Goal: Contribute content: Contribute content

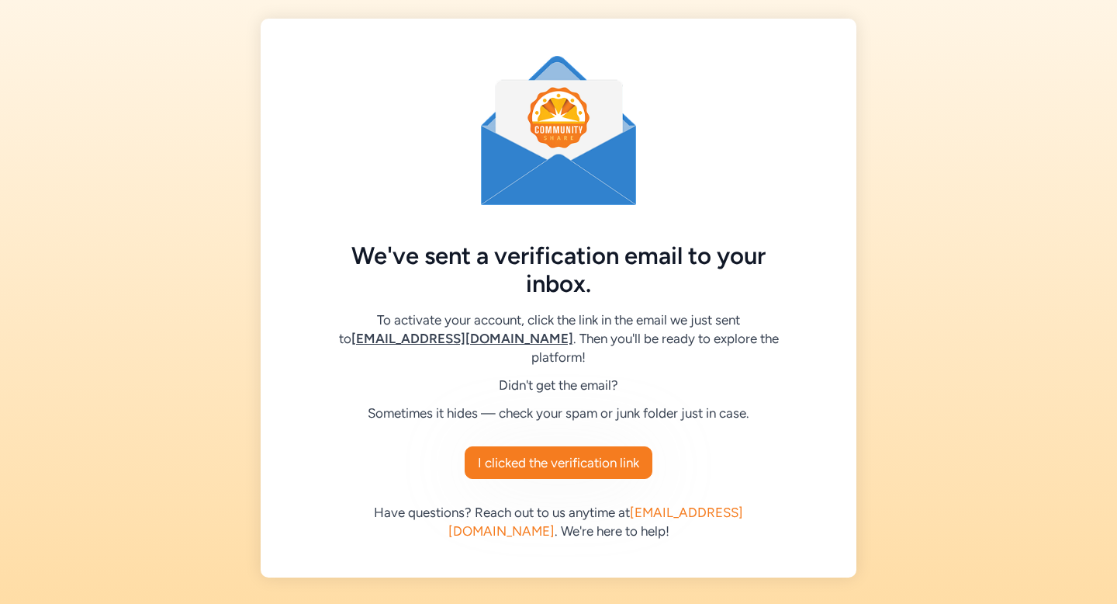
click at [573, 521] on div at bounding box center [558, 302] width 1117 height 604
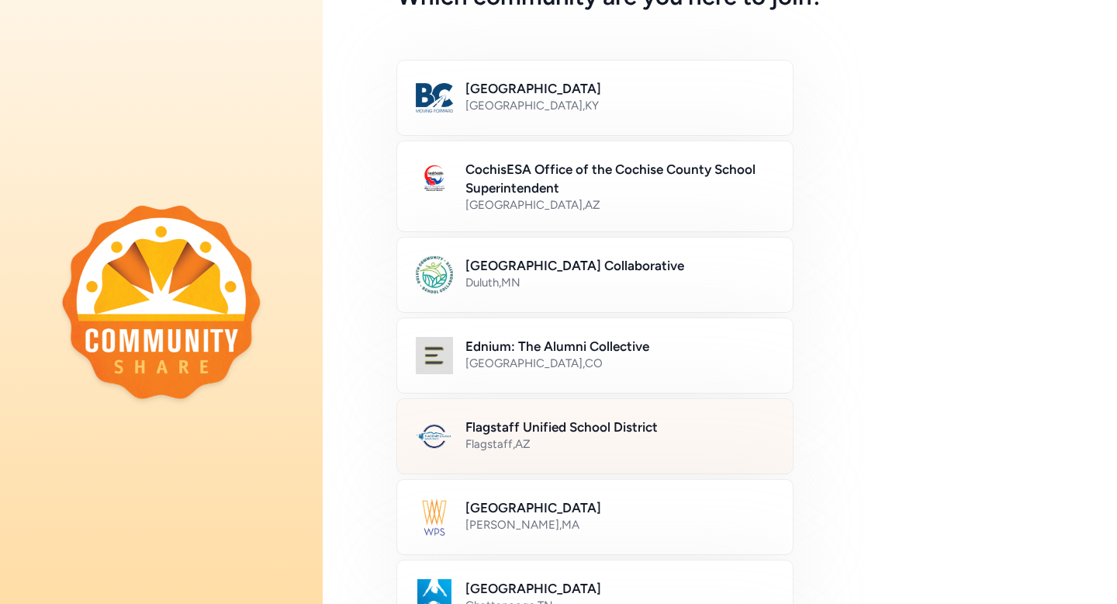
scroll to position [116, 0]
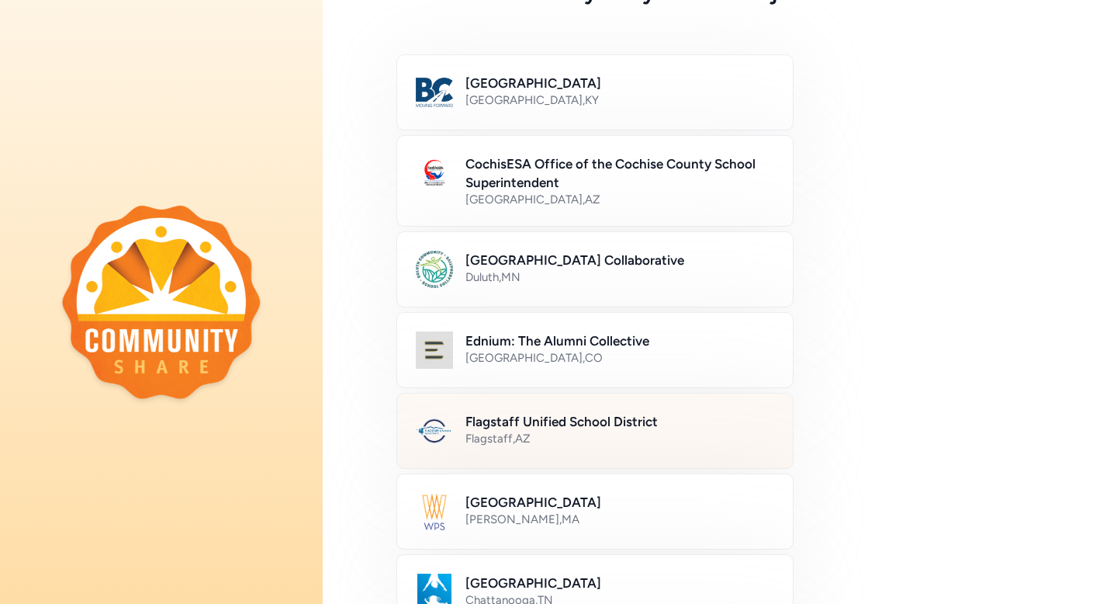
click at [604, 417] on h2 "Flagstaff Unified School District" at bounding box center [620, 421] width 309 height 19
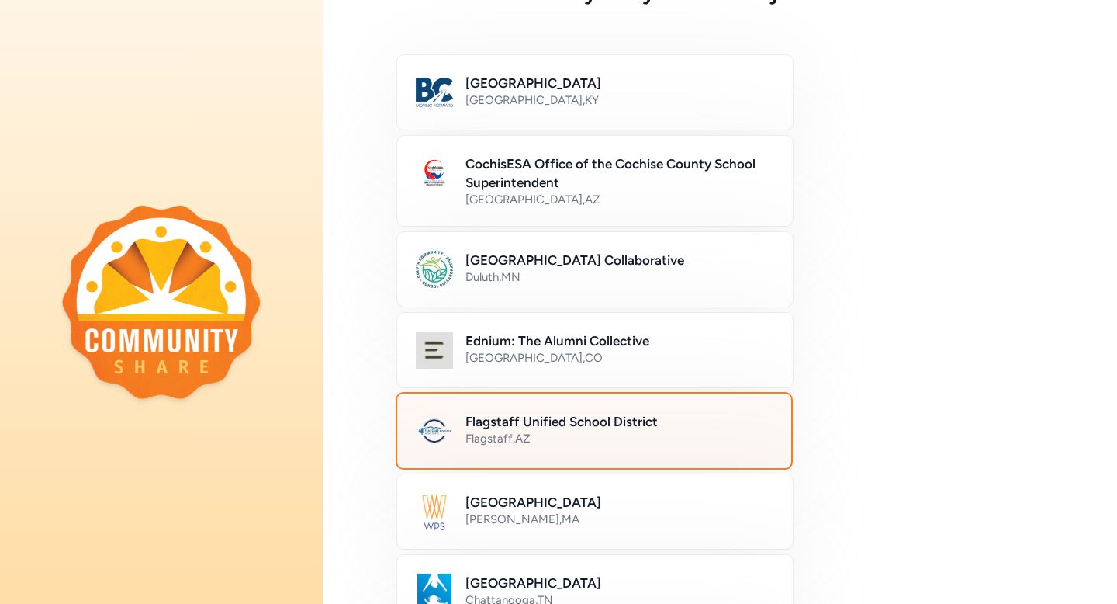
click at [669, 428] on h2 "Flagstaff Unified School District" at bounding box center [619, 421] width 307 height 19
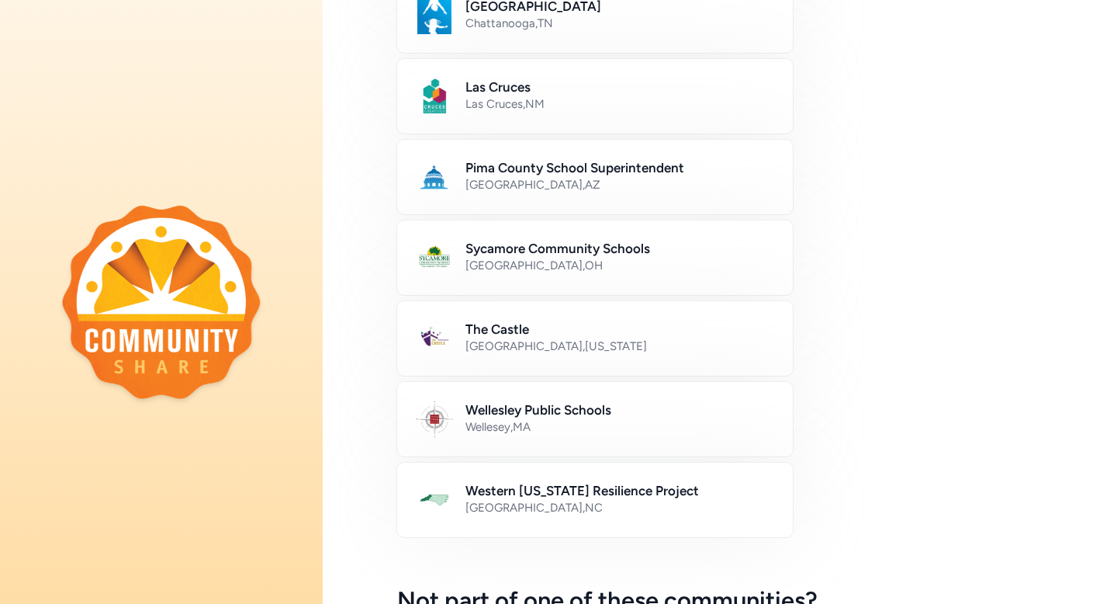
scroll to position [880, 0]
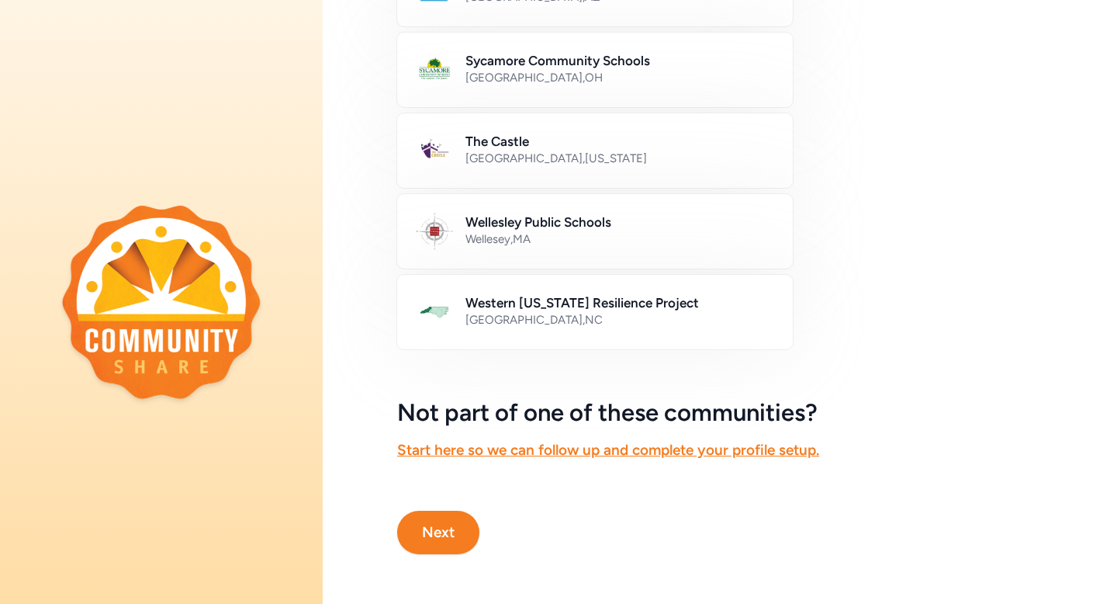
click at [424, 521] on button "Next" at bounding box center [438, 532] width 82 height 43
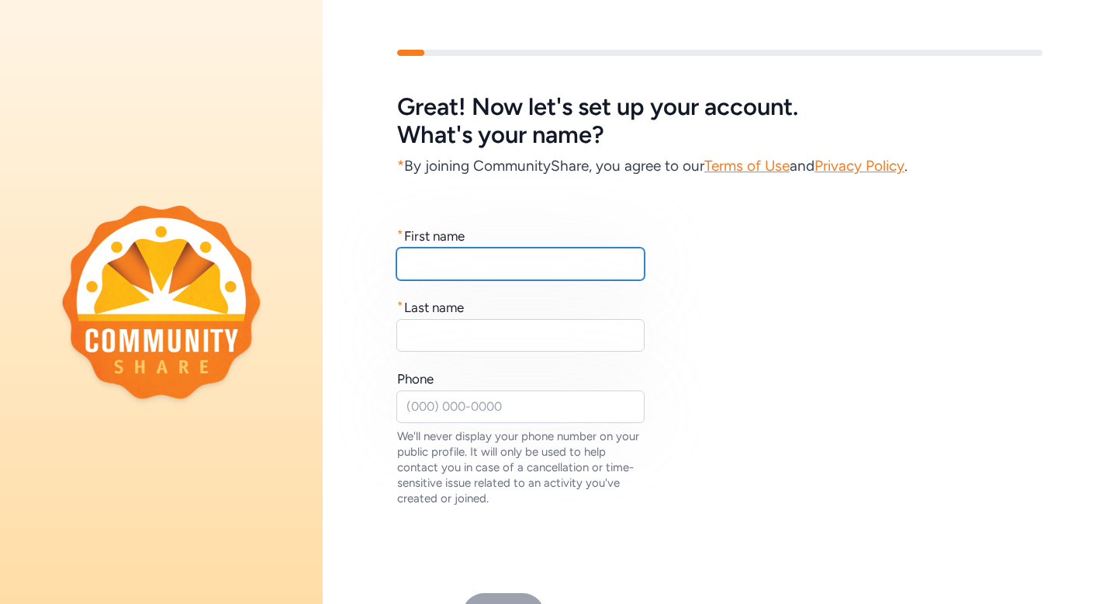
click at [440, 253] on input "text" at bounding box center [520, 264] width 248 height 33
type input "Michele"
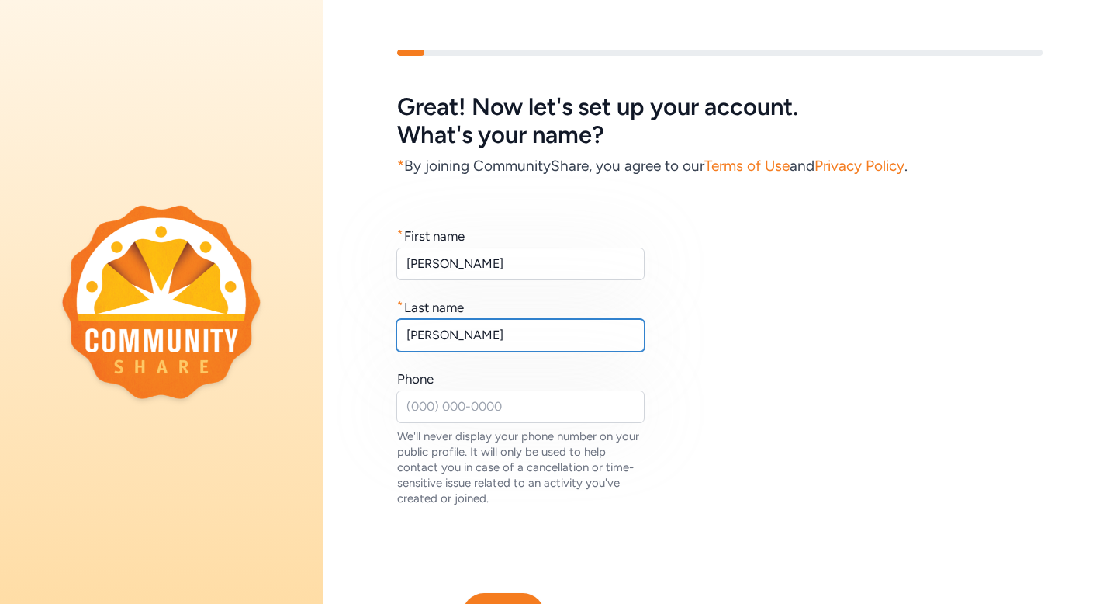
type input "Craig"
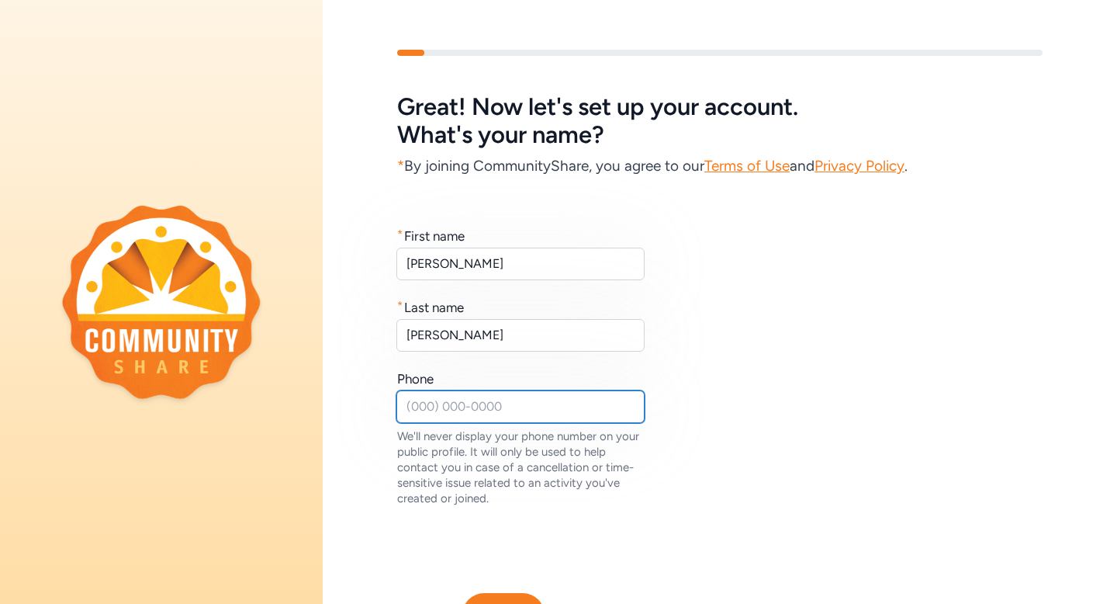
click at [448, 410] on input "text" at bounding box center [520, 406] width 248 height 33
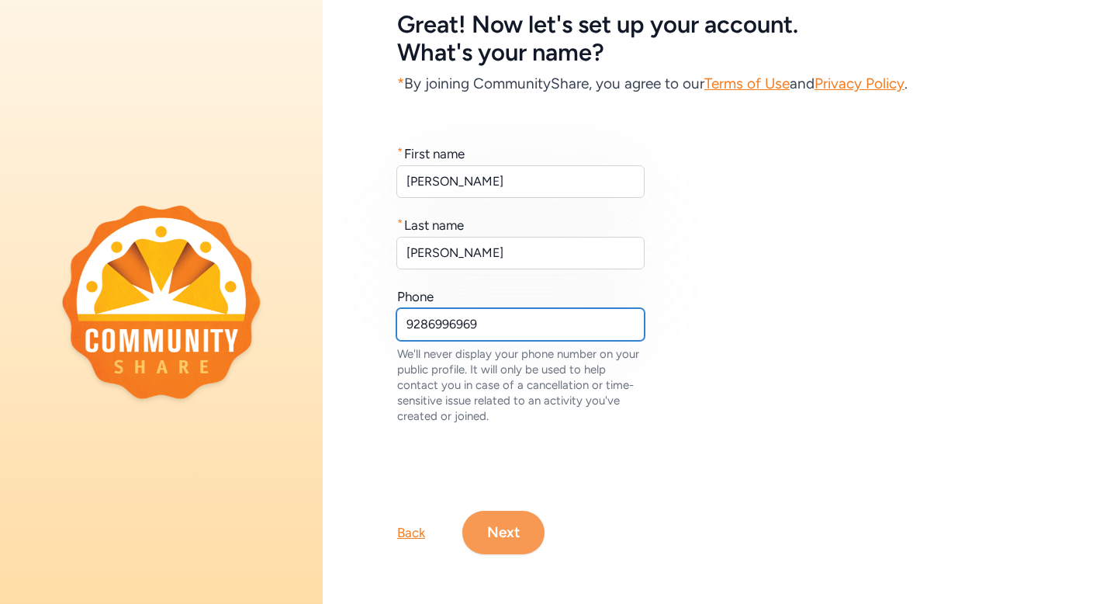
type input "9286996969"
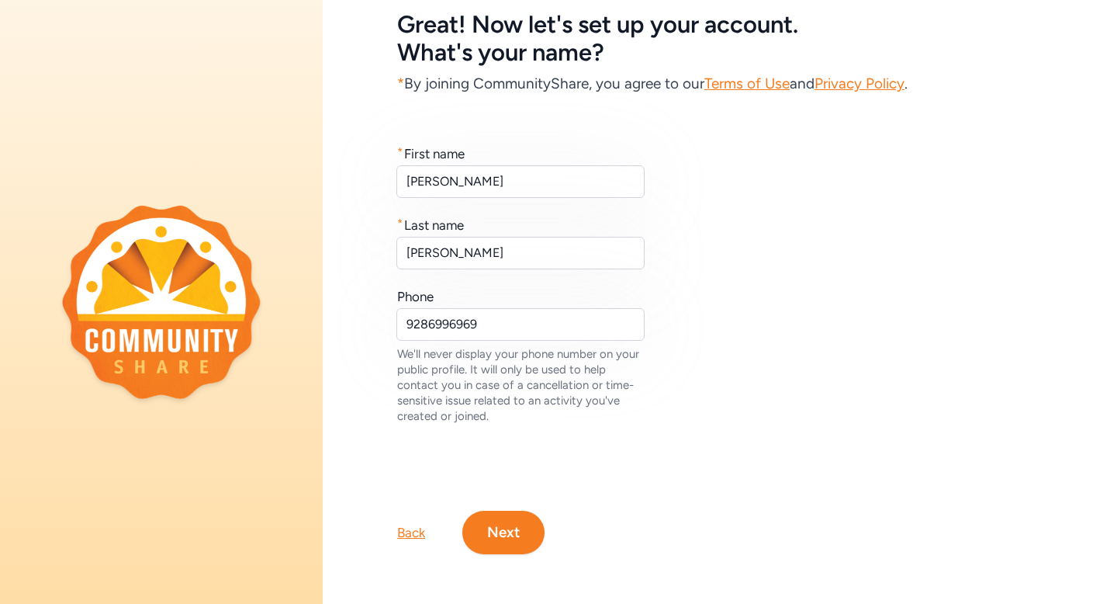
click at [494, 512] on button "Next" at bounding box center [503, 532] width 82 height 43
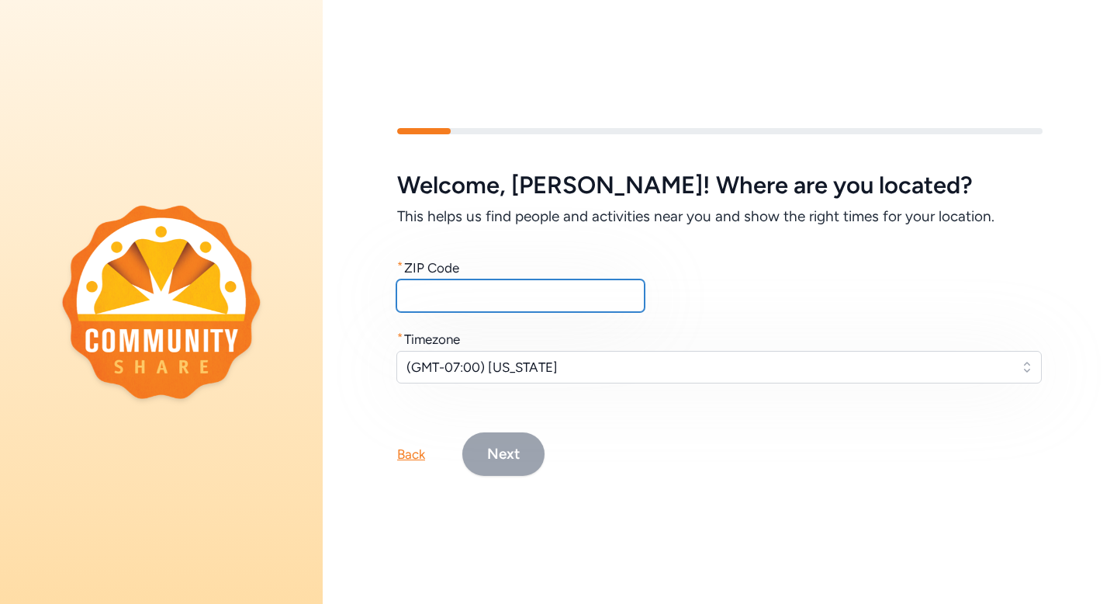
click at [472, 304] on input "text" at bounding box center [520, 295] width 248 height 33
type input "86004"
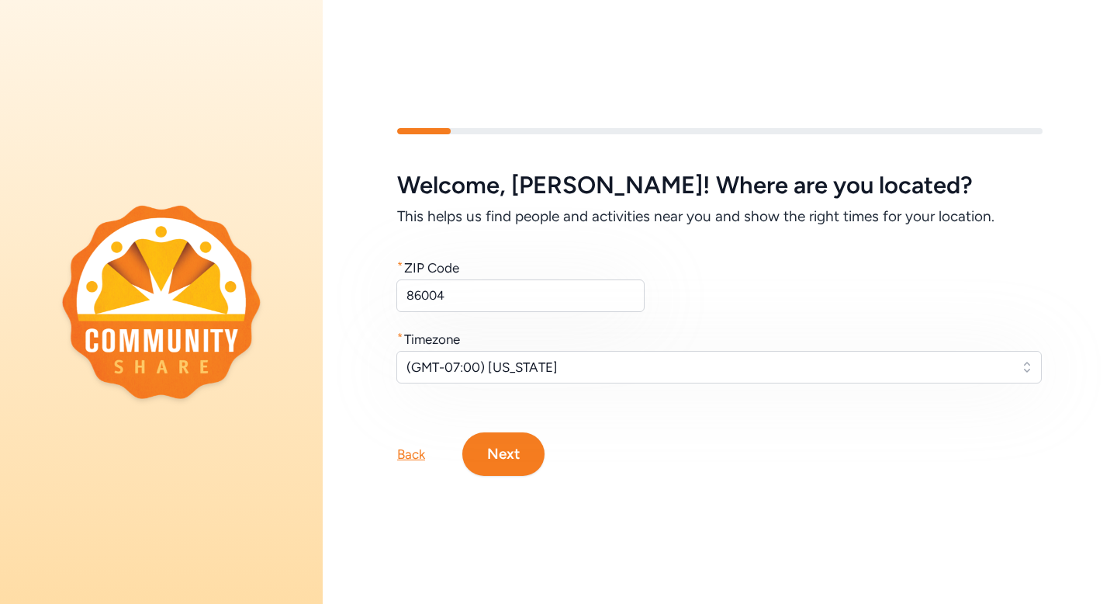
click at [507, 446] on button "Next" at bounding box center [503, 453] width 82 height 43
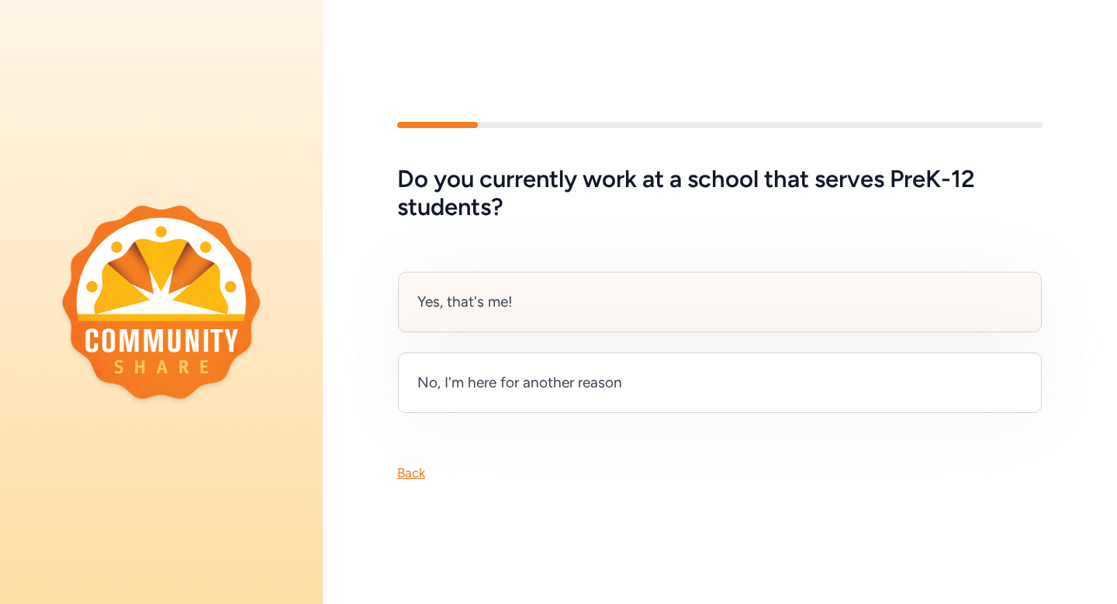
click at [518, 303] on div "Yes, that's me!" at bounding box center [720, 302] width 644 height 61
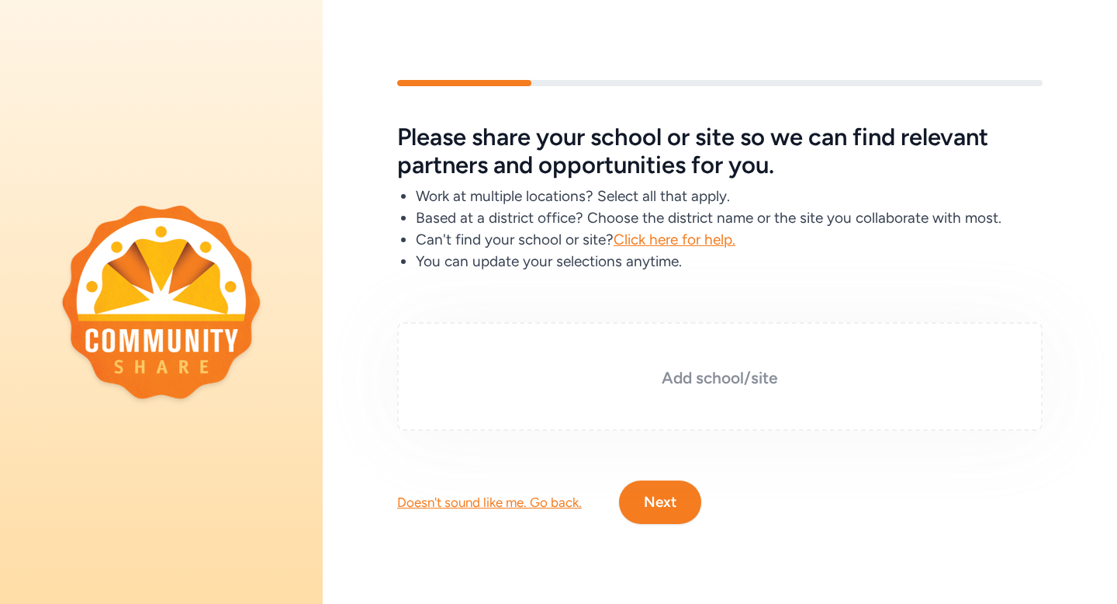
click at [655, 381] on h3 "Add school/site" at bounding box center [720, 378] width 568 height 22
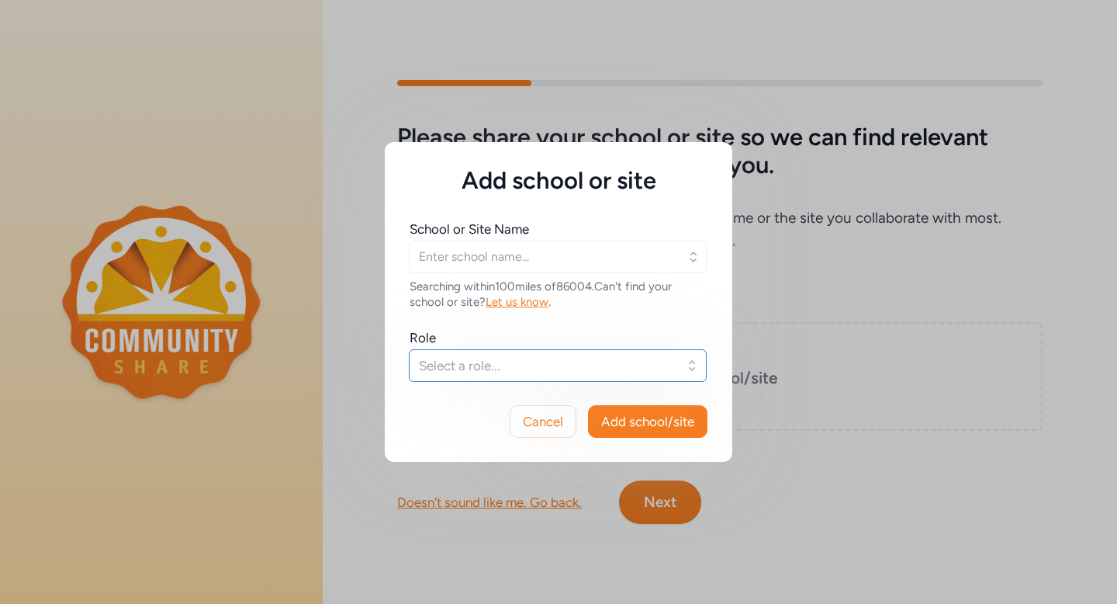
click at [608, 365] on span "Select a role..." at bounding box center [547, 365] width 256 height 19
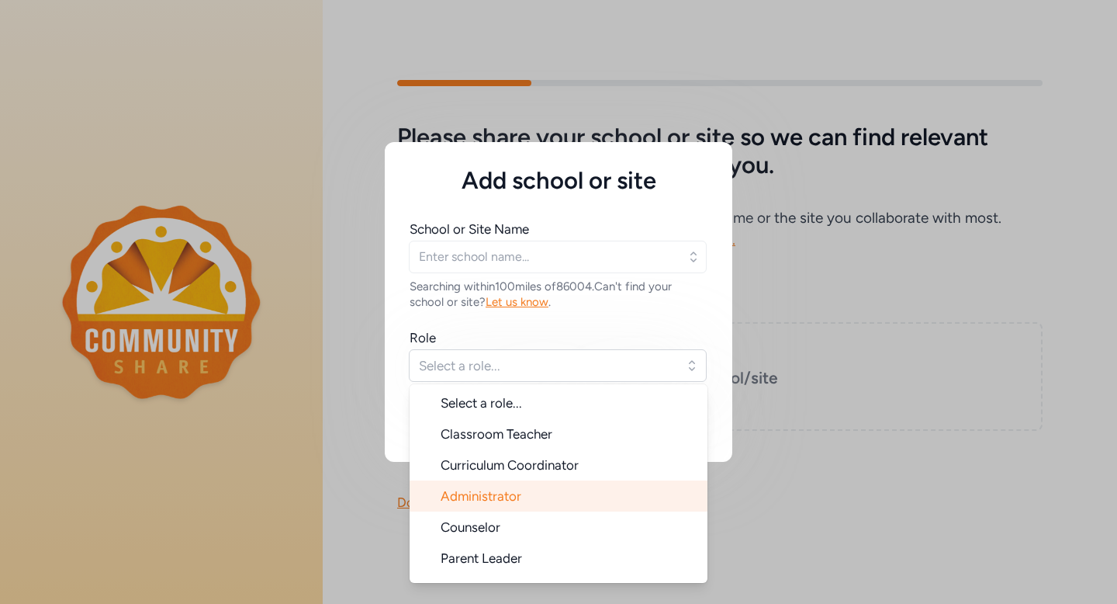
scroll to position [12, 0]
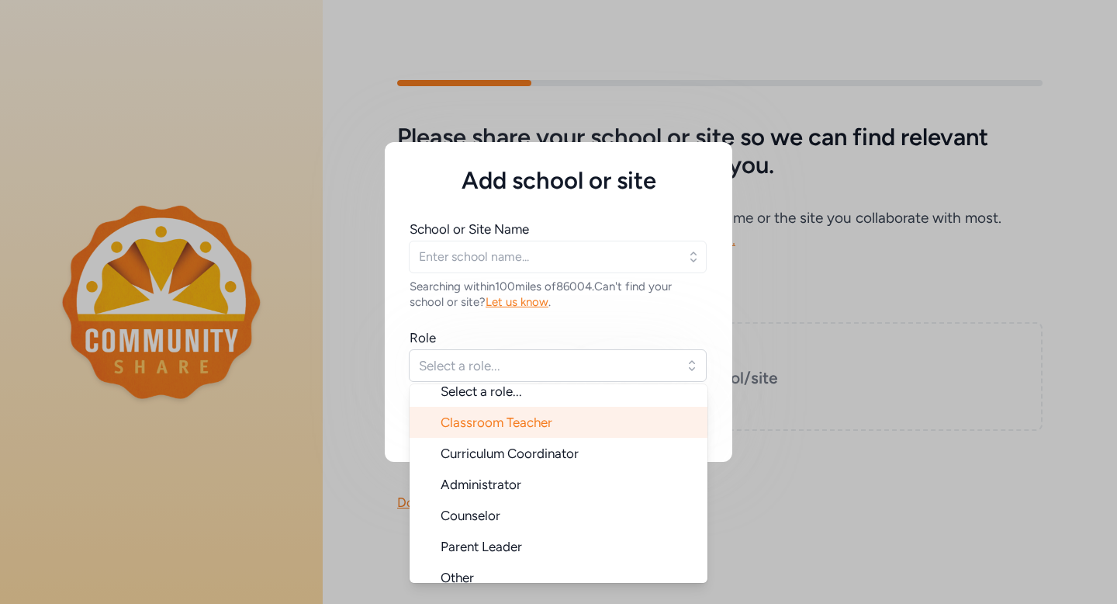
click at [533, 413] on li "Classroom Teacher" at bounding box center [559, 422] width 298 height 31
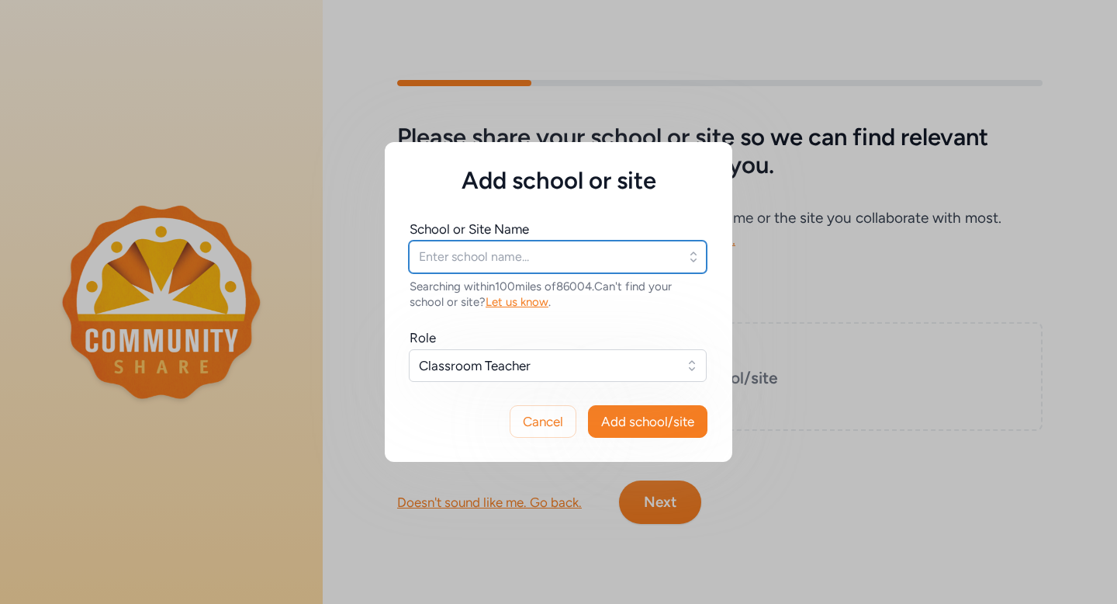
click at [463, 248] on input "text" at bounding box center [558, 257] width 298 height 33
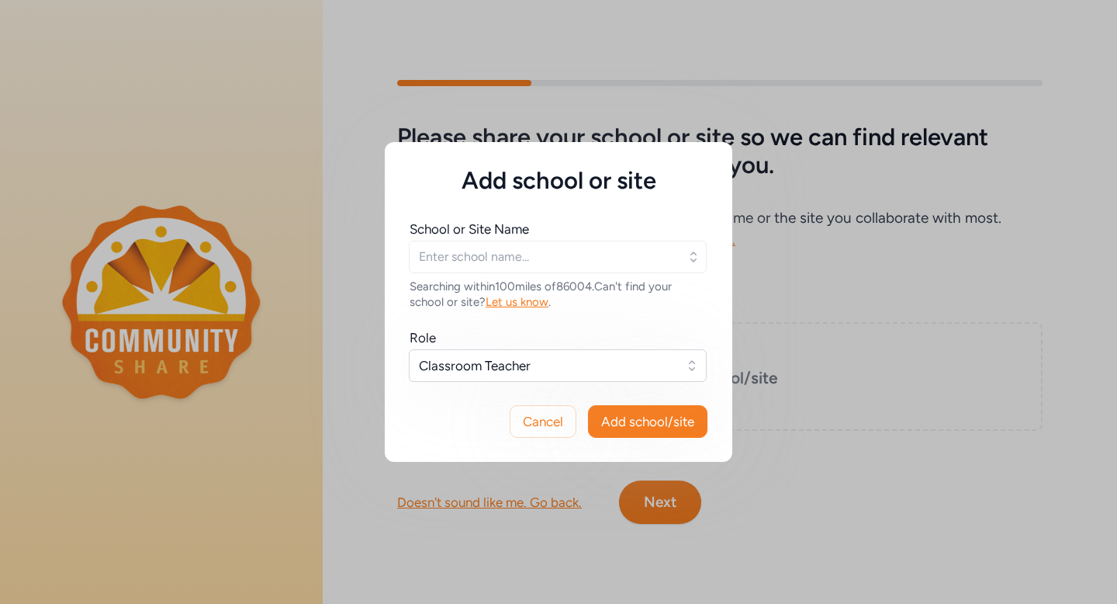
click at [691, 260] on icon "button" at bounding box center [694, 257] width 16 height 16
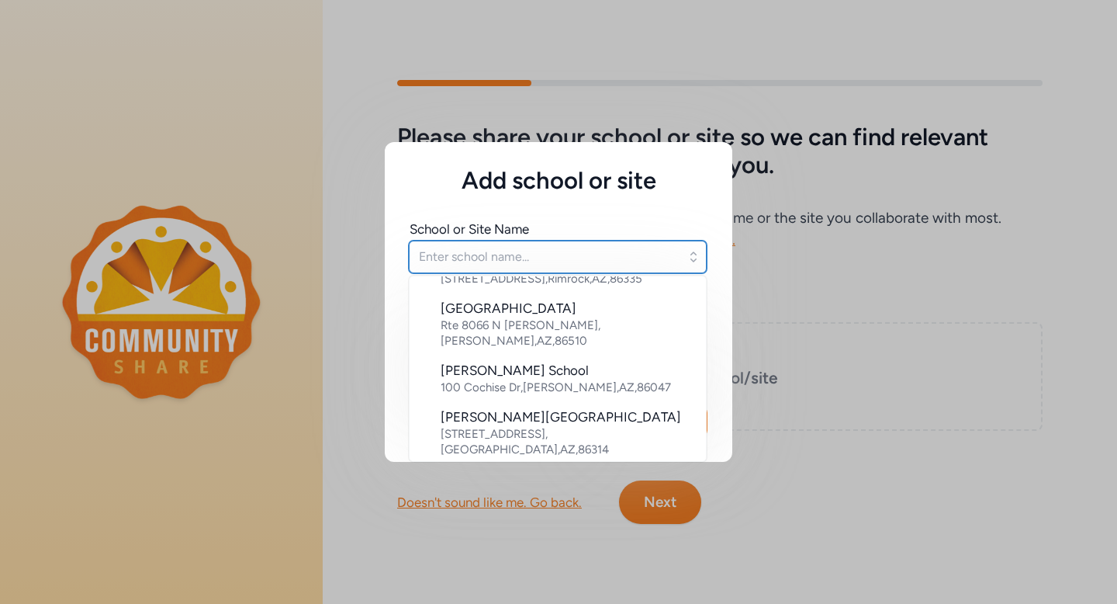
scroll to position [874, 0]
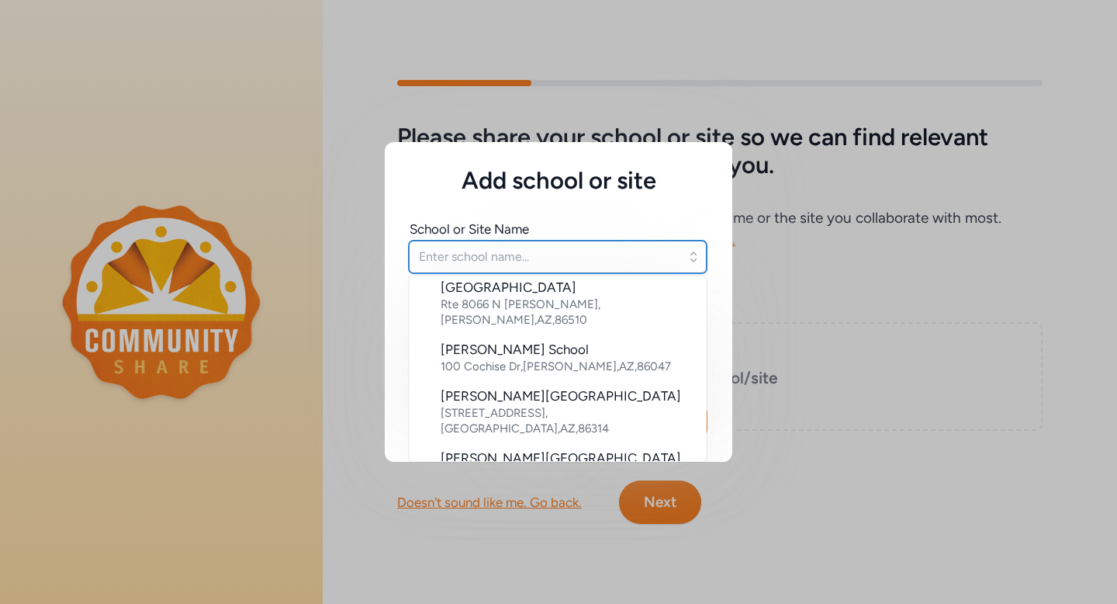
click at [440, 265] on input "text" at bounding box center [558, 257] width 298 height 33
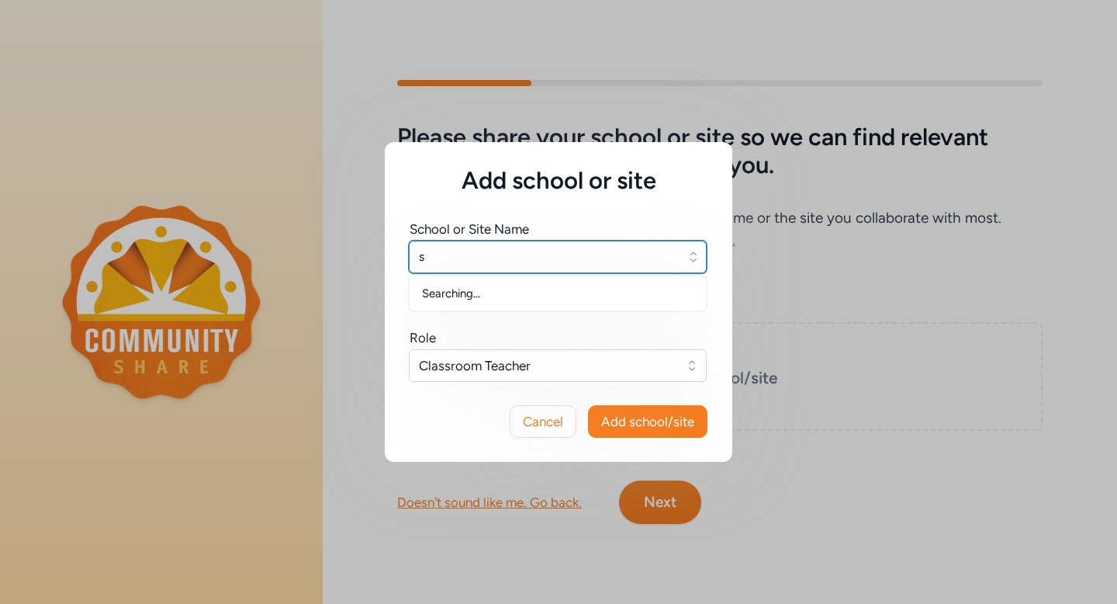
scroll to position [0, 0]
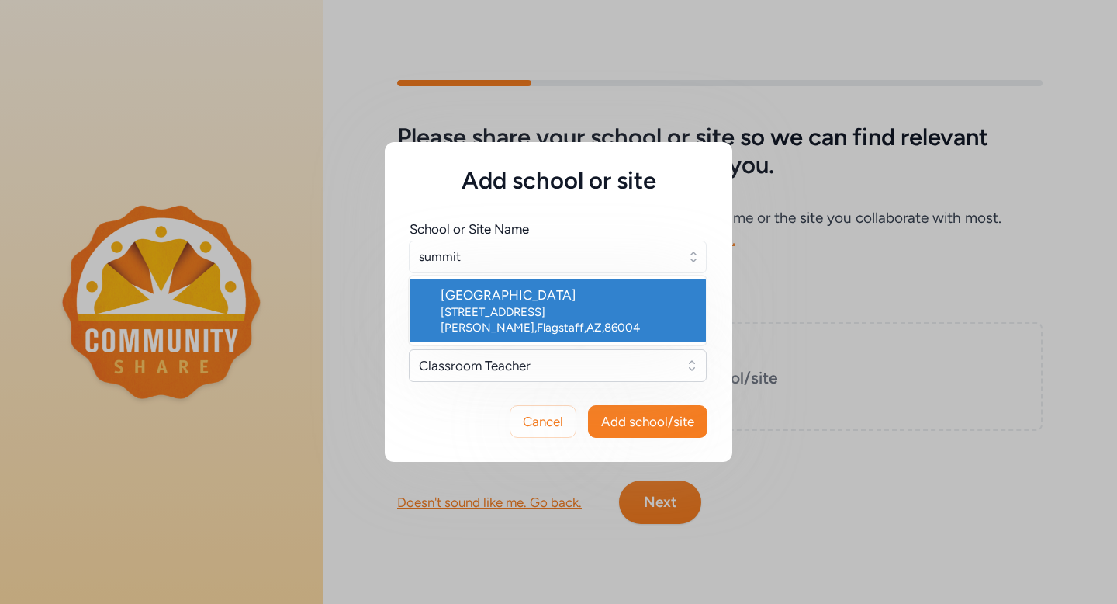
click at [507, 297] on div "Summit High School" at bounding box center [567, 295] width 253 height 19
type input "Summit High School"
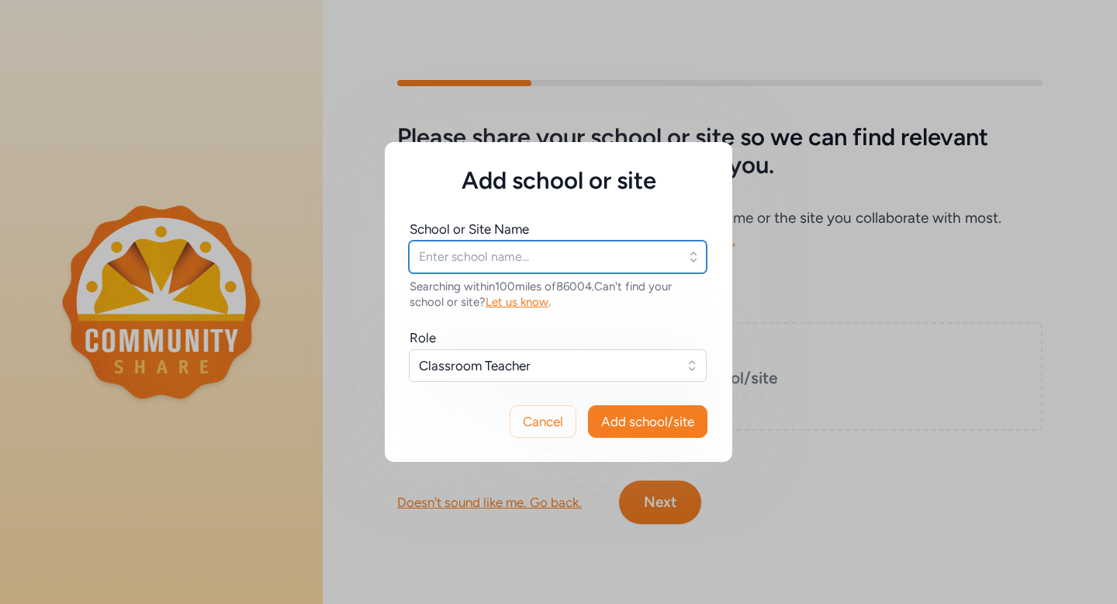
type input "Summit High School"
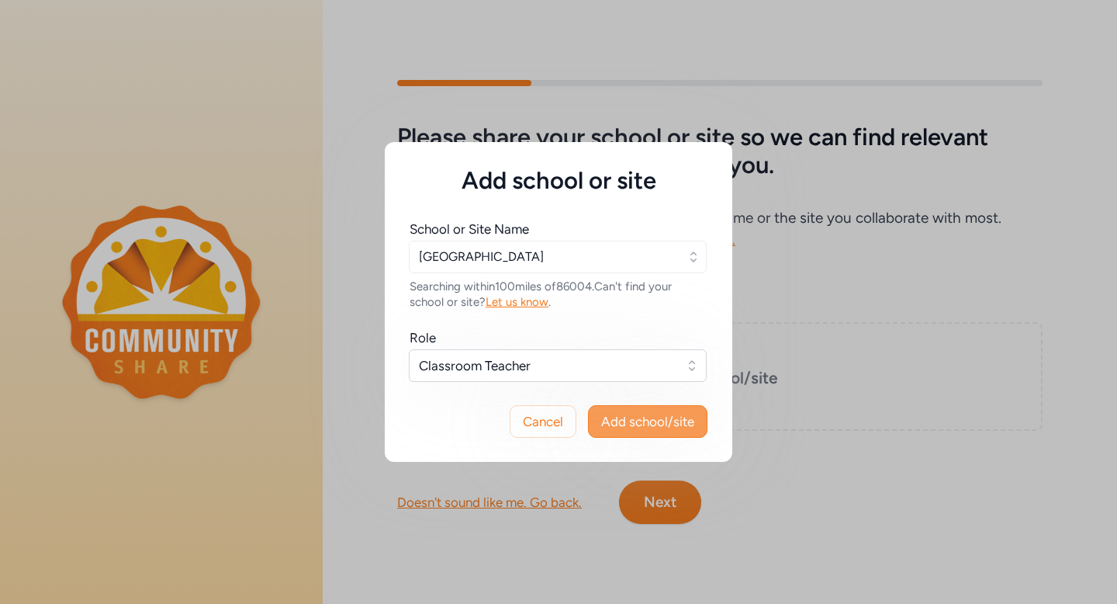
click at [661, 423] on span "Add school/site" at bounding box center [647, 421] width 93 height 19
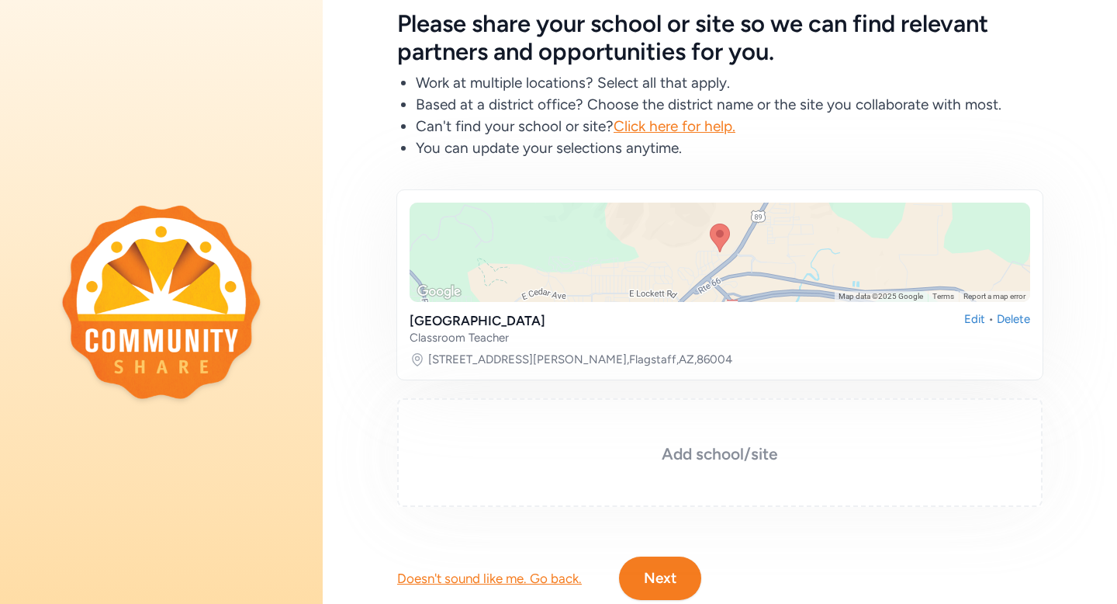
scroll to position [129, 0]
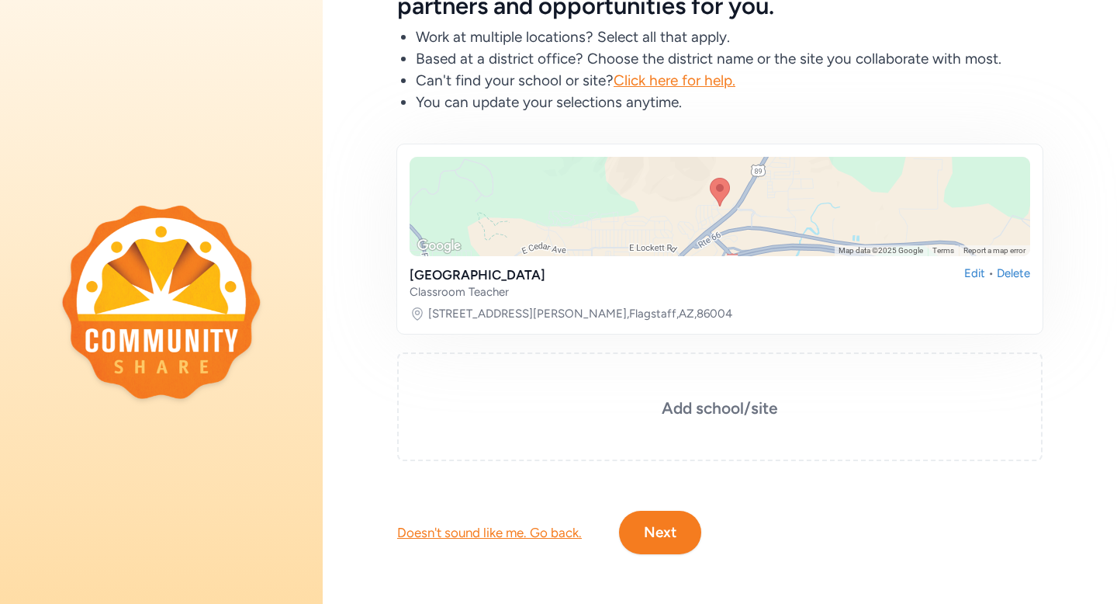
click at [661, 535] on button "Next" at bounding box center [660, 532] width 82 height 43
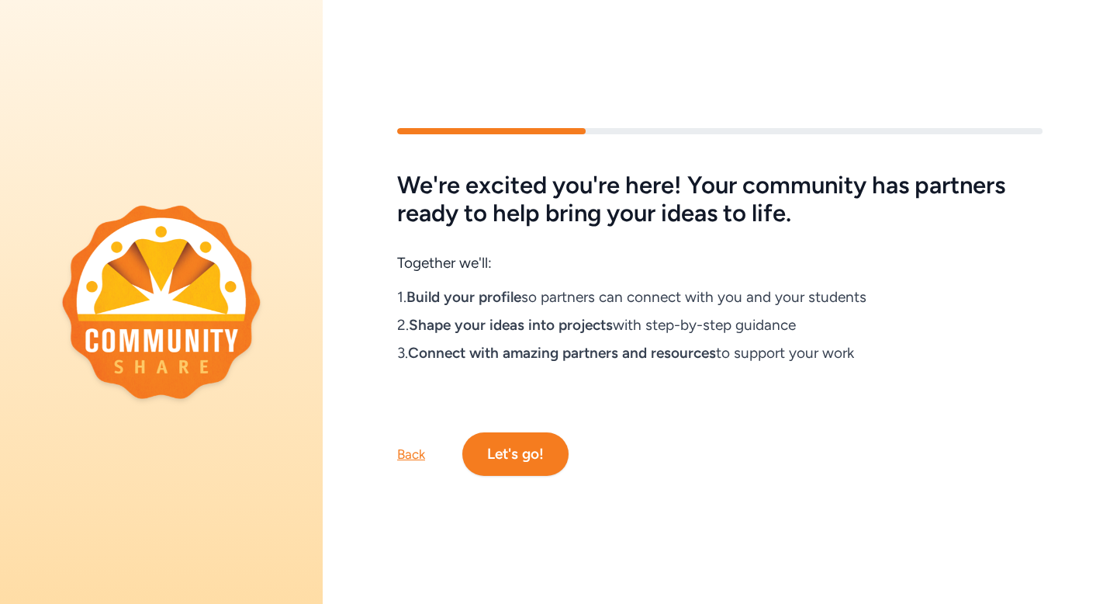
click at [508, 459] on button "Let's go!" at bounding box center [515, 453] width 106 height 43
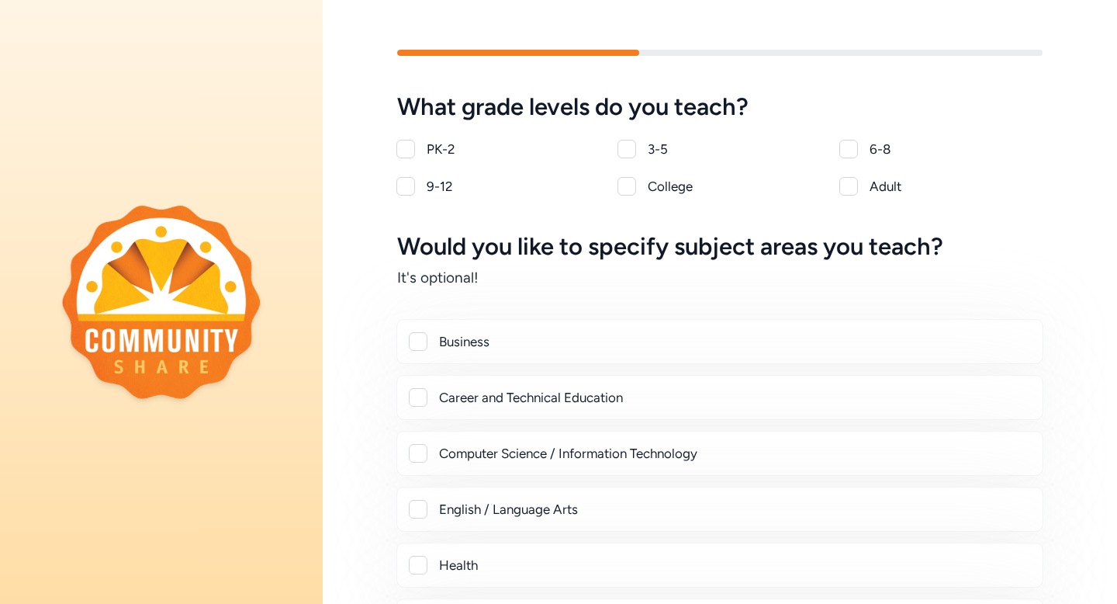
click at [397, 177] on div at bounding box center [405, 186] width 17 height 19
click at [404, 185] on div at bounding box center [405, 186] width 19 height 19
checkbox input "true"
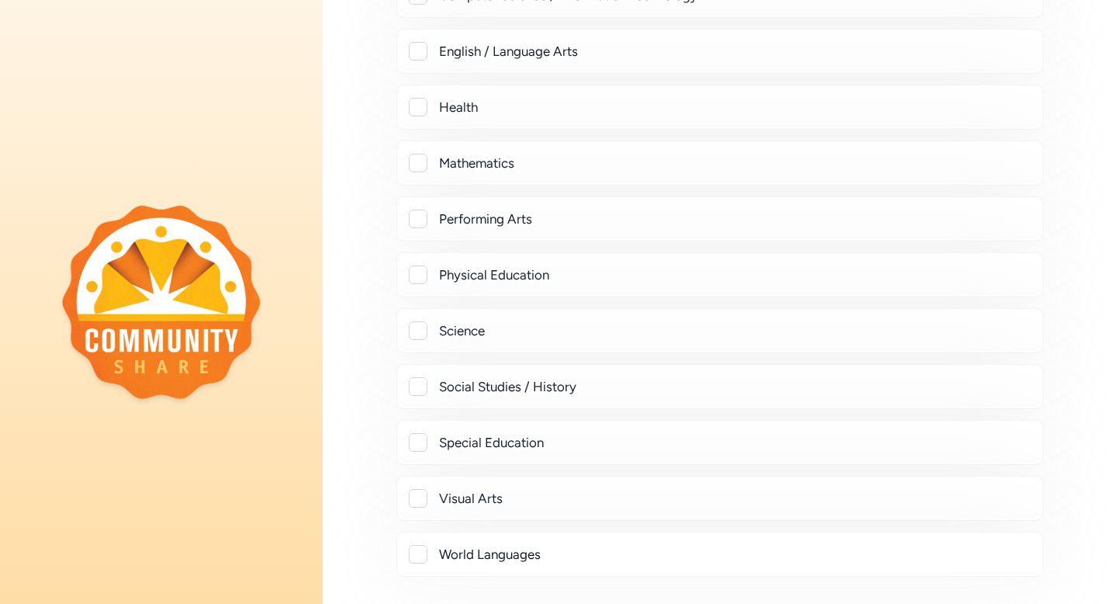
scroll to position [432, 0]
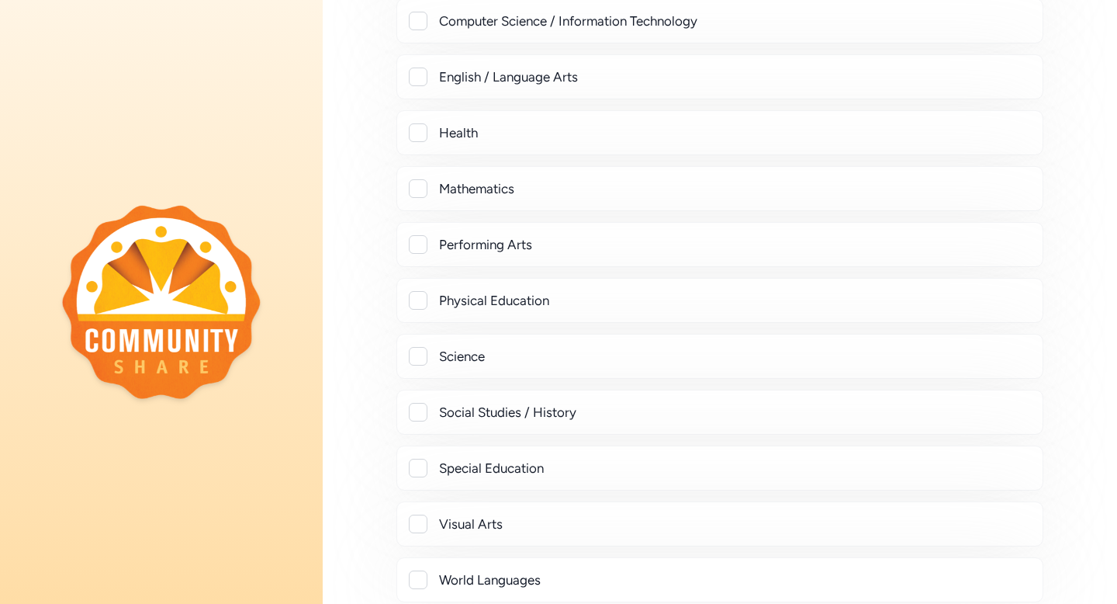
click at [417, 355] on div at bounding box center [418, 356] width 19 height 19
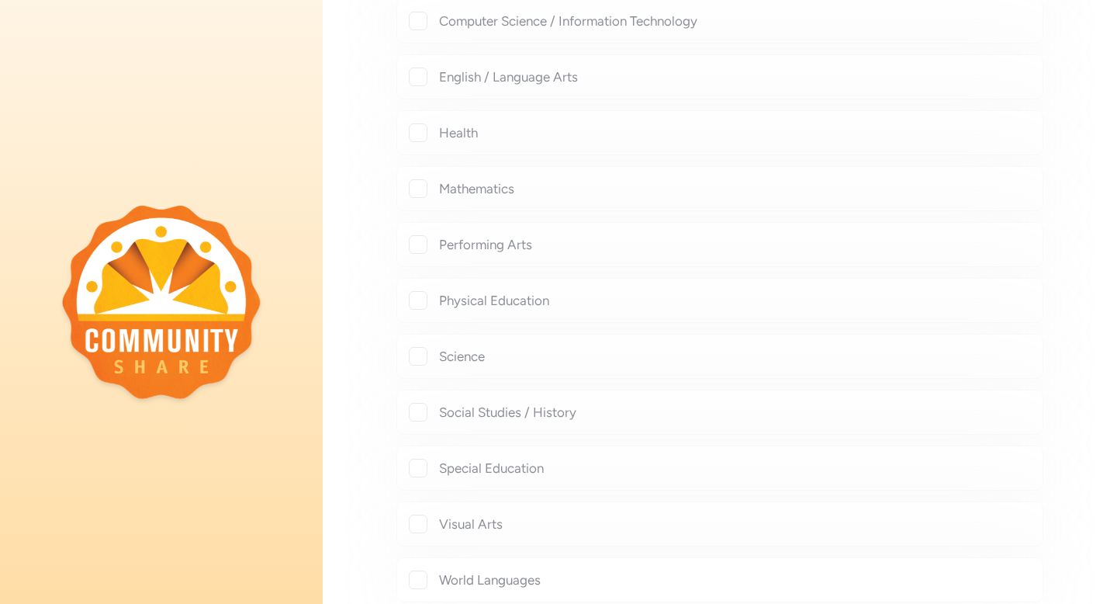
checkbox input "true"
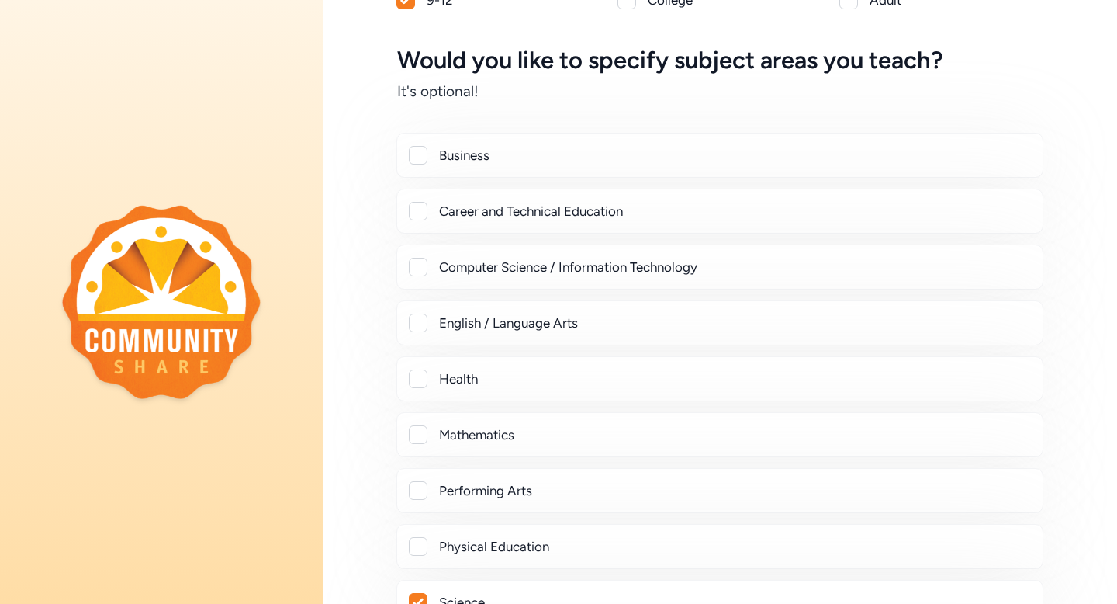
scroll to position [184, 0]
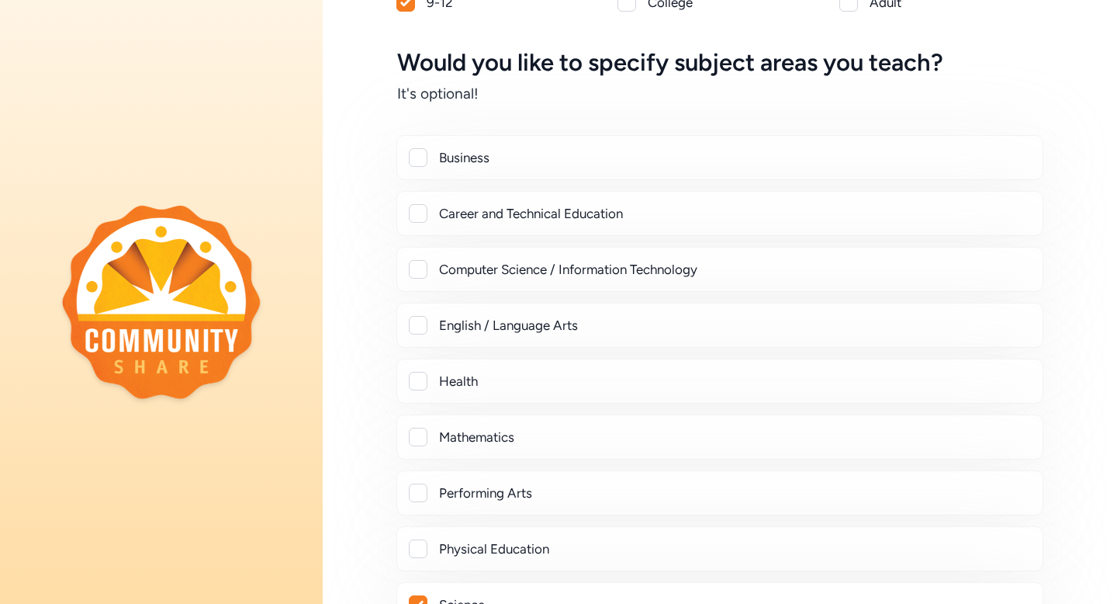
click at [424, 206] on div at bounding box center [418, 213] width 19 height 19
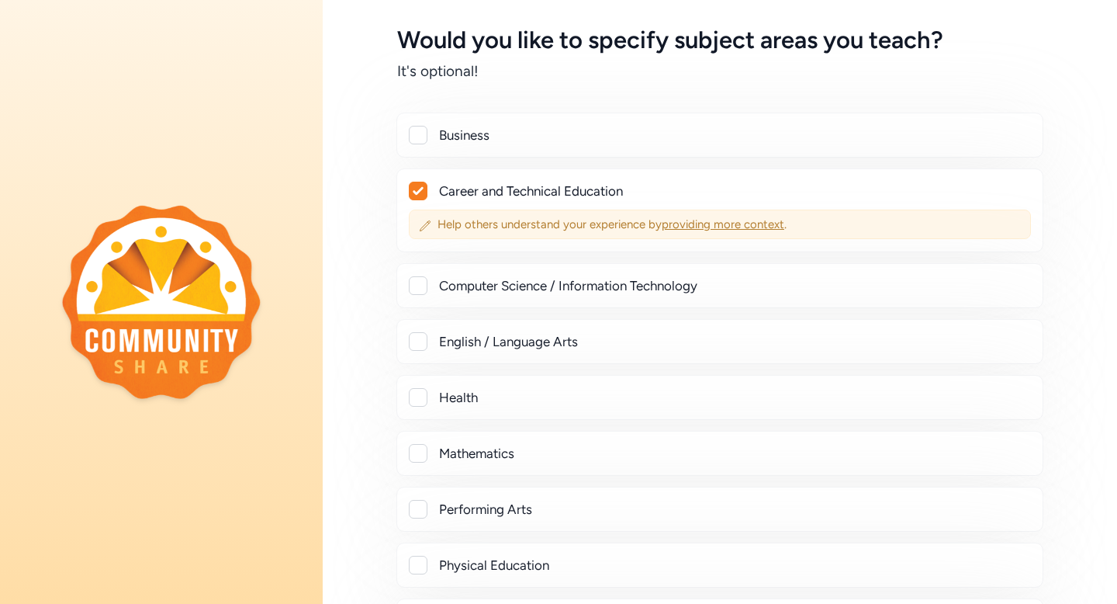
scroll to position [209, 0]
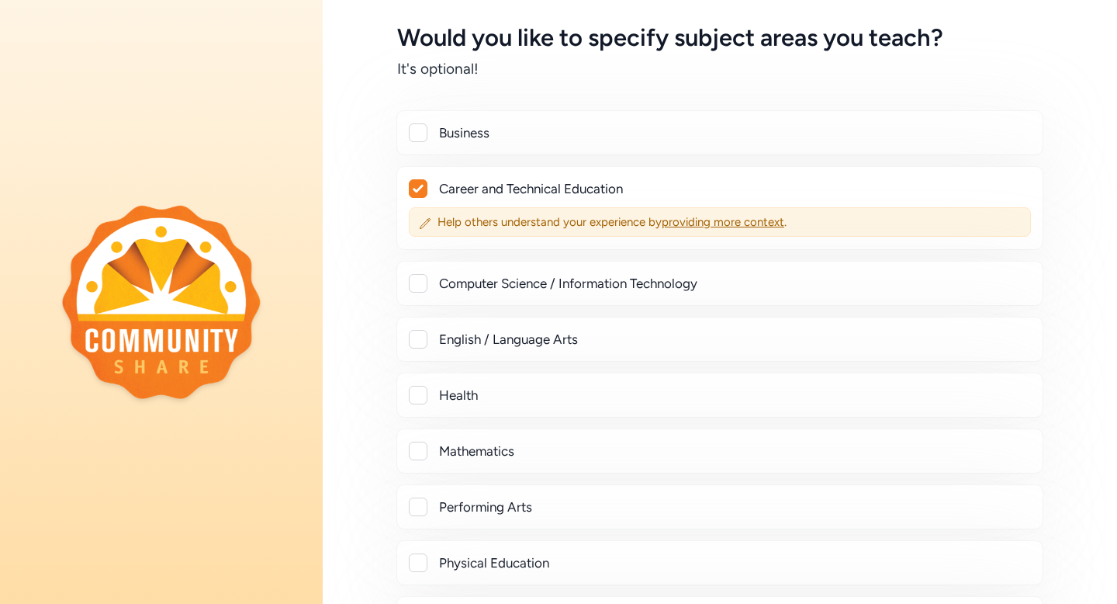
click at [422, 194] on div at bounding box center [418, 188] width 17 height 17
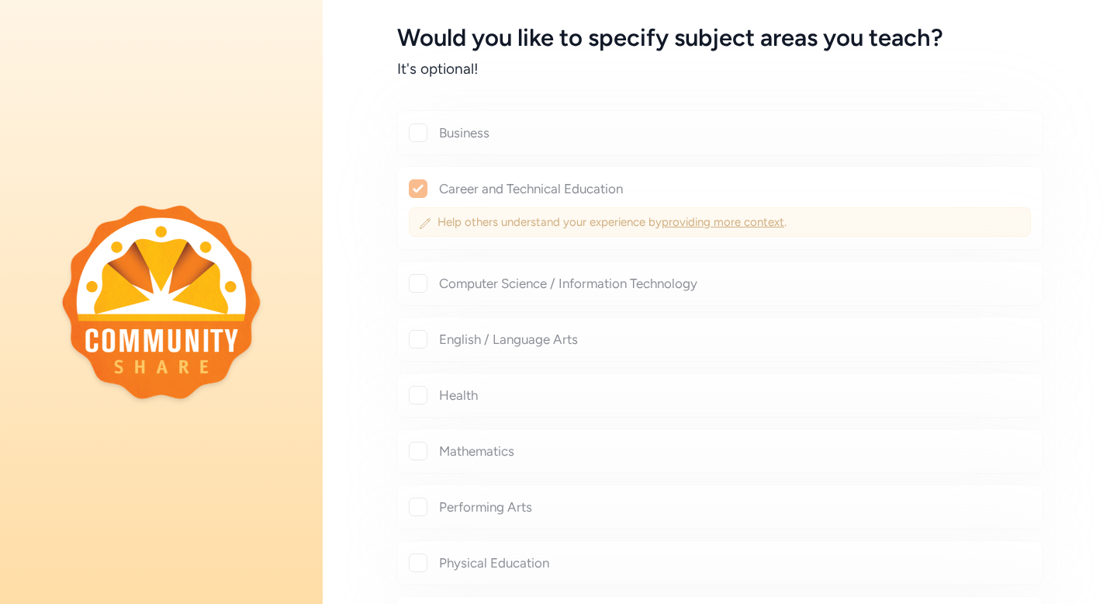
checkbox input "false"
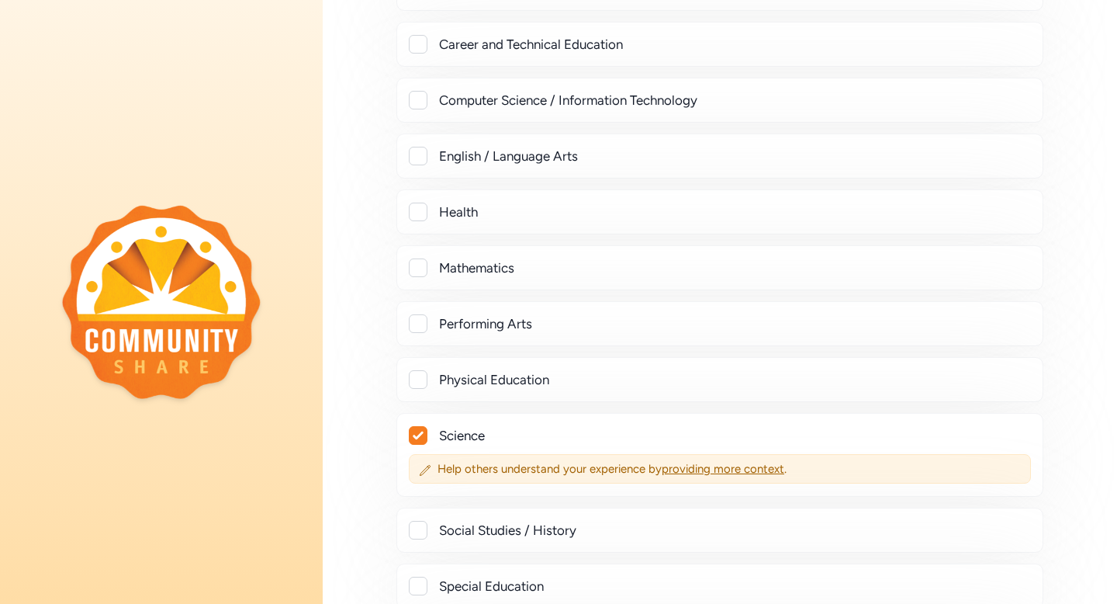
scroll to position [362, 0]
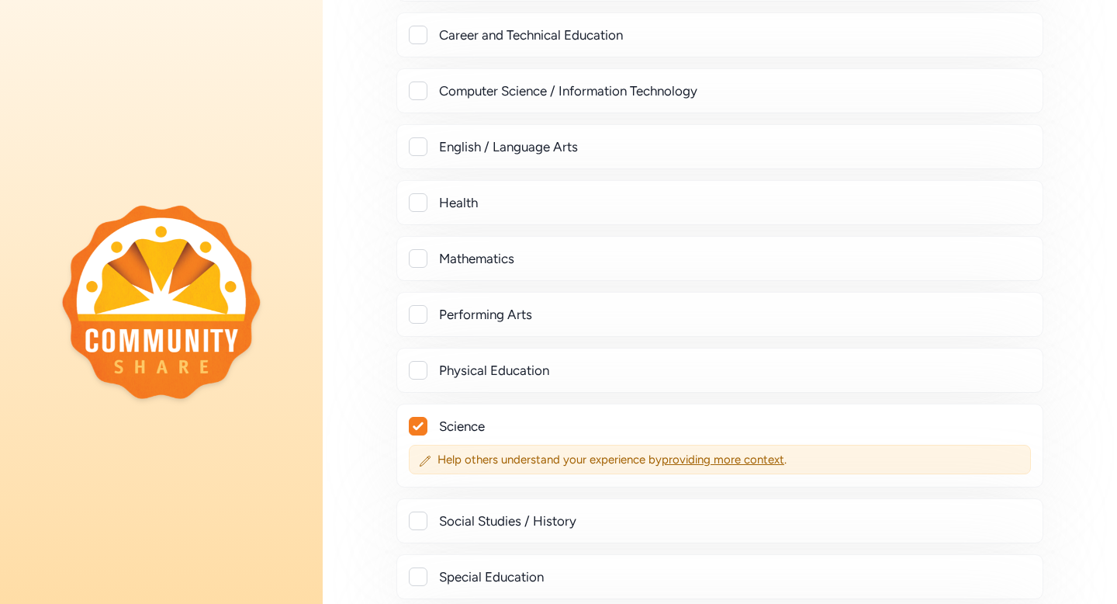
click at [422, 199] on div at bounding box center [418, 202] width 19 height 19
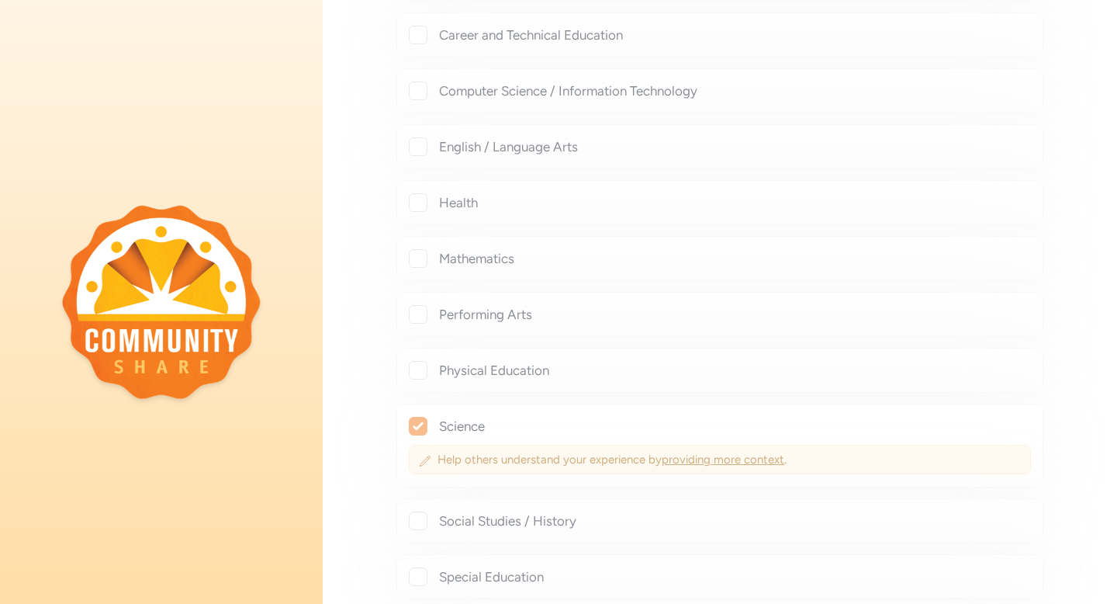
checkbox input "true"
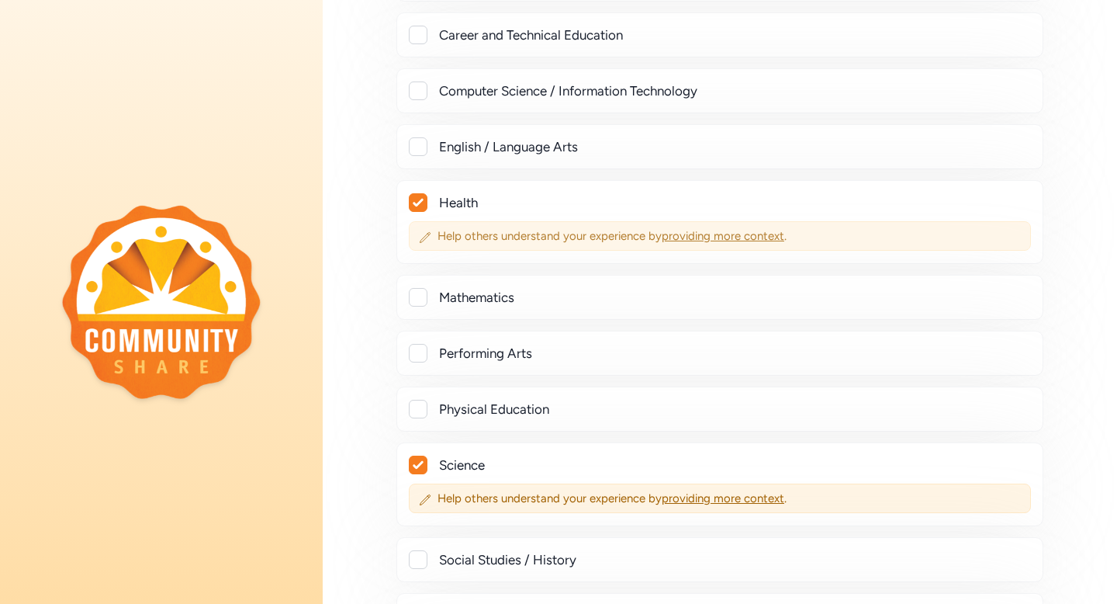
click at [434, 241] on div "Help others understand your experience by providing more context ." at bounding box center [720, 235] width 622 height 29
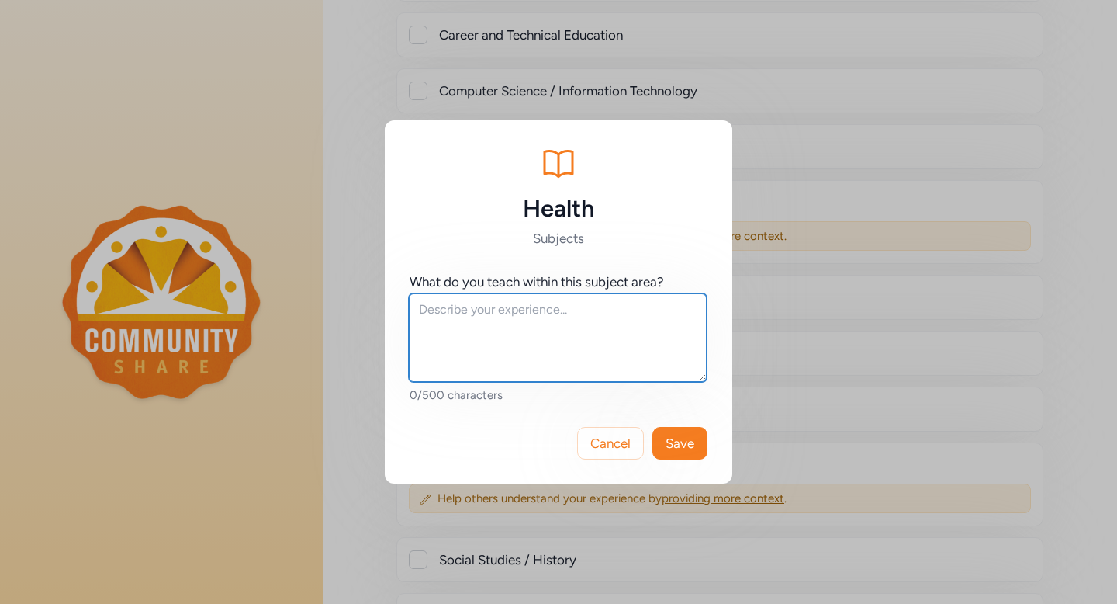
click at [434, 316] on textarea at bounding box center [558, 337] width 298 height 88
type textarea "Service Learning is an elective with an emphasis on schoolyard gardening"
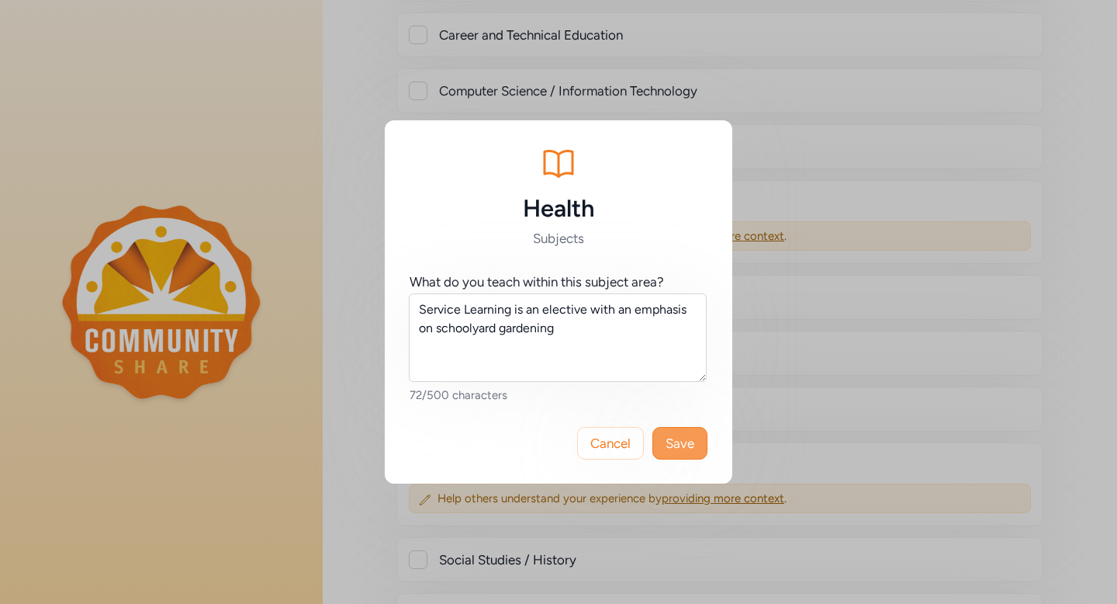
click at [683, 434] on span "Save" at bounding box center [680, 443] width 29 height 19
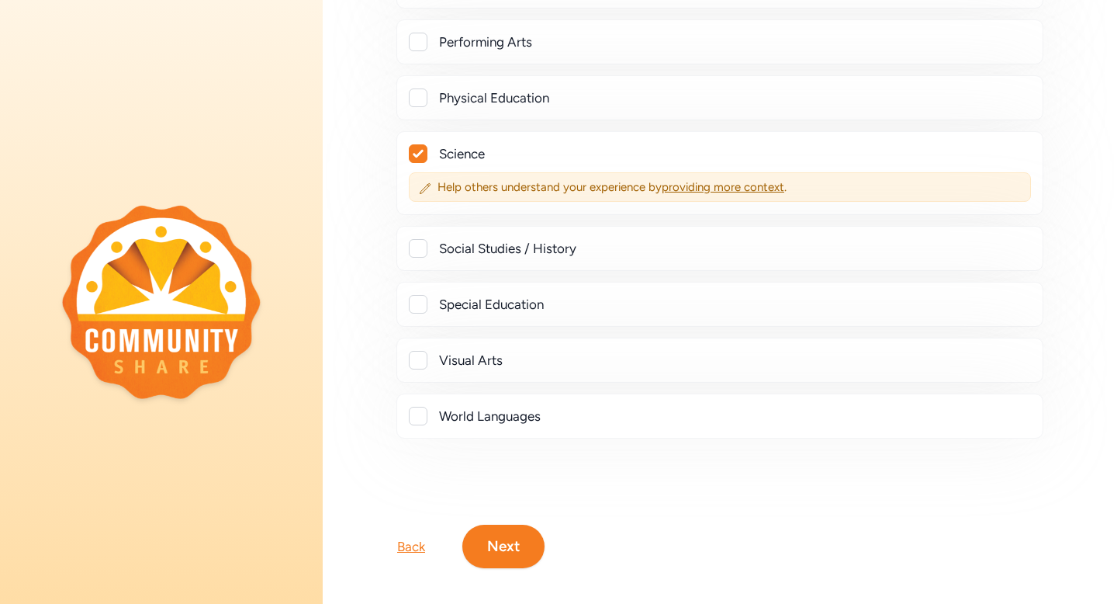
scroll to position [687, 0]
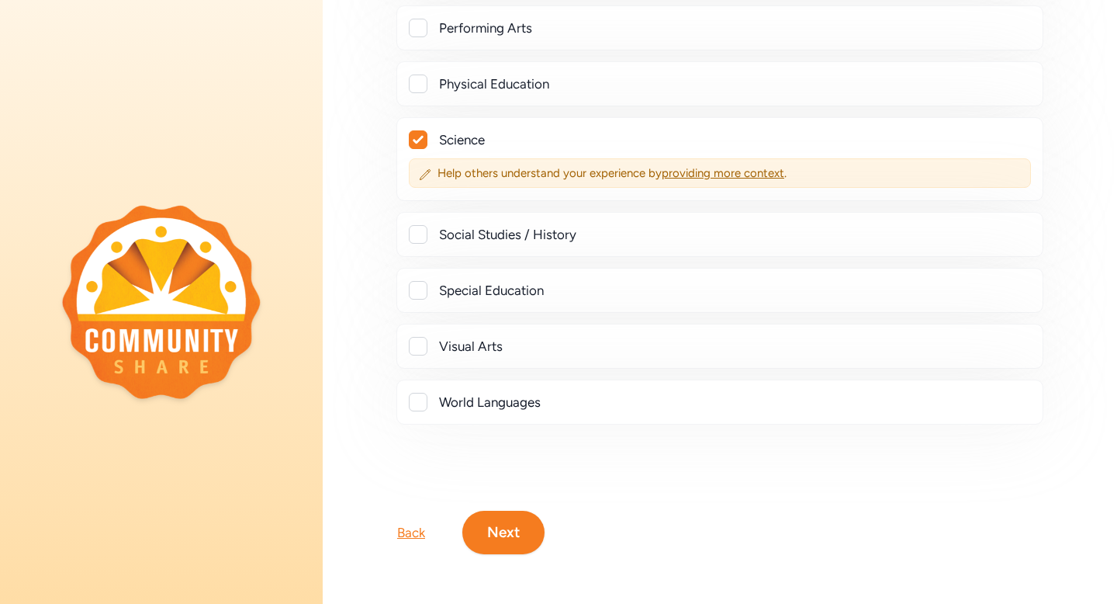
click at [496, 532] on button "Next" at bounding box center [503, 532] width 82 height 43
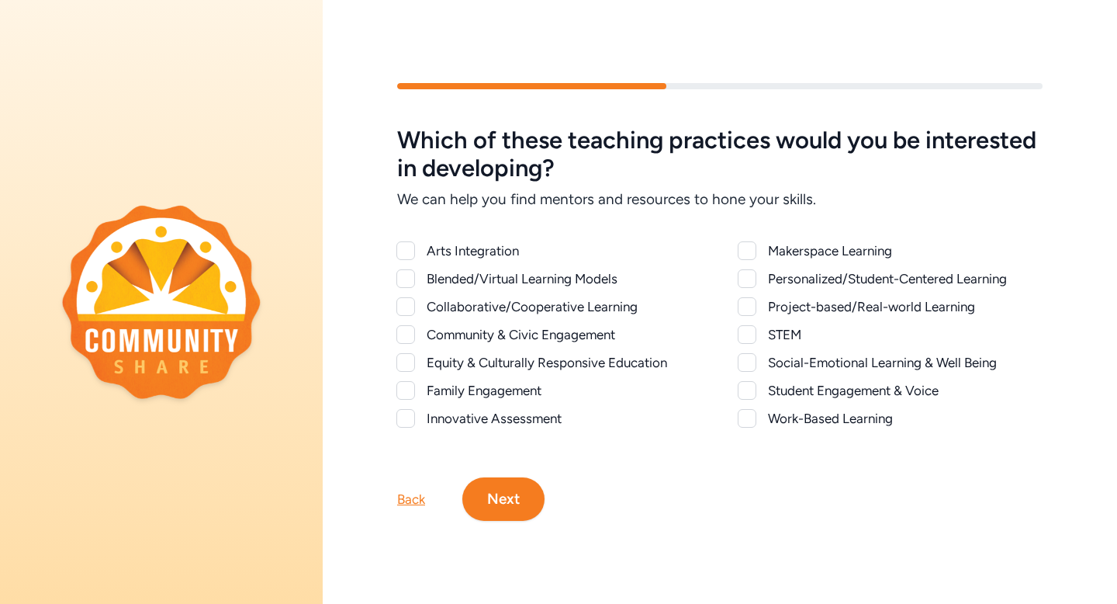
click at [403, 250] on div at bounding box center [405, 250] width 19 height 19
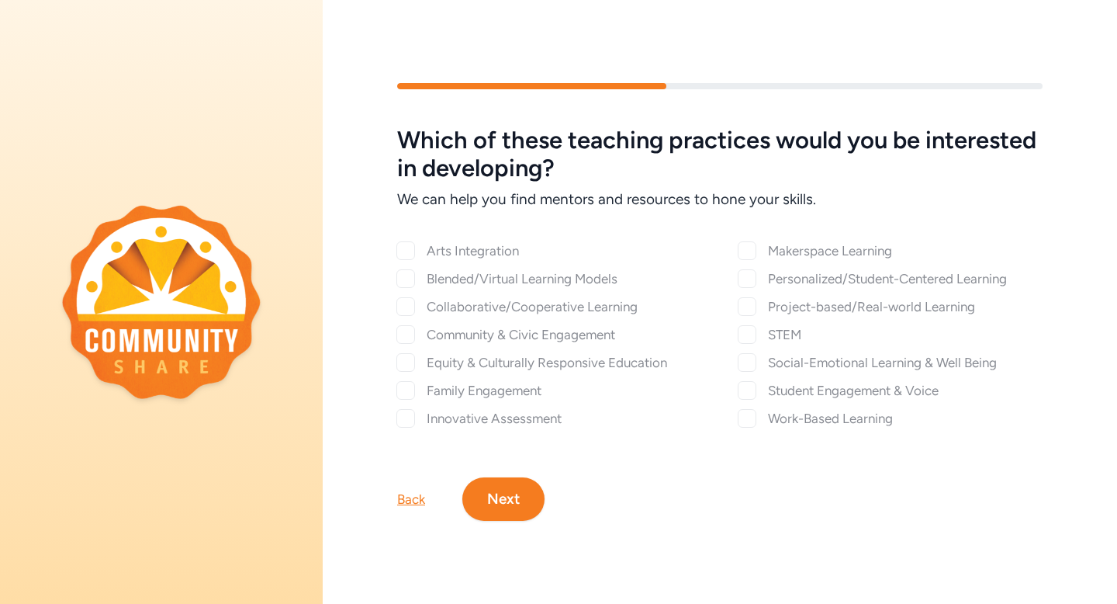
checkbox input "true"
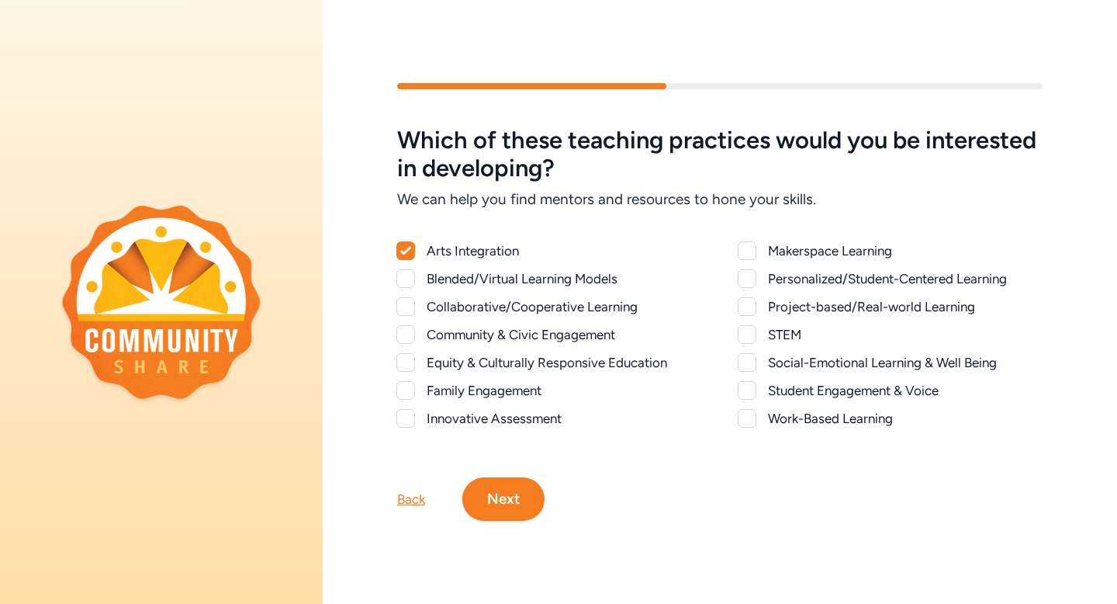
click at [406, 327] on div at bounding box center [405, 334] width 19 height 19
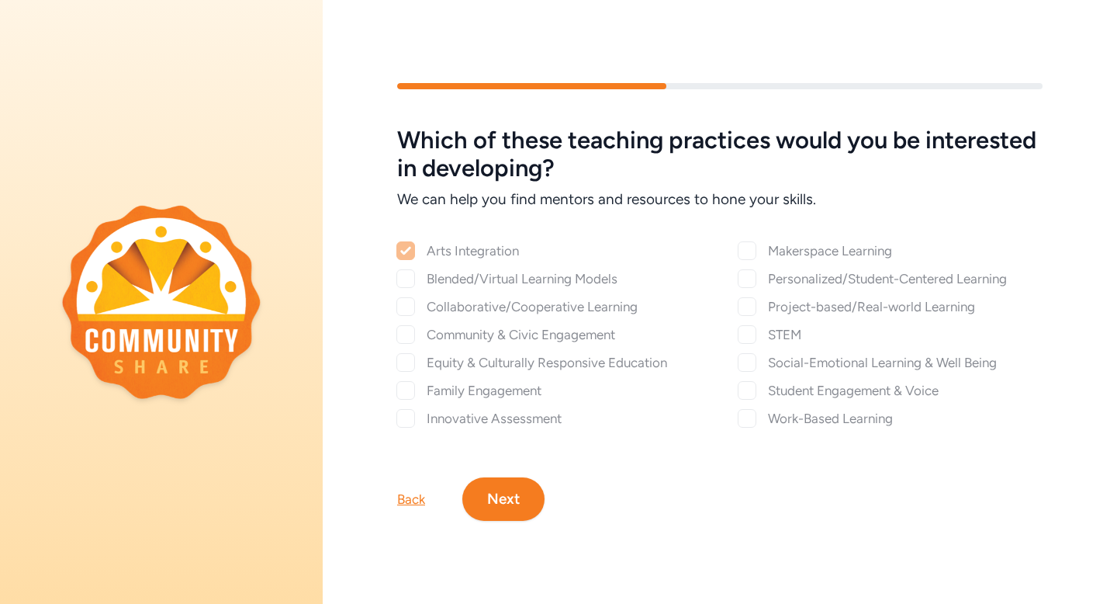
checkbox input "true"
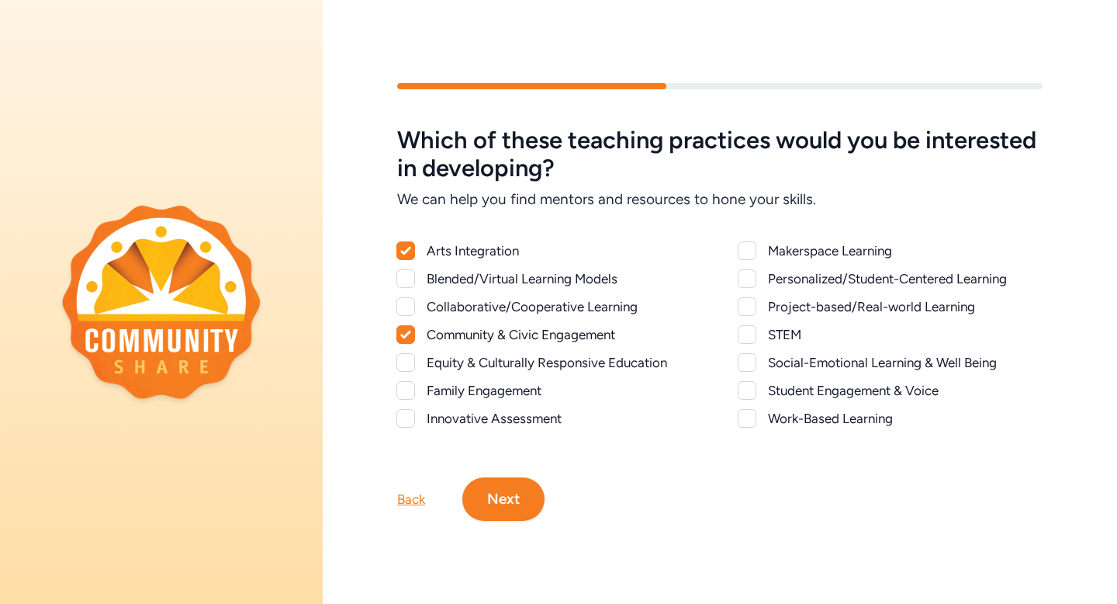
click at [408, 389] on div at bounding box center [405, 390] width 19 height 19
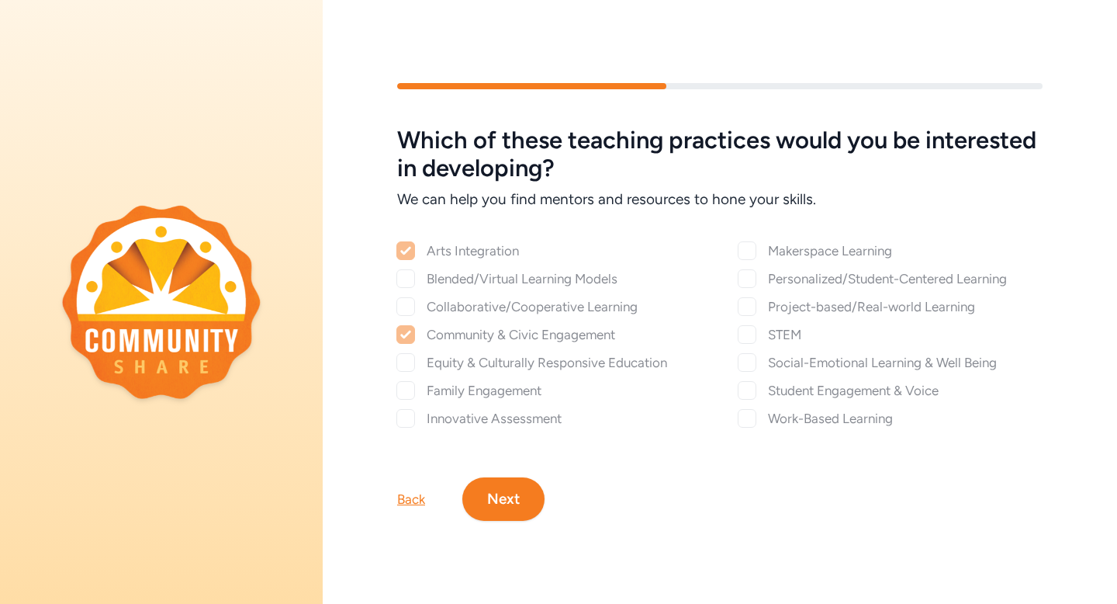
checkbox input "true"
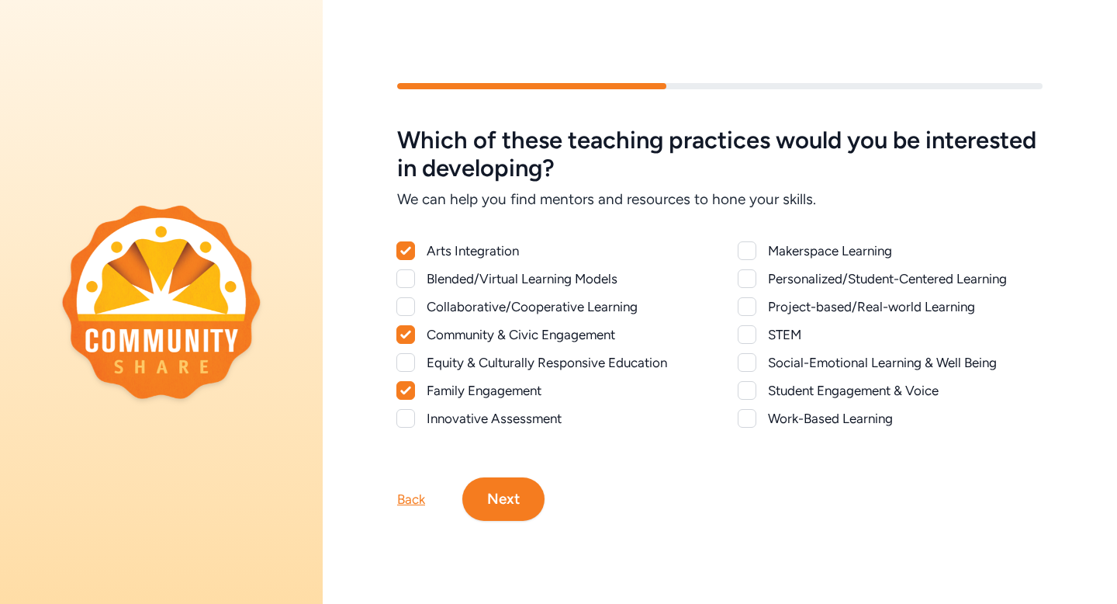
click at [743, 416] on div at bounding box center [747, 418] width 19 height 19
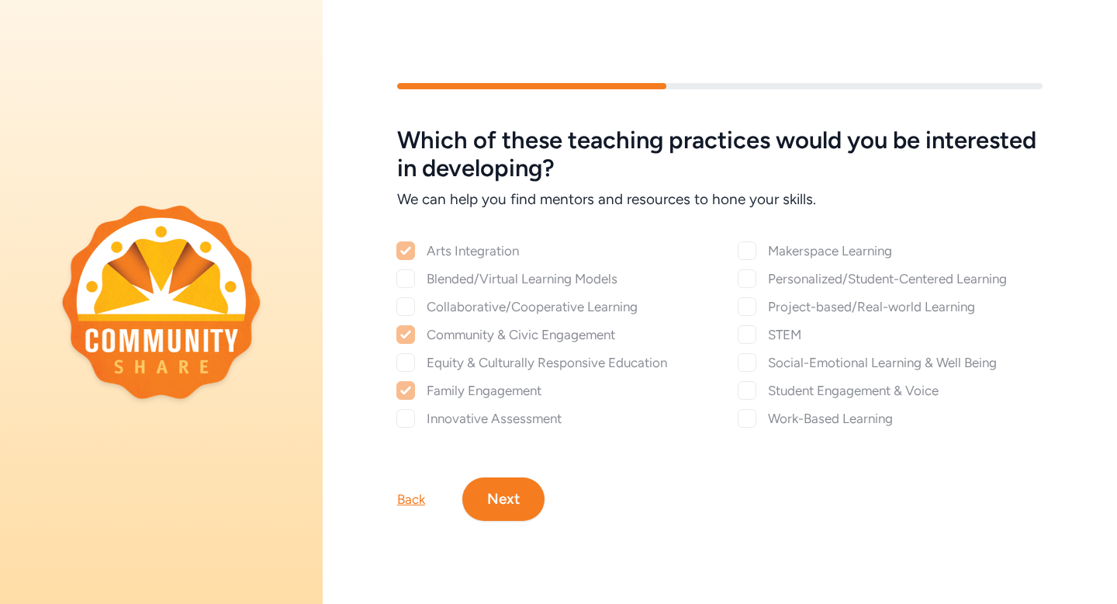
checkbox input "true"
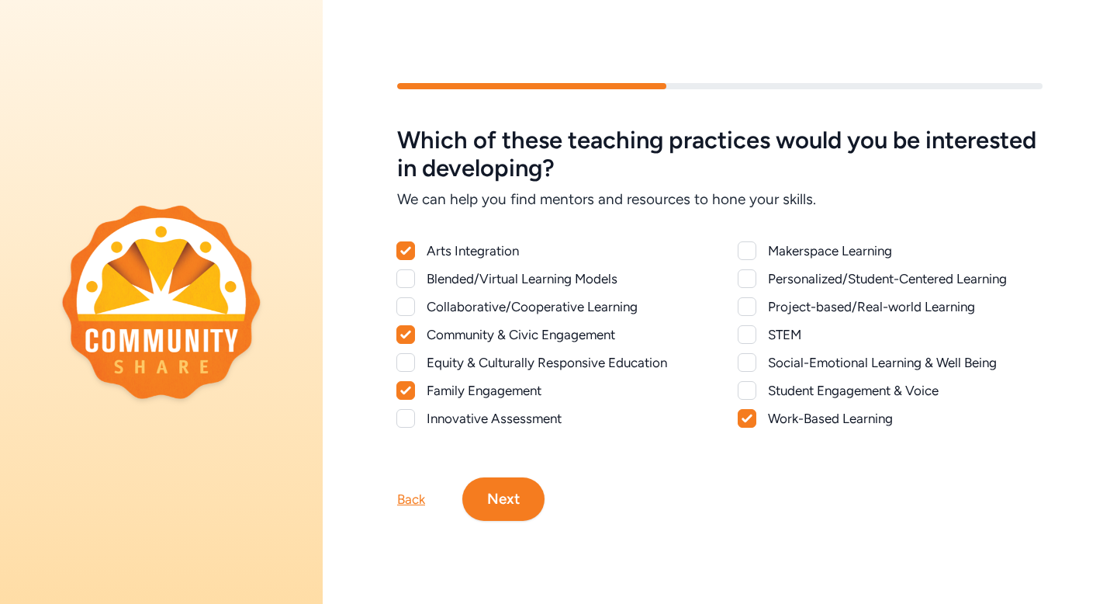
click at [746, 383] on div at bounding box center [747, 390] width 19 height 19
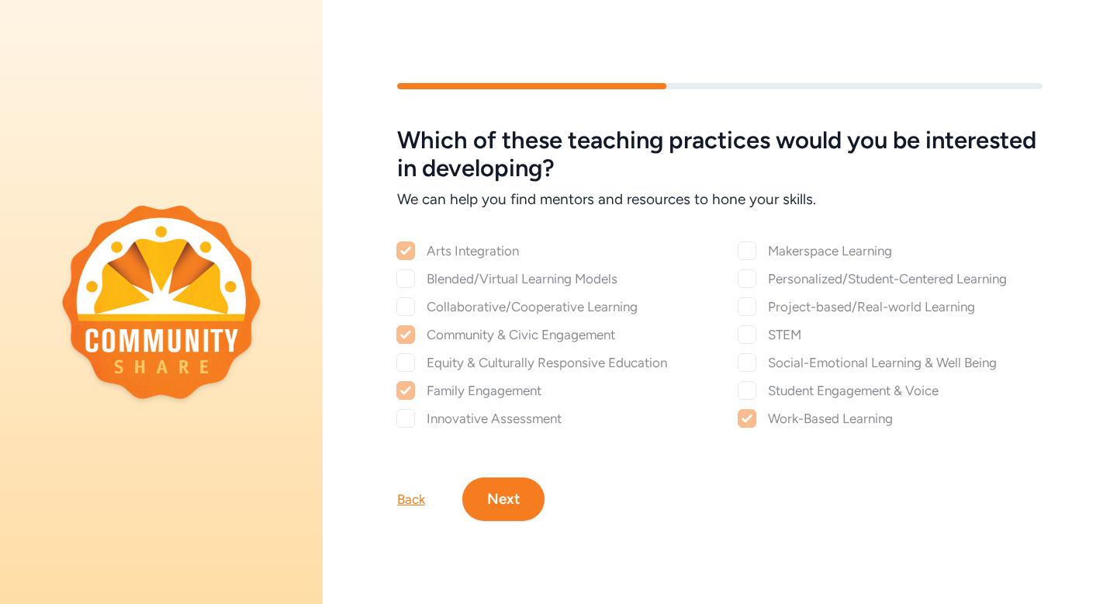
checkbox input "true"
click at [746, 355] on div at bounding box center [747, 362] width 19 height 19
checkbox input "true"
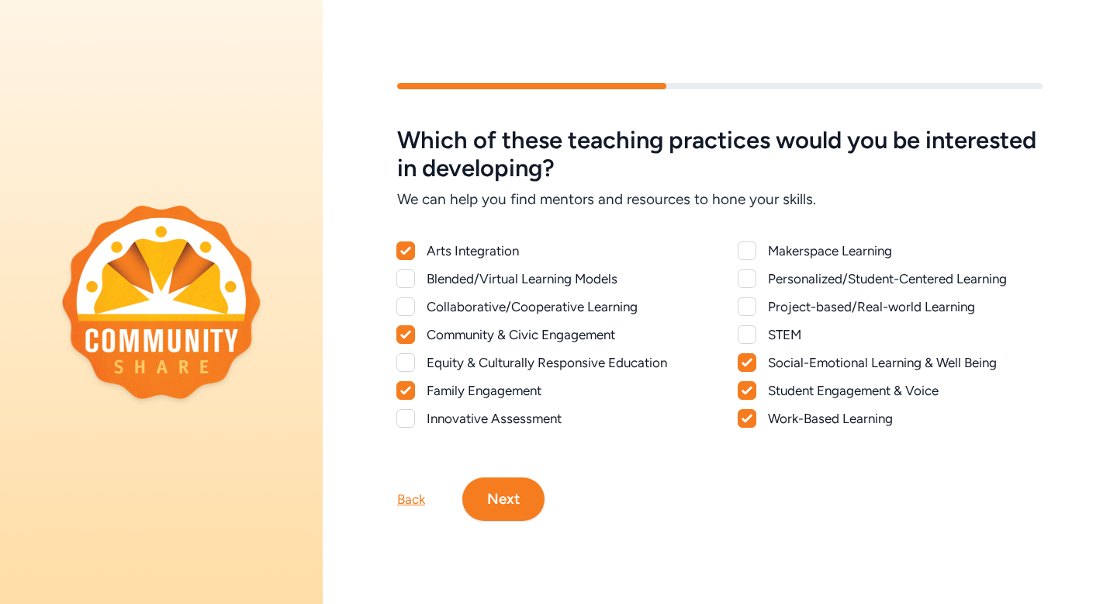
click at [747, 246] on div at bounding box center [747, 250] width 19 height 19
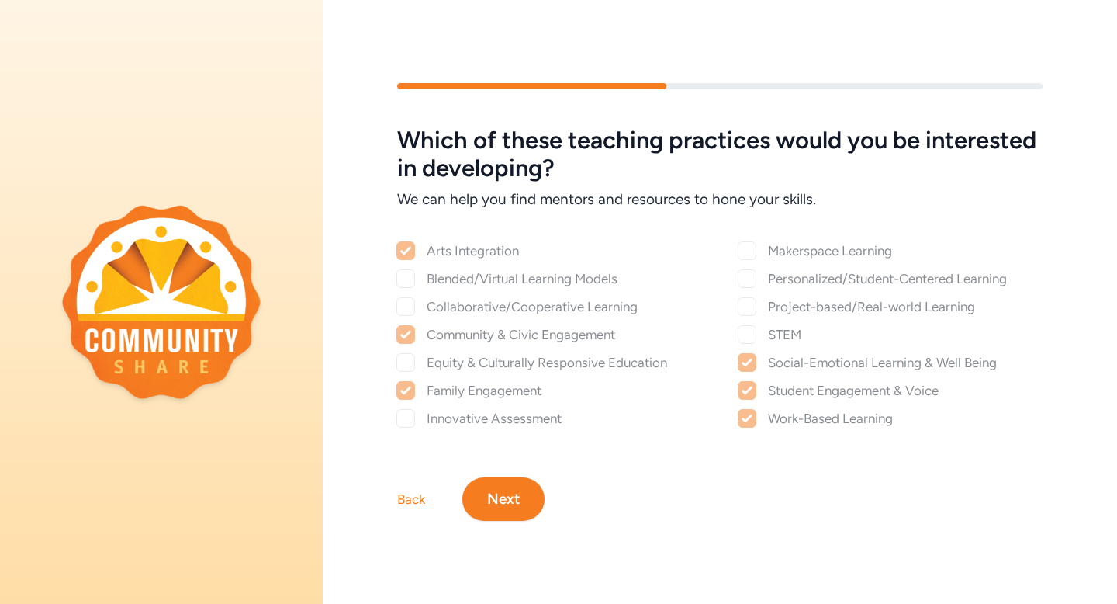
checkbox input "true"
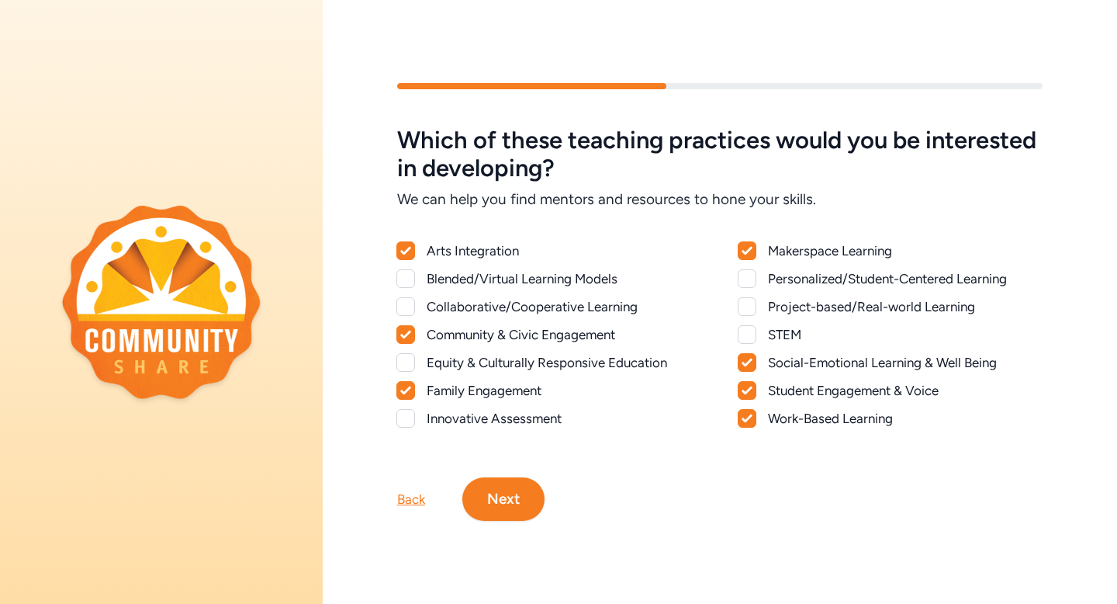
click at [499, 498] on button "Next" at bounding box center [503, 498] width 82 height 43
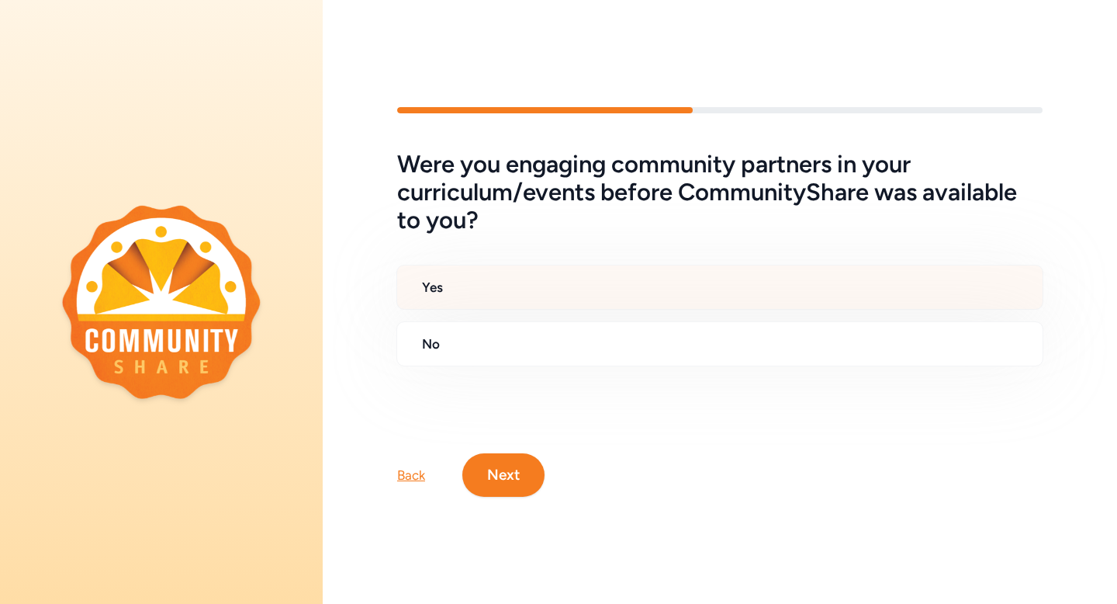
click at [483, 282] on h2 "Yes" at bounding box center [726, 287] width 608 height 19
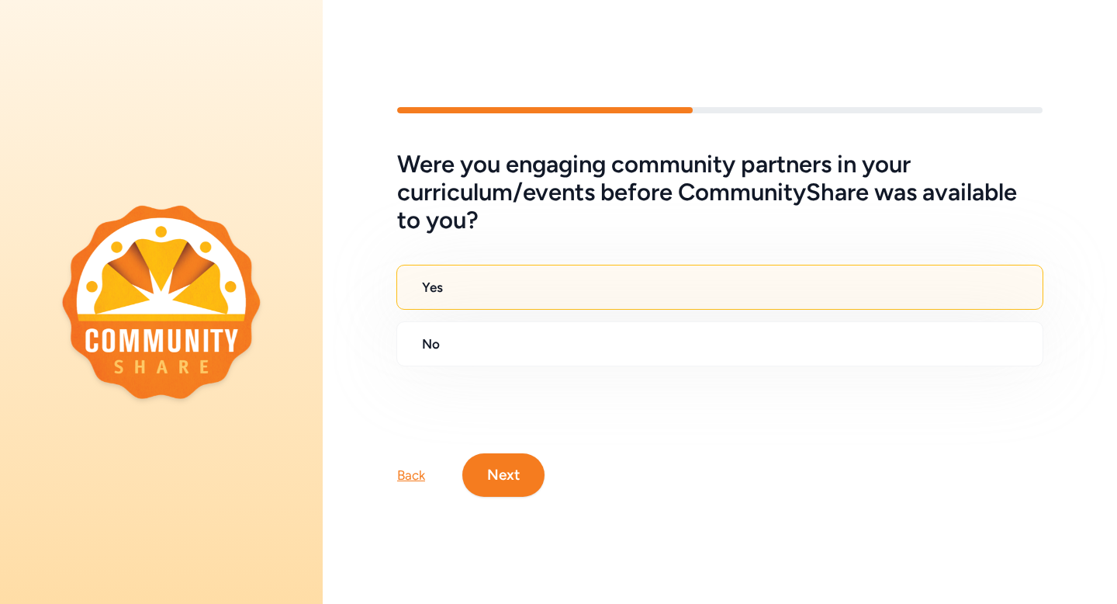
click at [507, 481] on button "Next" at bounding box center [503, 474] width 82 height 43
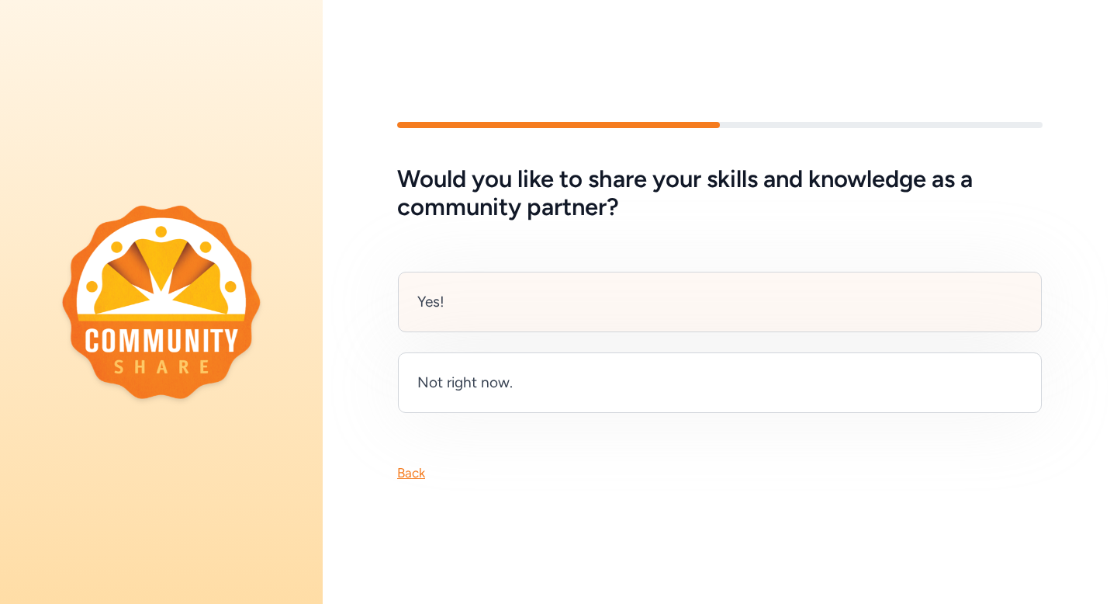
click at [474, 313] on div "Yes!" at bounding box center [720, 302] width 644 height 61
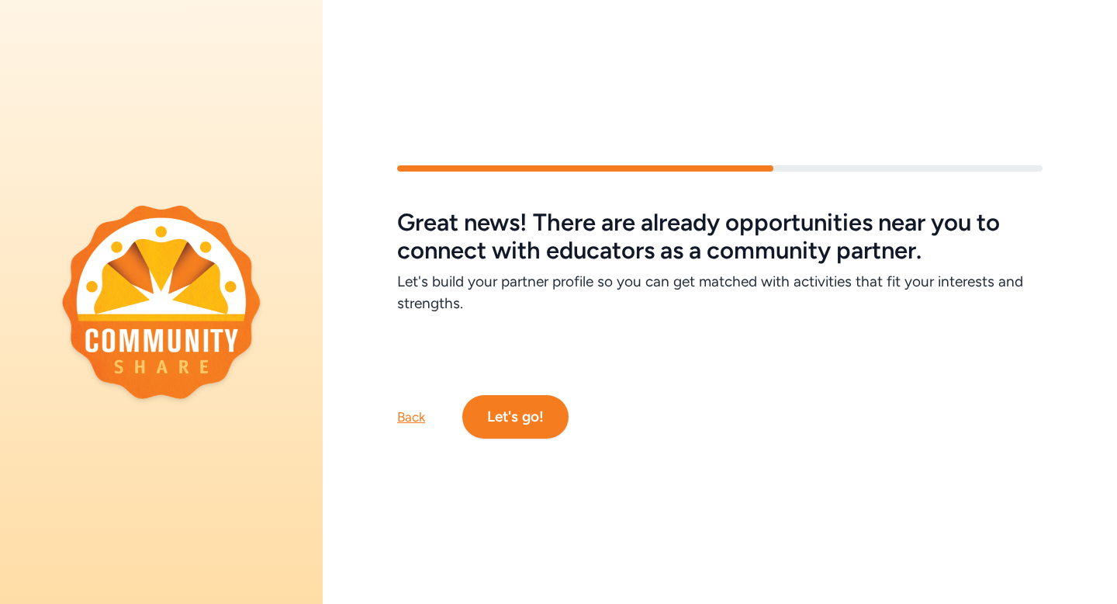
click at [375, 405] on div "Back Let's go!" at bounding box center [720, 391] width 794 height 93
click at [407, 411] on div "Back" at bounding box center [411, 416] width 28 height 19
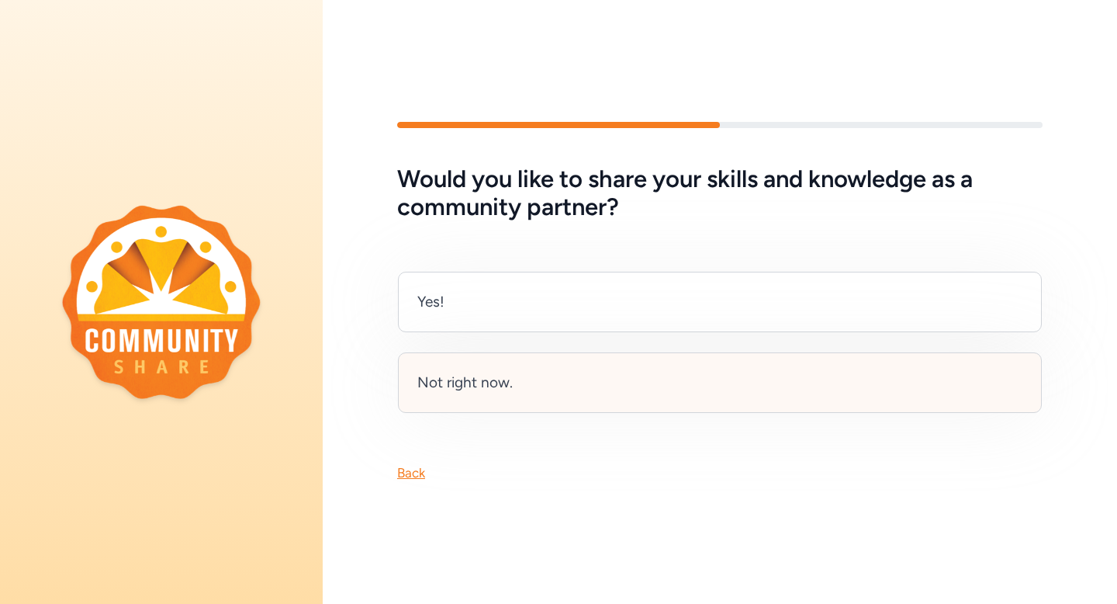
click at [469, 379] on div "Not right now." at bounding box center [464, 383] width 95 height 22
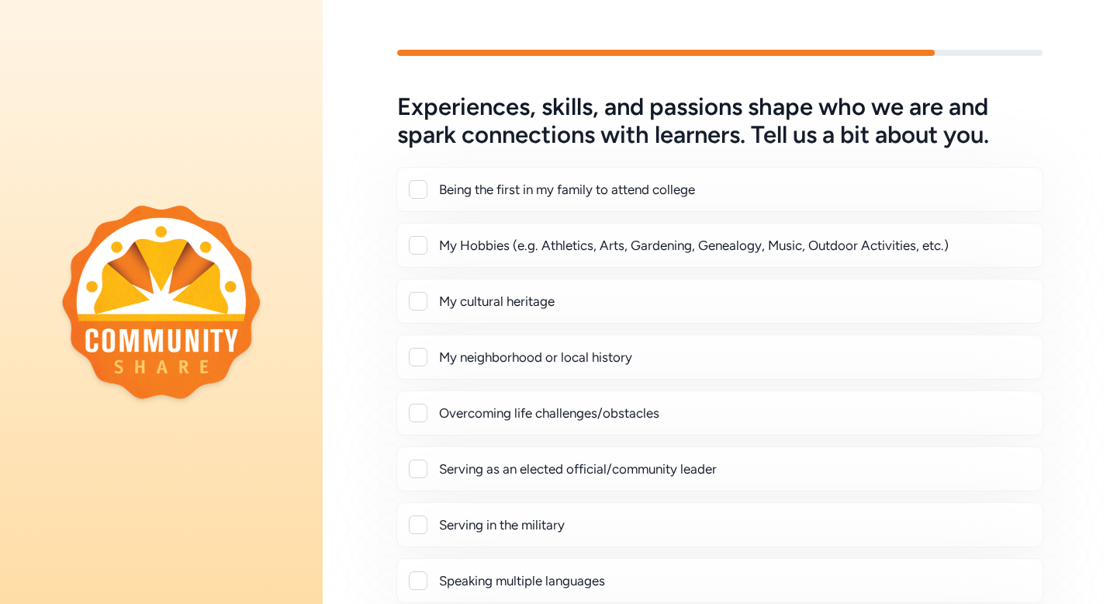
click at [417, 240] on div at bounding box center [418, 245] width 19 height 19
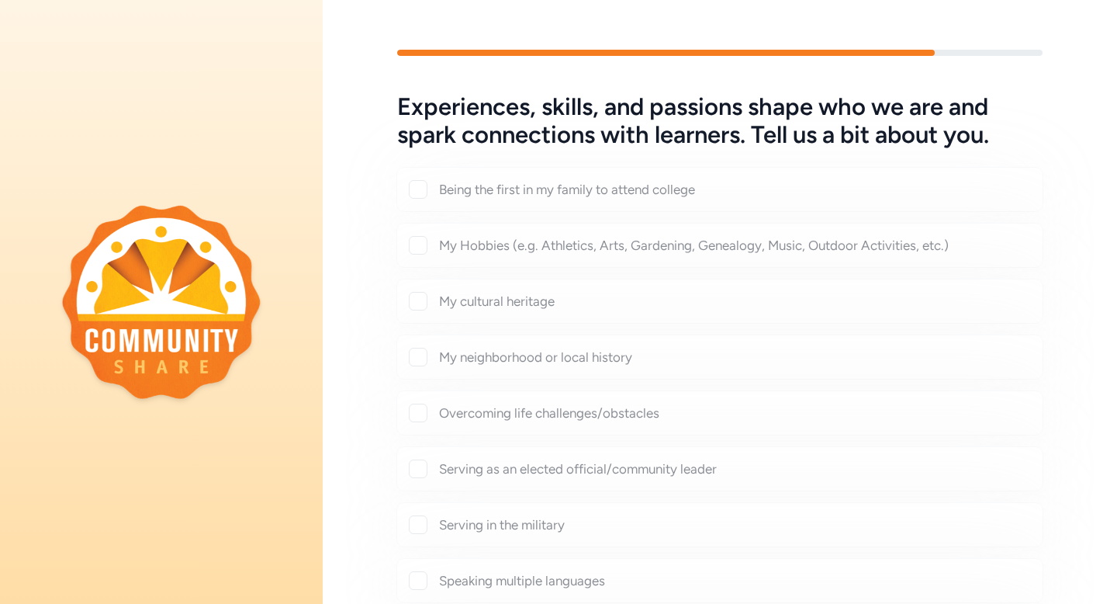
checkbox input "true"
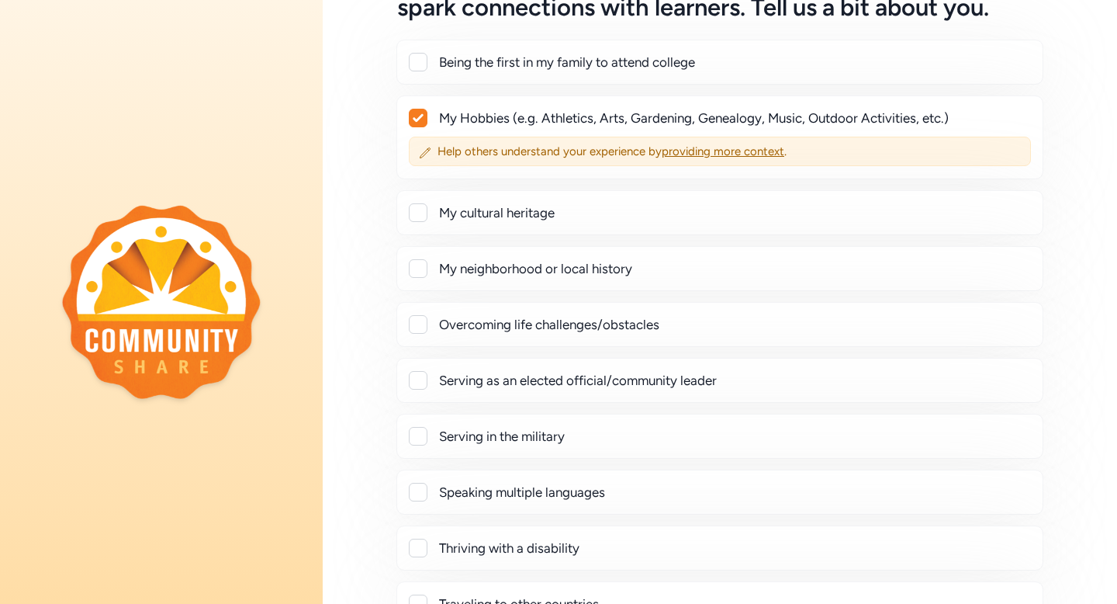
scroll to position [158, 0]
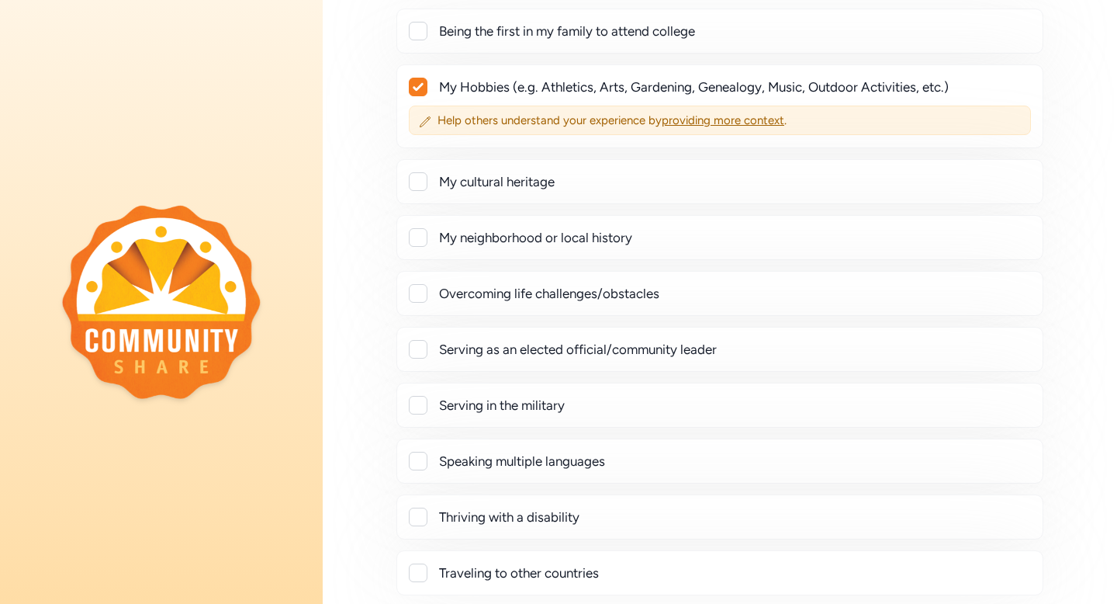
click at [417, 237] on div at bounding box center [418, 237] width 19 height 19
checkbox input "true"
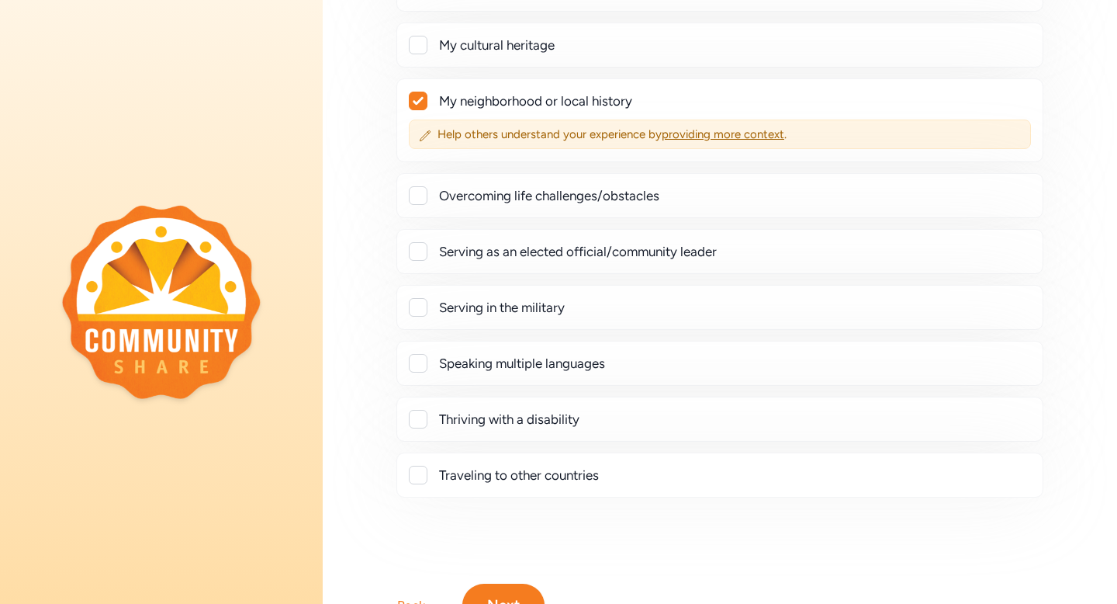
scroll to position [316, 0]
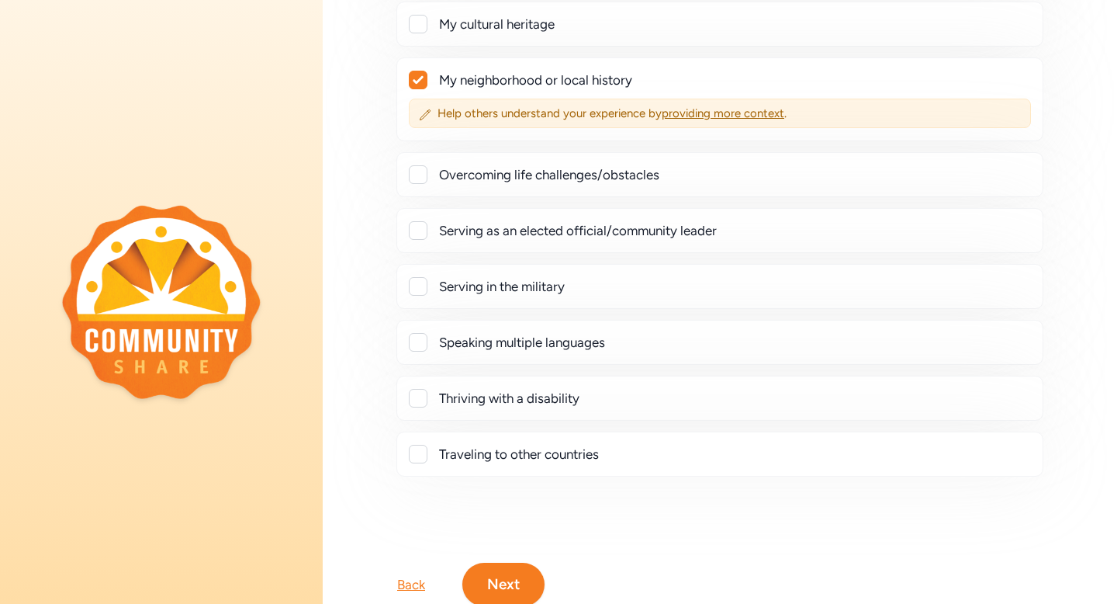
click at [500, 596] on button "Next" at bounding box center [503, 584] width 82 height 43
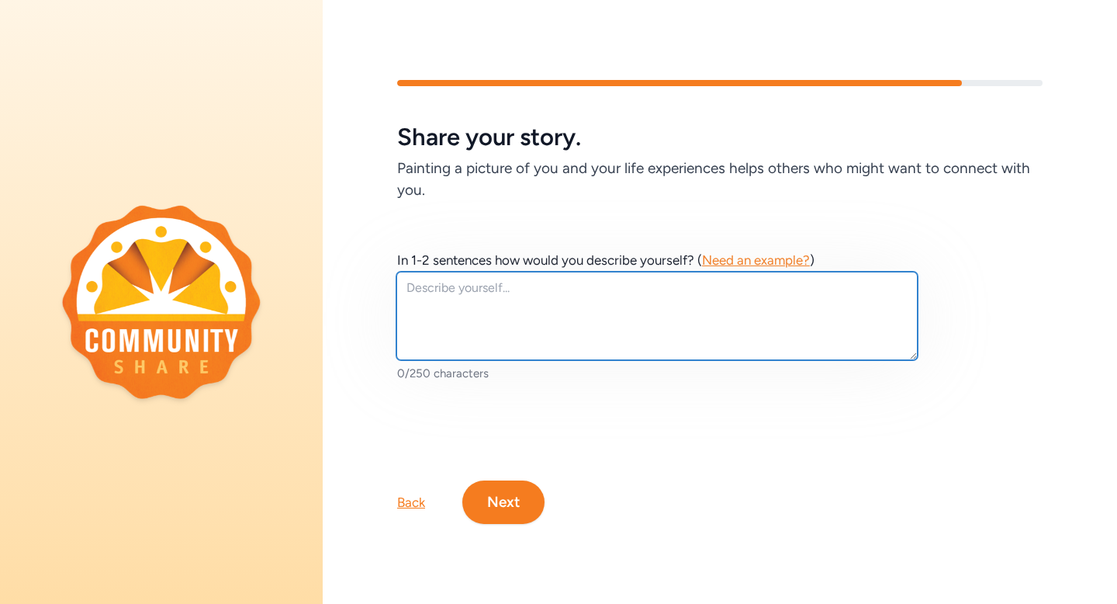
click at [445, 303] on textarea at bounding box center [656, 316] width 521 height 88
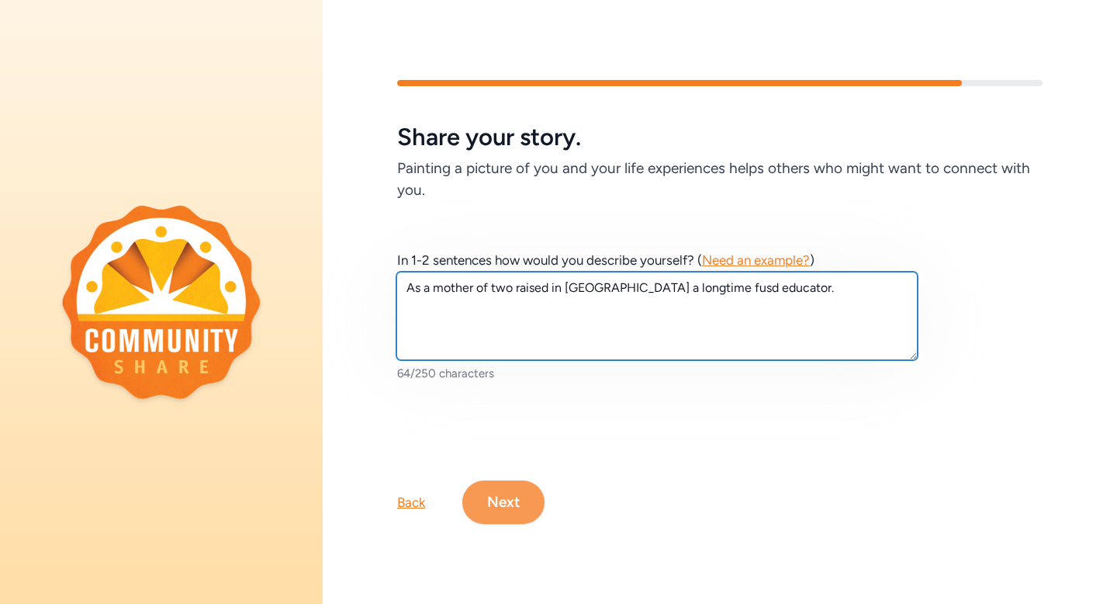
type textarea "As a mother of two raised in flagstaff a longtime fusd educator."
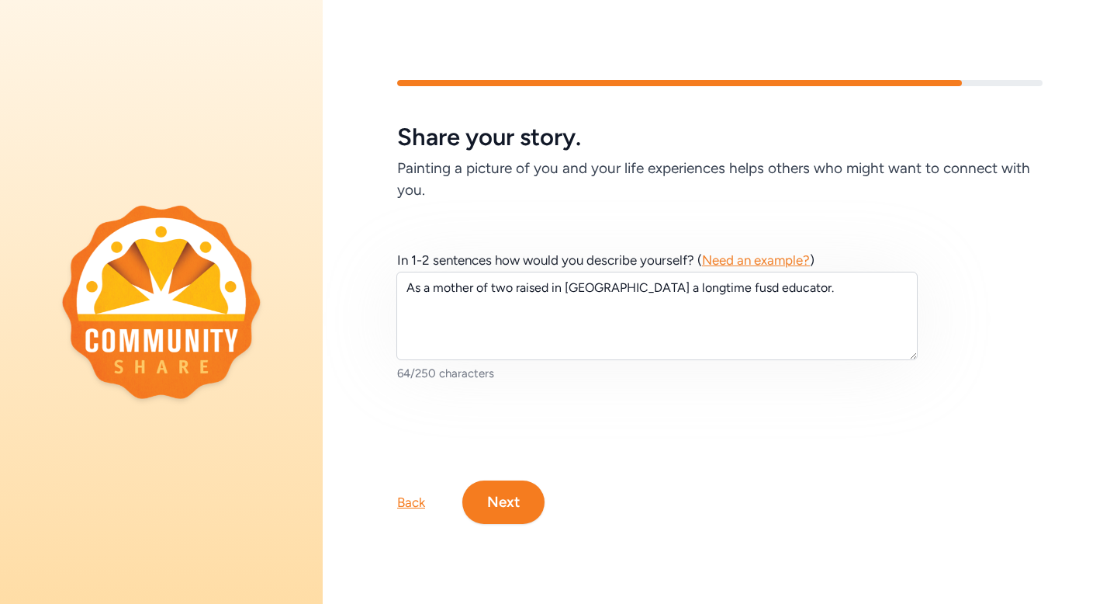
click at [532, 514] on button "Next" at bounding box center [503, 501] width 82 height 43
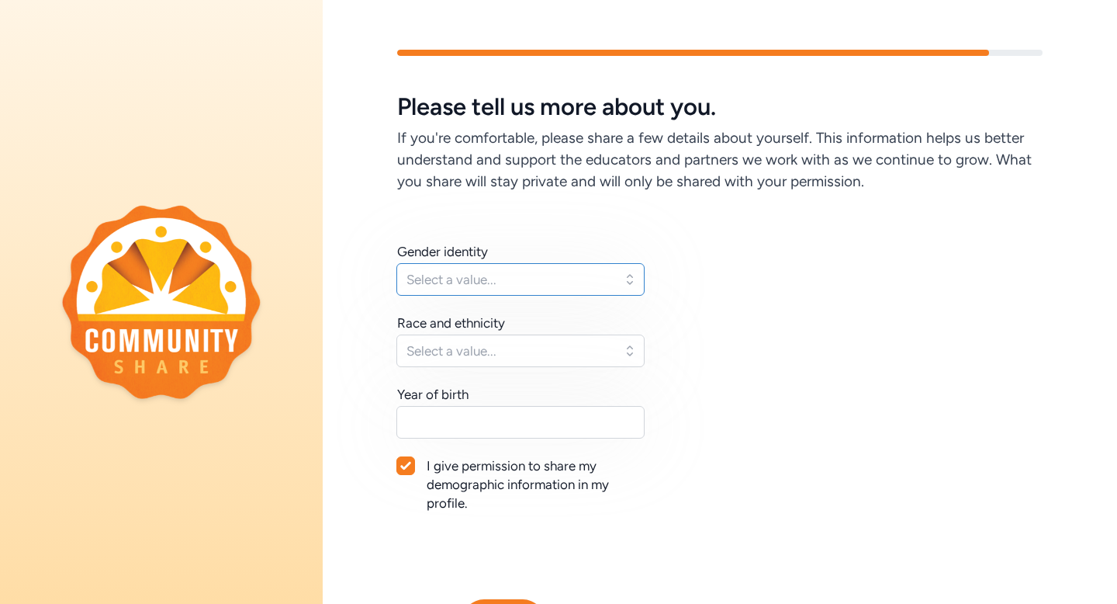
click at [626, 286] on button "Select a value..." at bounding box center [520, 279] width 248 height 33
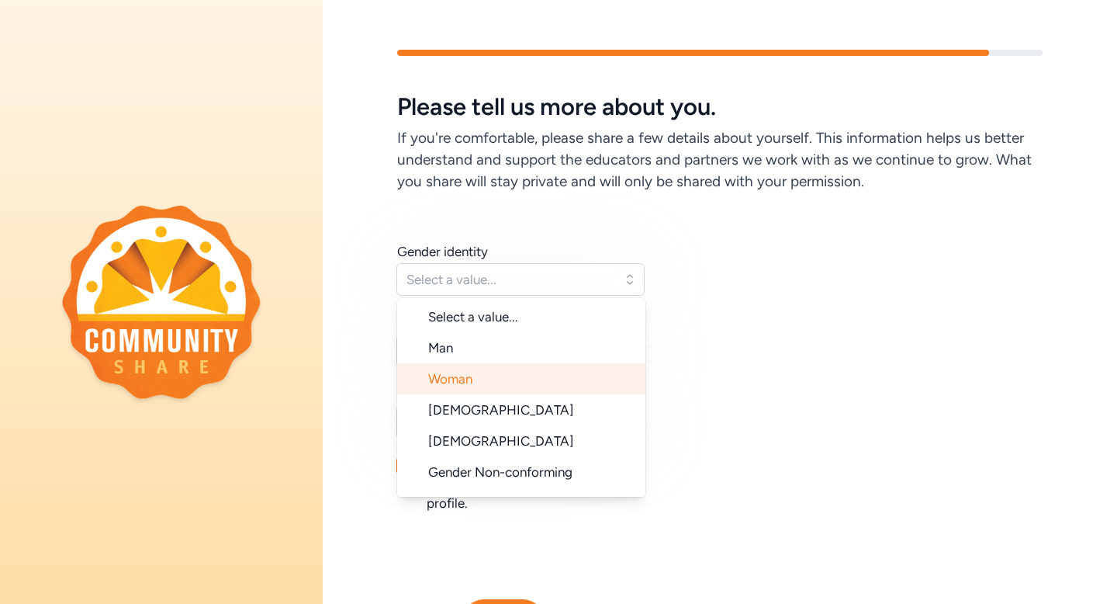
click at [530, 377] on li "Woman" at bounding box center [521, 378] width 248 height 31
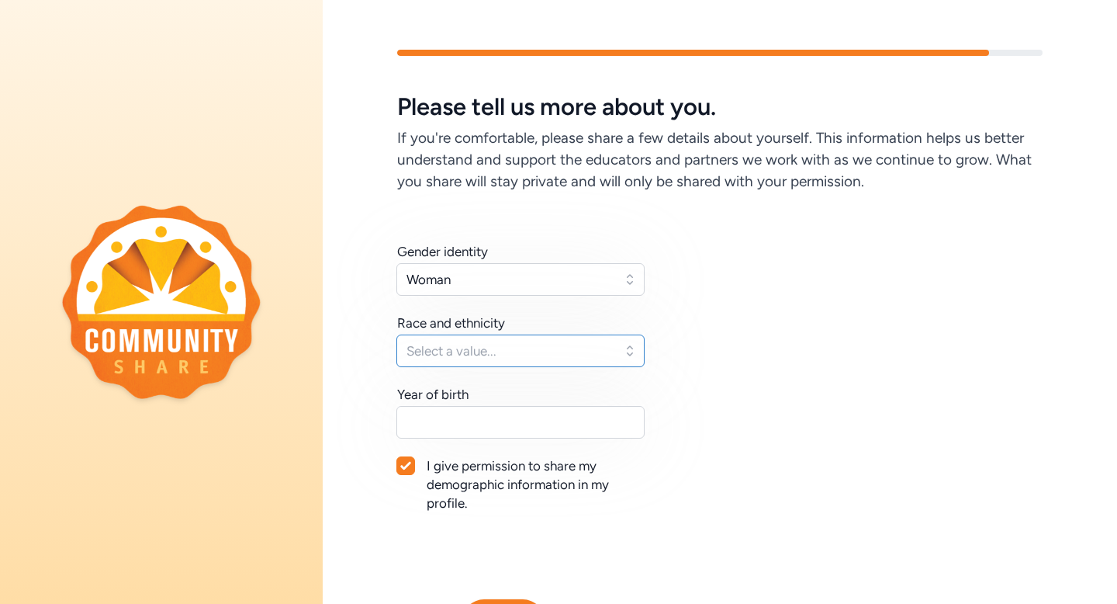
click at [631, 357] on button "Select a value..." at bounding box center [520, 350] width 248 height 33
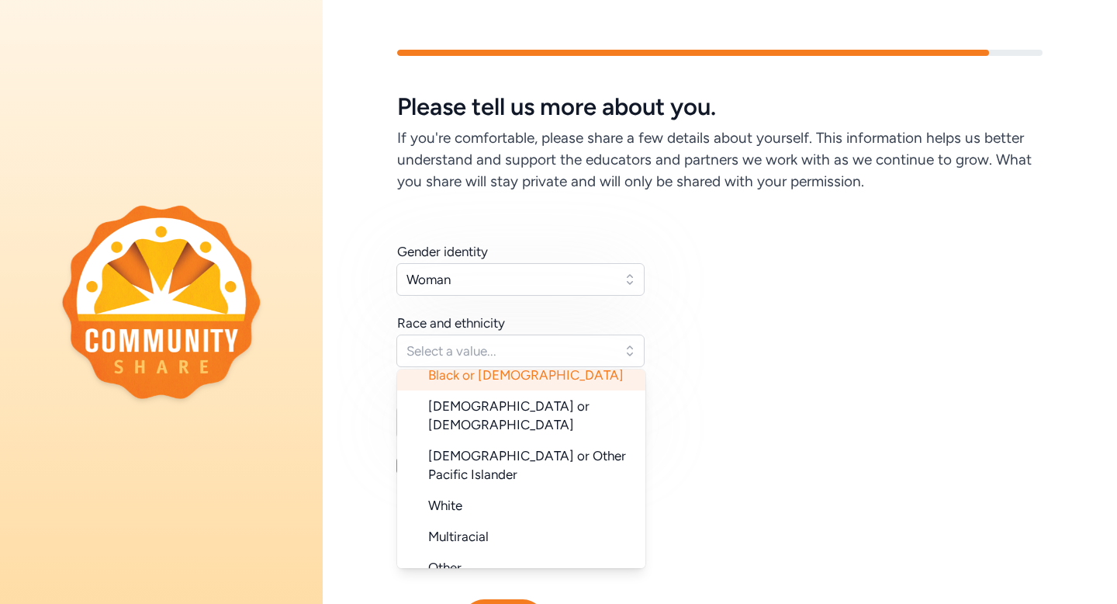
scroll to position [155, 0]
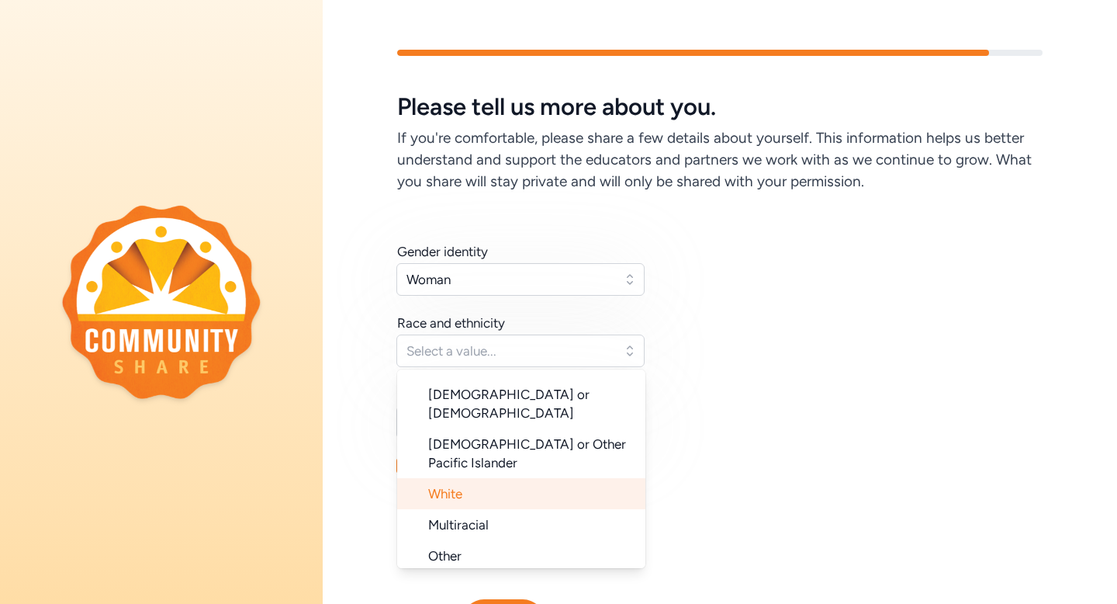
click at [470, 478] on li "White" at bounding box center [521, 493] width 248 height 31
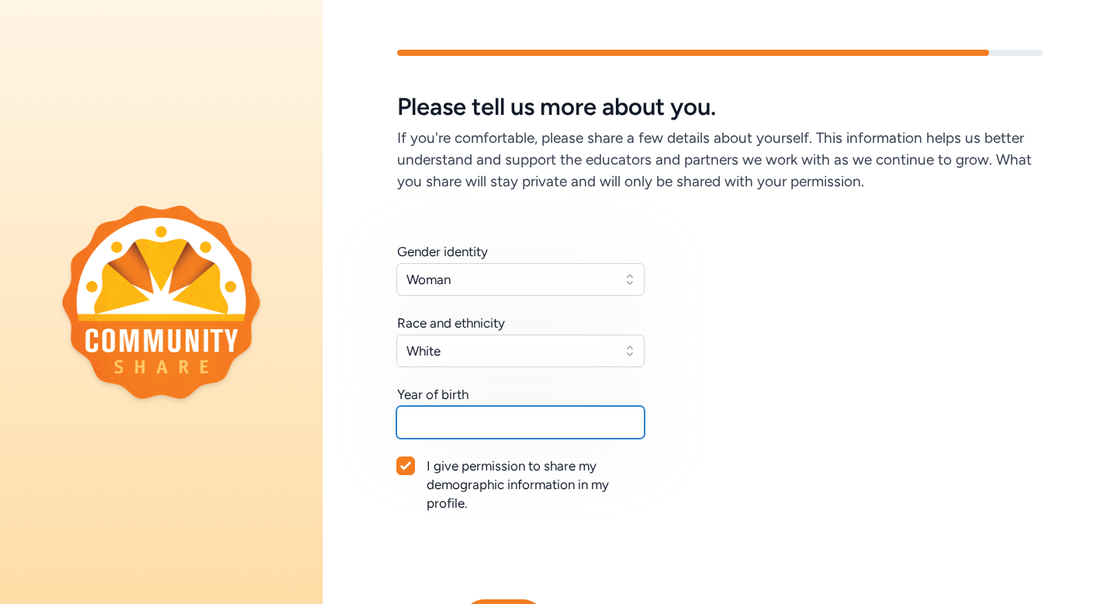
click at [522, 434] on input "text" at bounding box center [520, 422] width 248 height 33
type input "2"
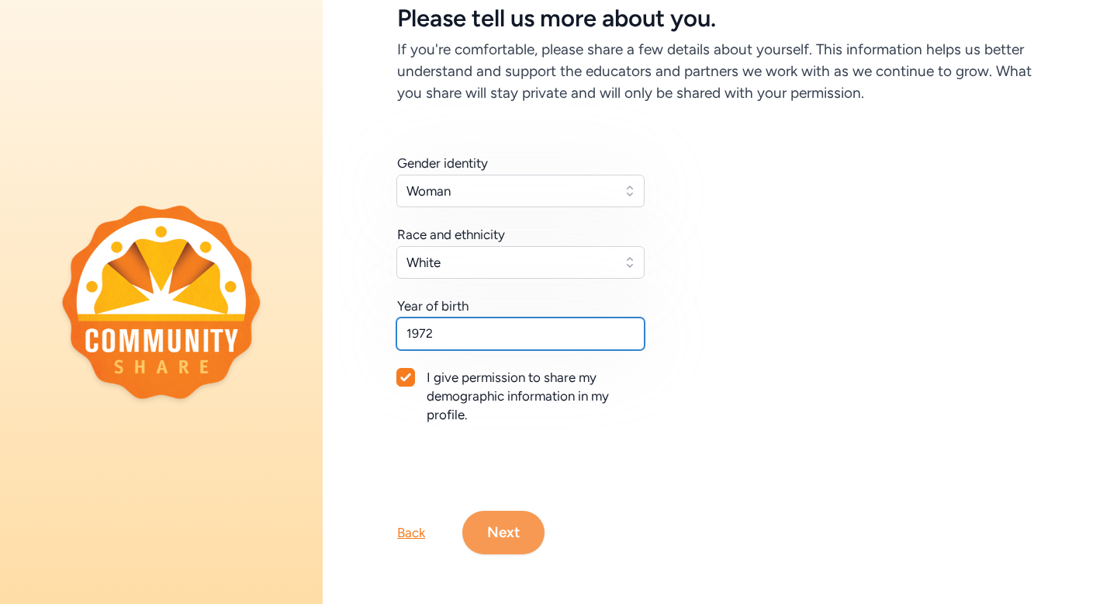
type input "1972"
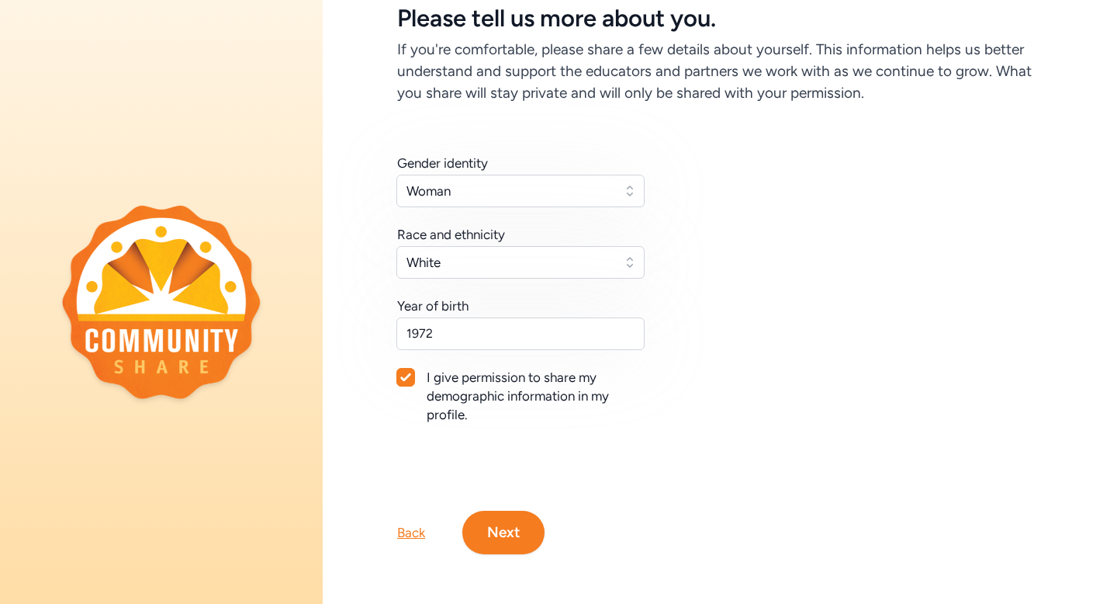
click at [520, 528] on button "Next" at bounding box center [503, 532] width 82 height 43
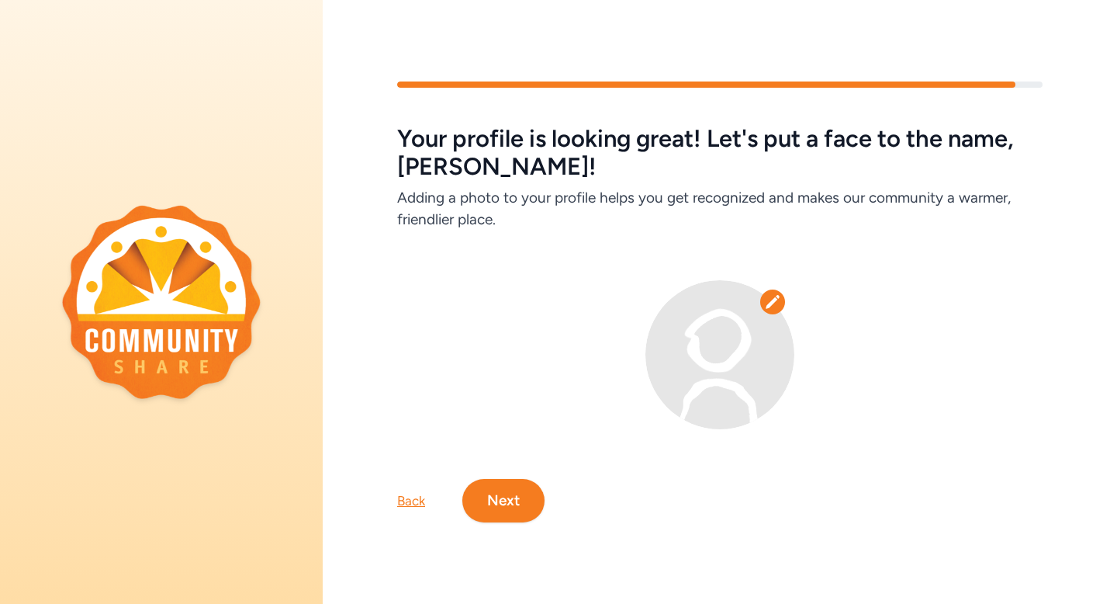
click at [493, 505] on button "Next" at bounding box center [503, 500] width 82 height 43
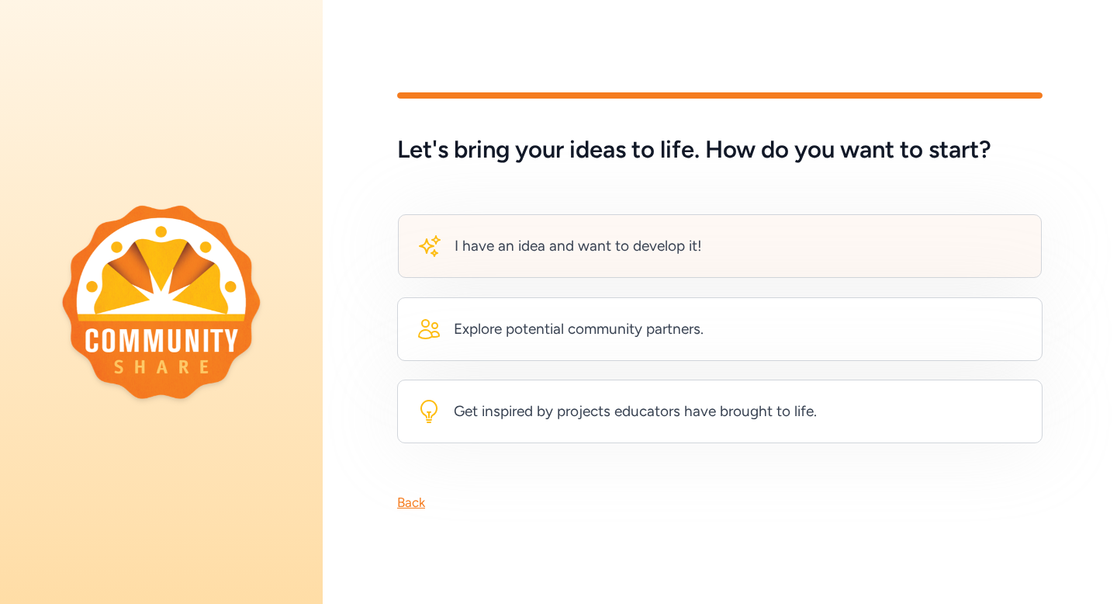
click at [569, 266] on div "I have an idea and want to develop it!" at bounding box center [720, 246] width 644 height 64
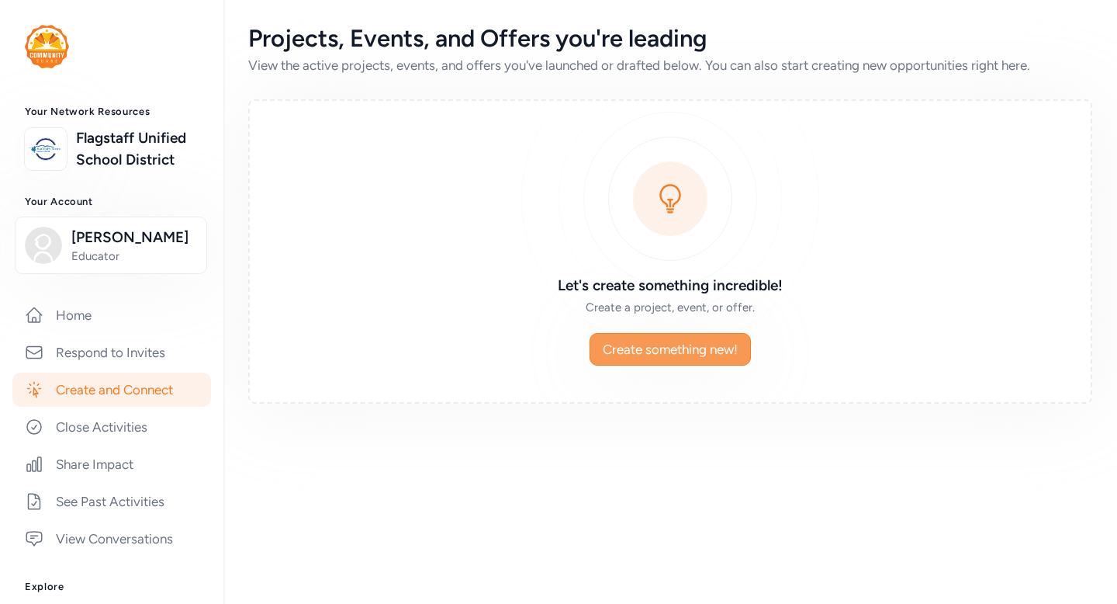
click at [649, 335] on button "Create something new!" at bounding box center [670, 349] width 161 height 33
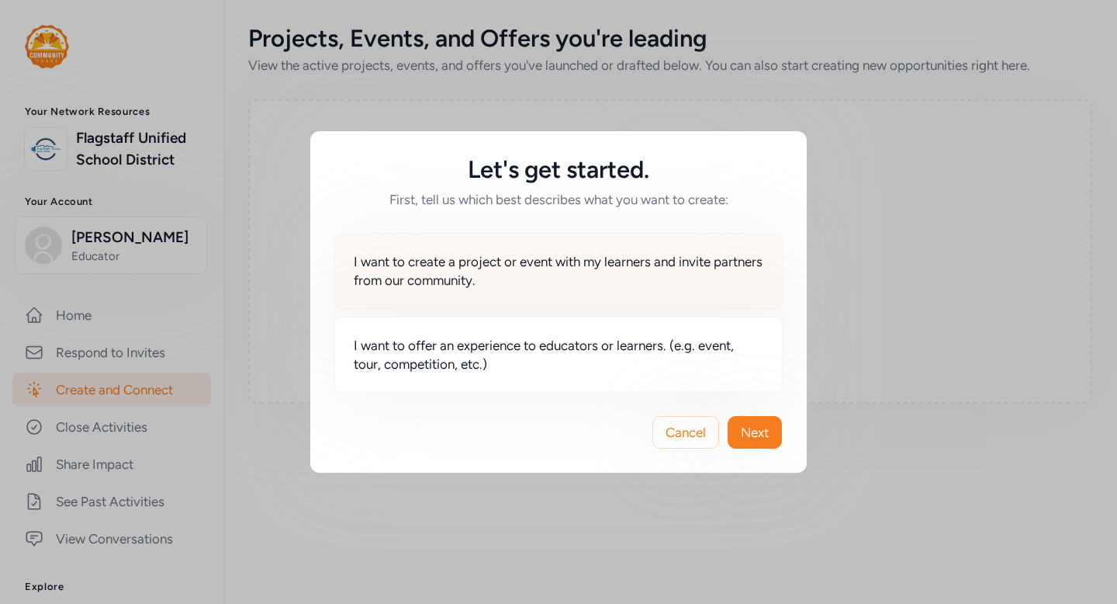
click at [624, 292] on div "I want to create a project or event with my learners and invite partners from o…" at bounding box center [558, 271] width 448 height 76
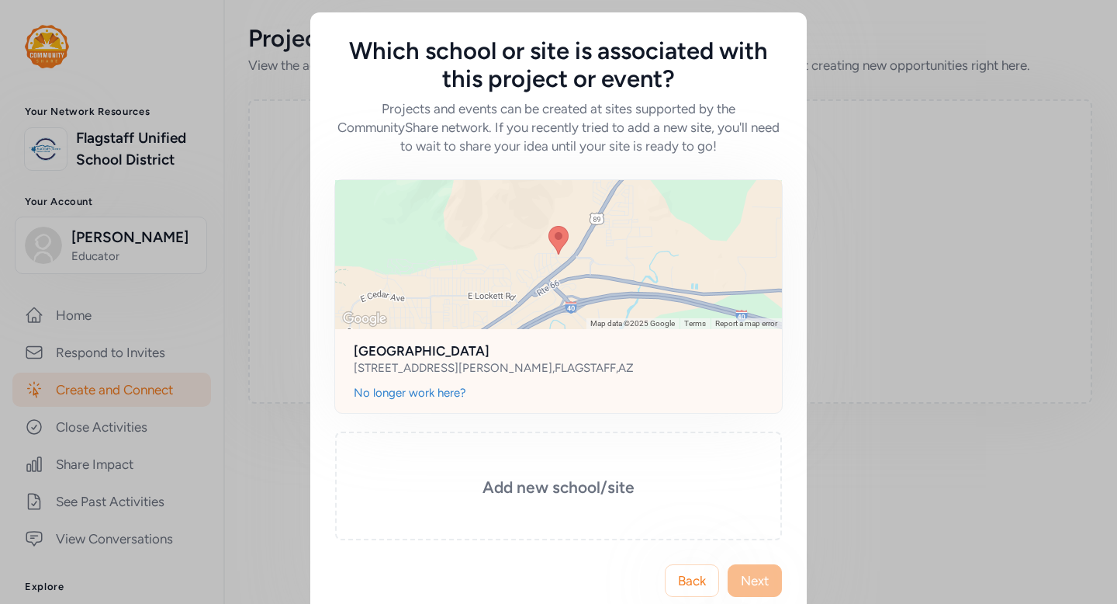
scroll to position [29, 0]
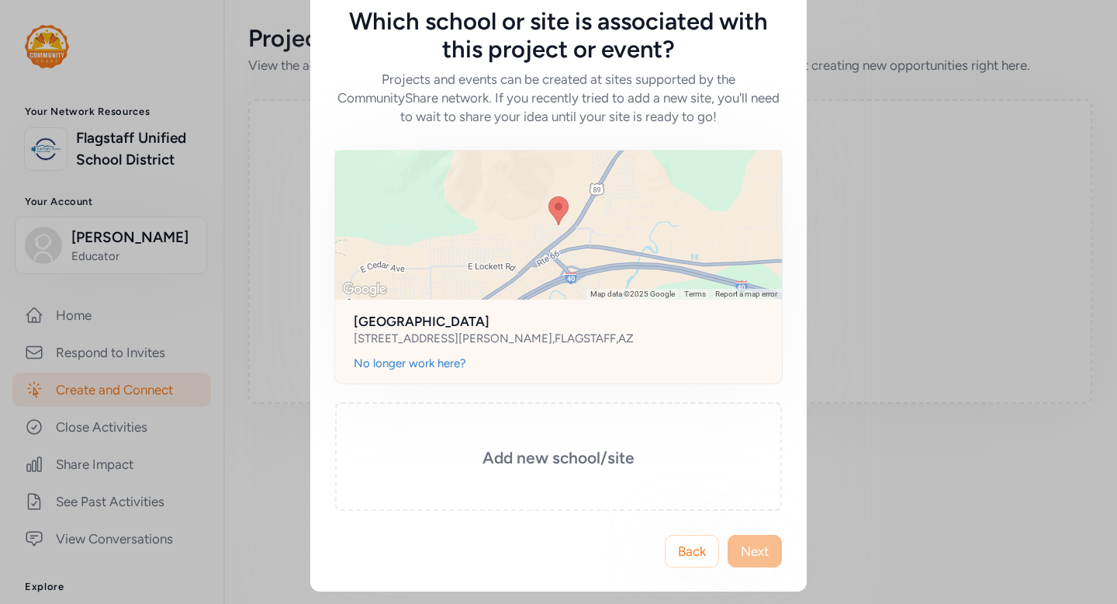
click at [503, 326] on h2 "Summit High School" at bounding box center [559, 321] width 410 height 19
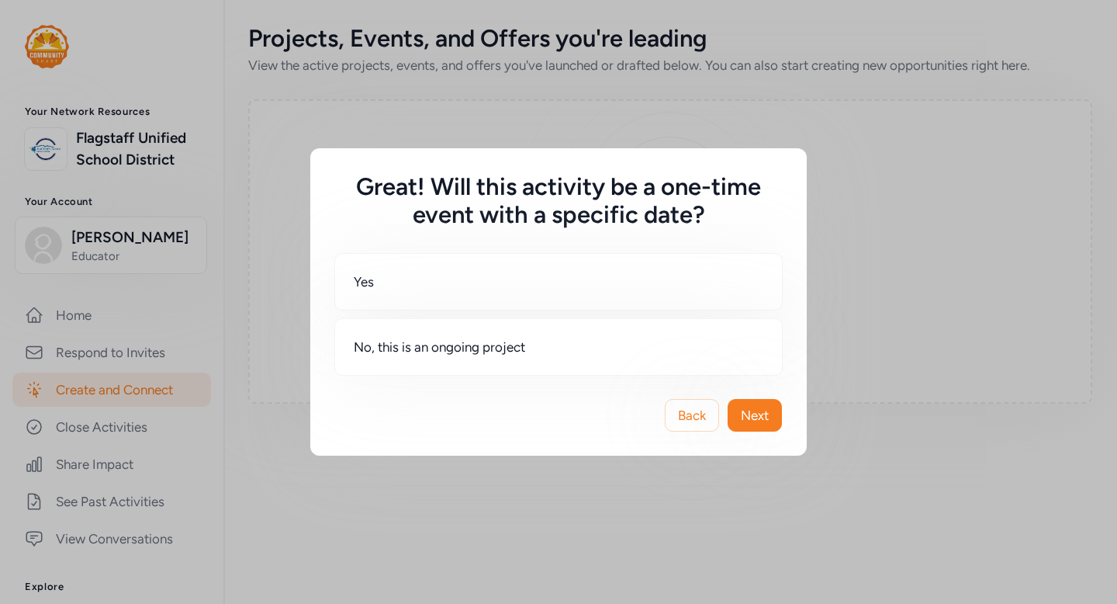
scroll to position [0, 0]
click at [760, 399] on button "Next" at bounding box center [755, 415] width 54 height 33
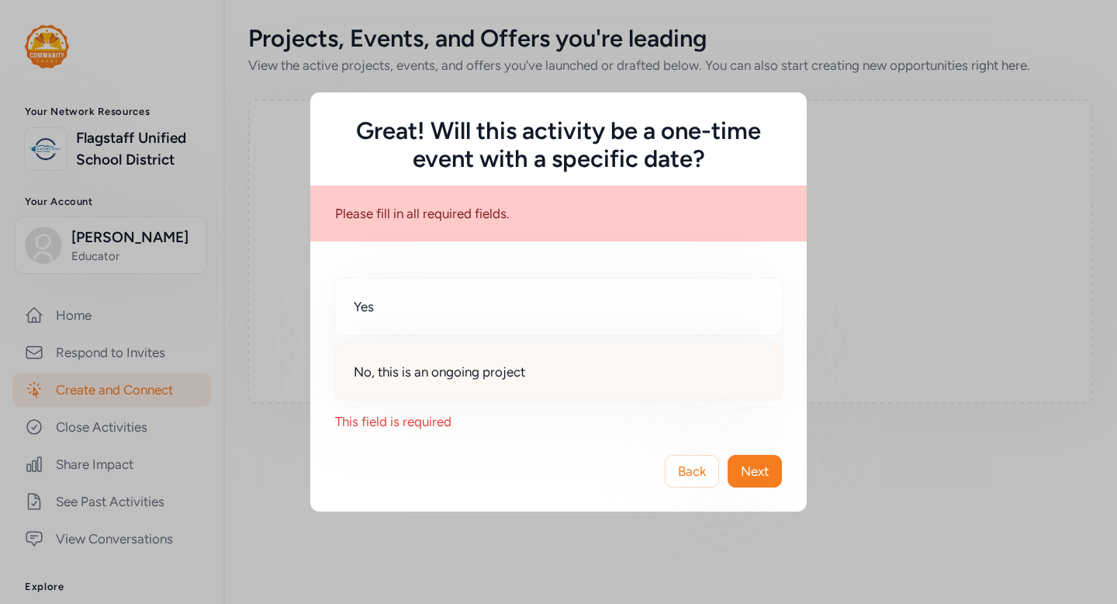
click at [448, 367] on span "No, this is an ongoing project" at bounding box center [439, 371] width 171 height 19
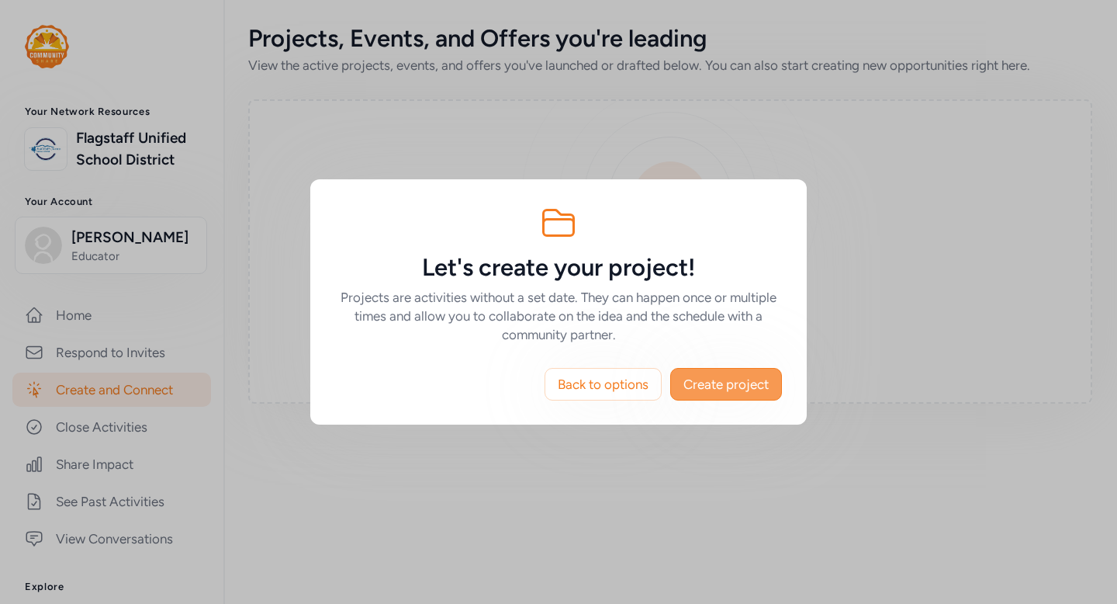
click at [762, 384] on span "Create project" at bounding box center [726, 384] width 85 height 19
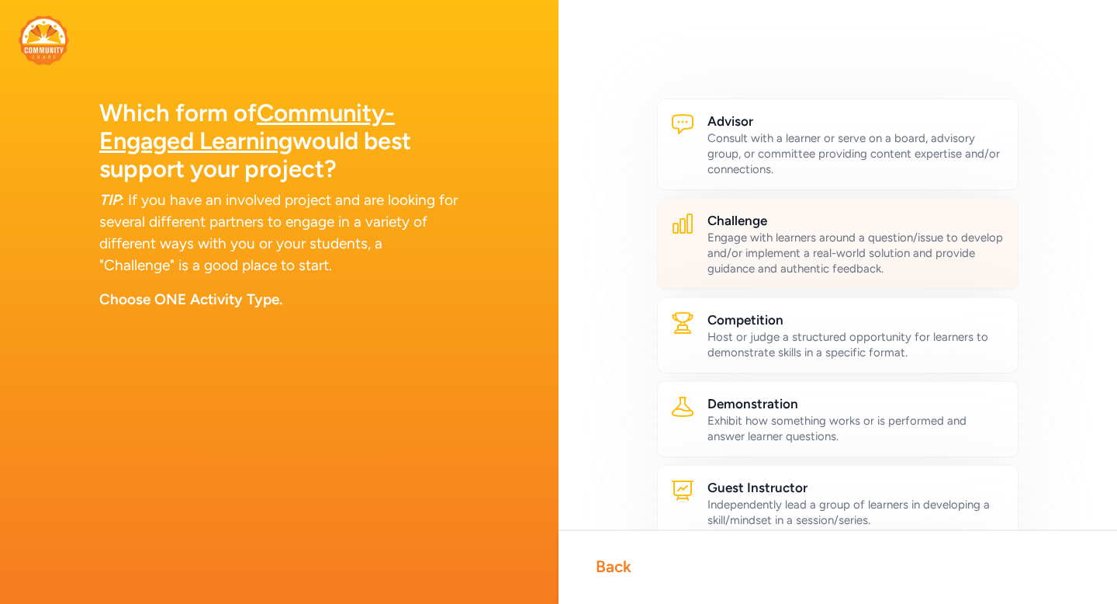
click at [817, 251] on div "Engage with learners around a question/issue to develop and/or implement a real…" at bounding box center [857, 253] width 298 height 47
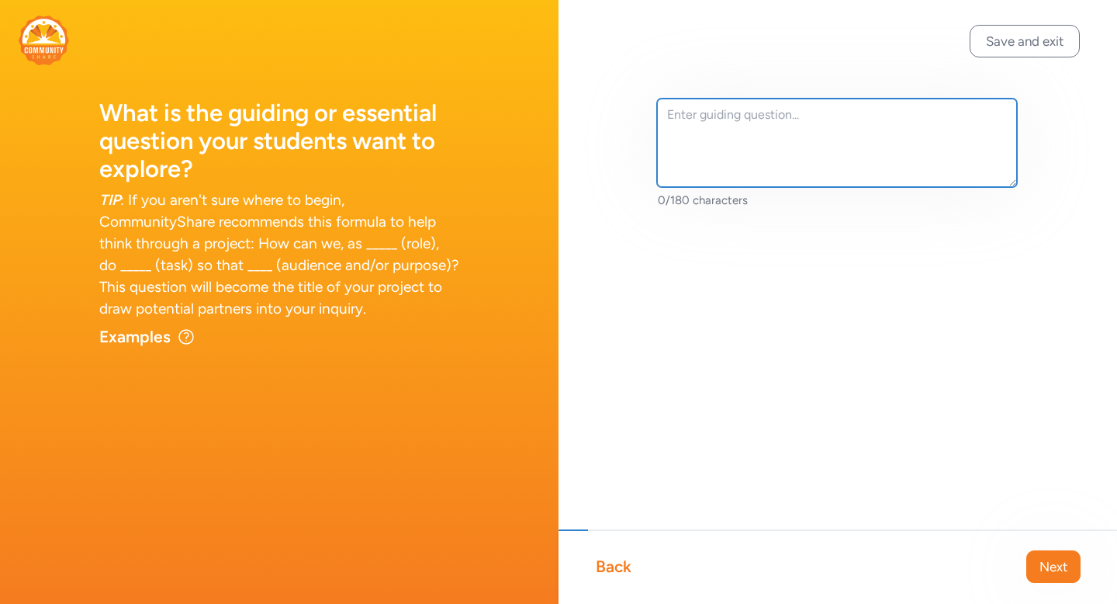
click at [707, 144] on textarea at bounding box center [837, 143] width 360 height 88
type textarea "I"
type textarea "T"
click at [863, 134] on textarea "The SHS garden is up and running but doesn't have a traditional - native plants…" at bounding box center [837, 143] width 360 height 88
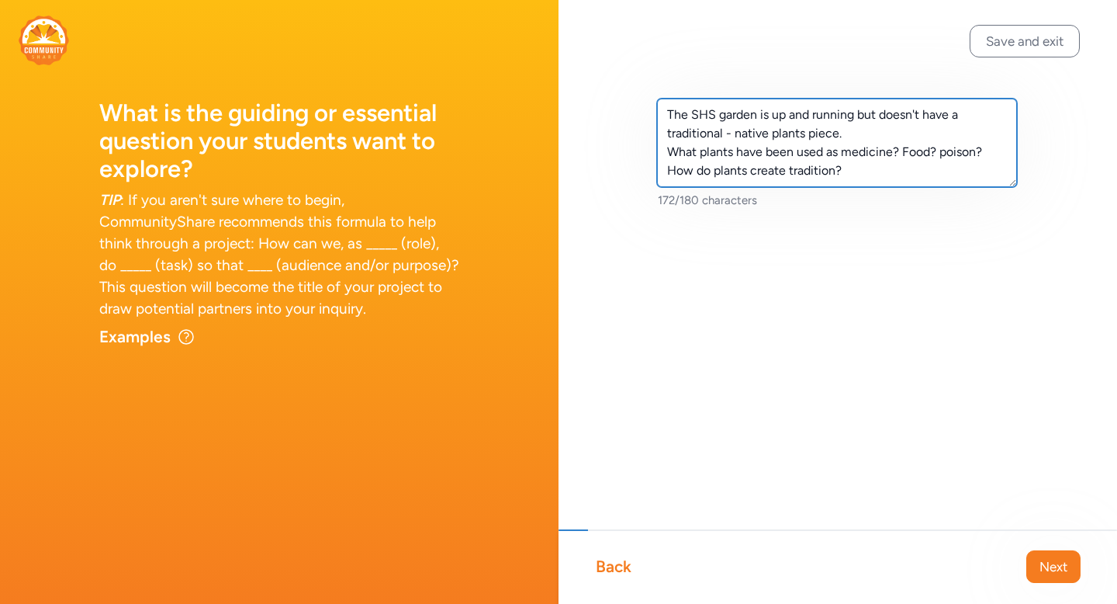
scroll to position [10, 0]
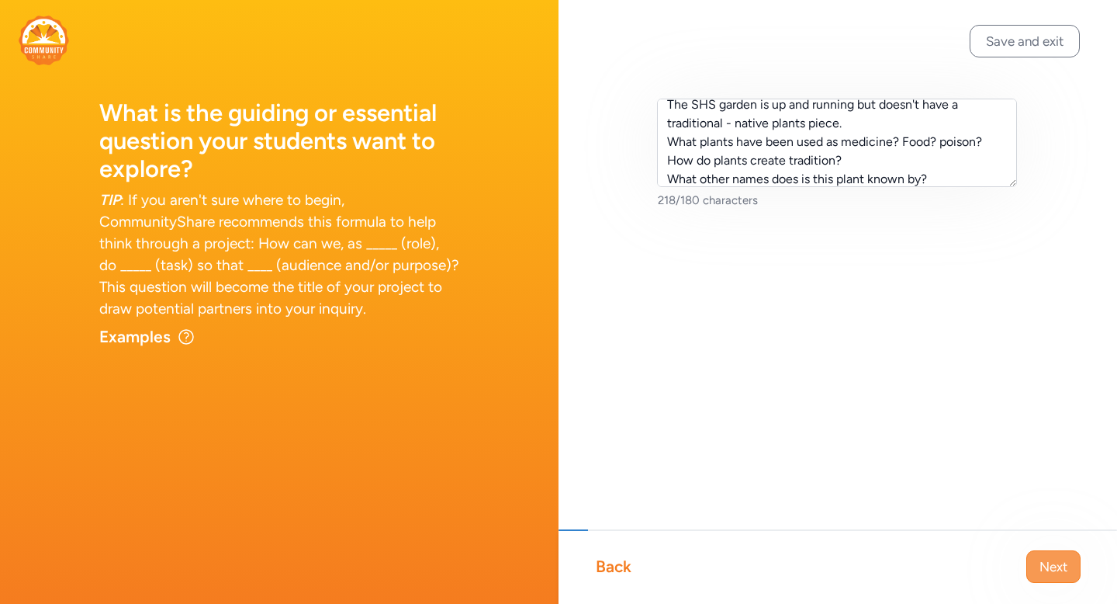
click at [1064, 561] on span "Next" at bounding box center [1054, 566] width 28 height 19
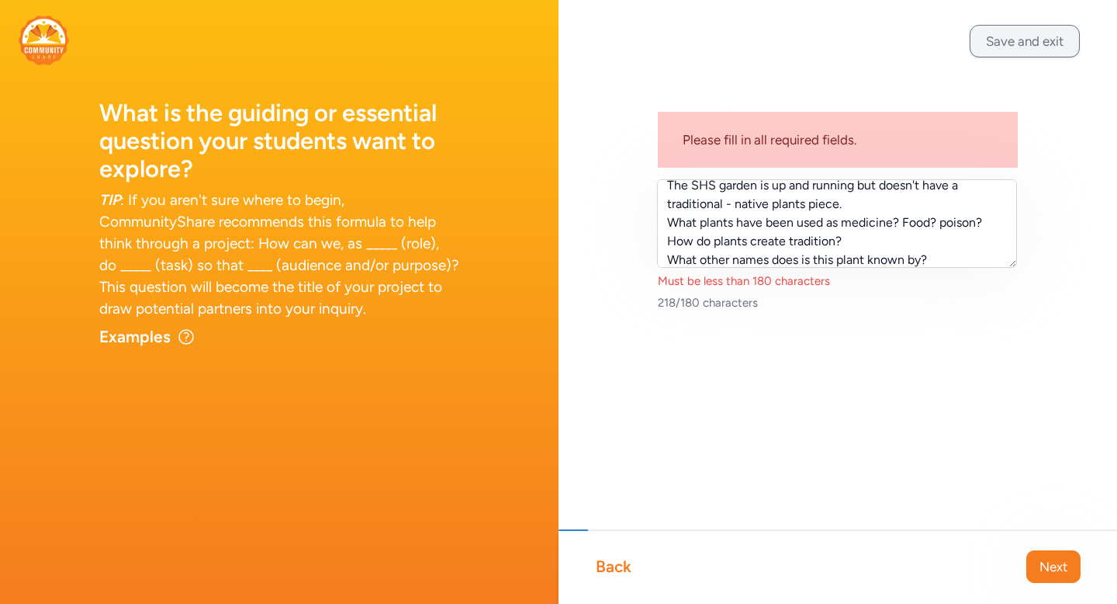
click at [1015, 39] on button "Save and exit" at bounding box center [1025, 41] width 110 height 33
click at [1013, 36] on button "Save and exit" at bounding box center [1025, 41] width 110 height 33
click at [1054, 559] on span "Next" at bounding box center [1054, 566] width 28 height 19
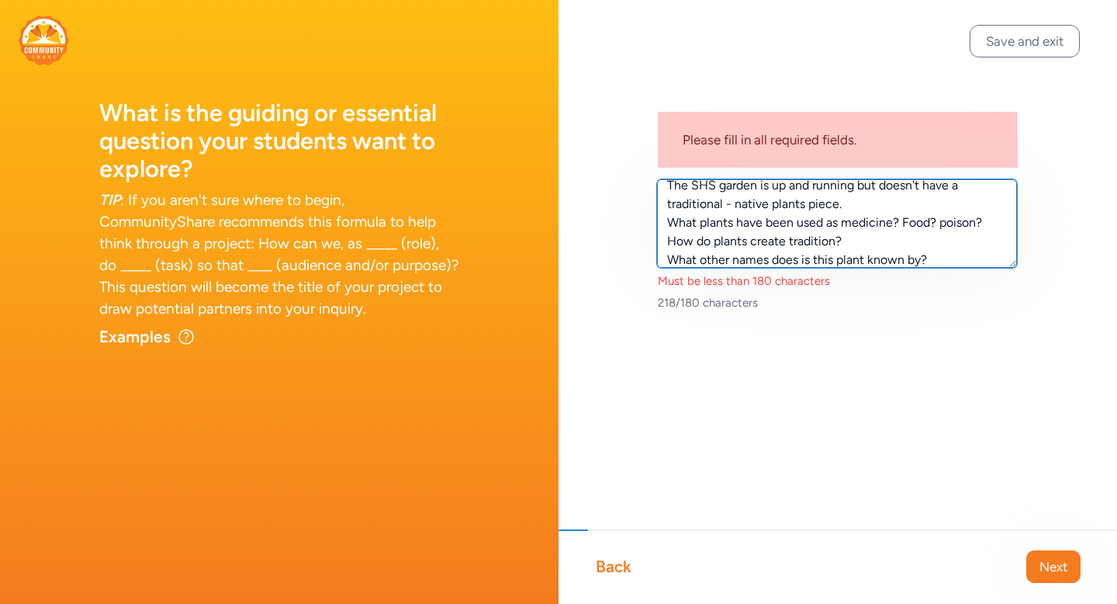
click at [799, 218] on textarea "The SHS garden is up and running but doesn't have a traditional - native plants…" at bounding box center [837, 223] width 360 height 88
click at [936, 261] on textarea "The SHS garden is up and running but doesn't have a traditional - native plants…" at bounding box center [837, 223] width 360 height 88
click at [663, 212] on textarea "The SHS garden is up and running but doesn't have a traditional - native plants…" at bounding box center [837, 223] width 360 height 88
click at [663, 222] on textarea "The SHS garden is up and running but doesn't have a traditional - native plants…" at bounding box center [837, 223] width 360 height 88
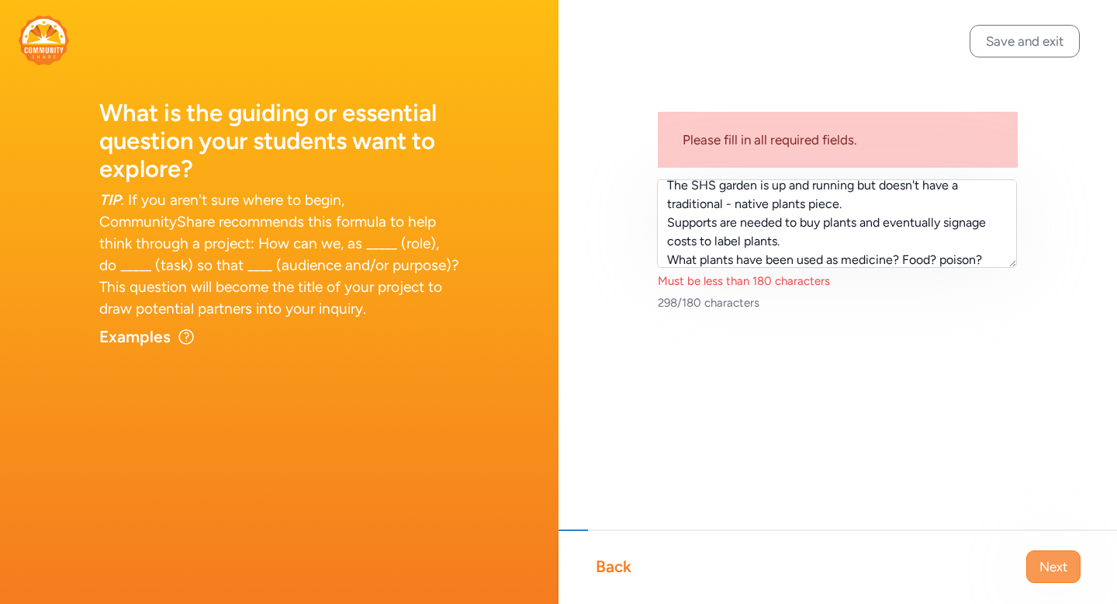
click at [1059, 569] on span "Next" at bounding box center [1054, 566] width 28 height 19
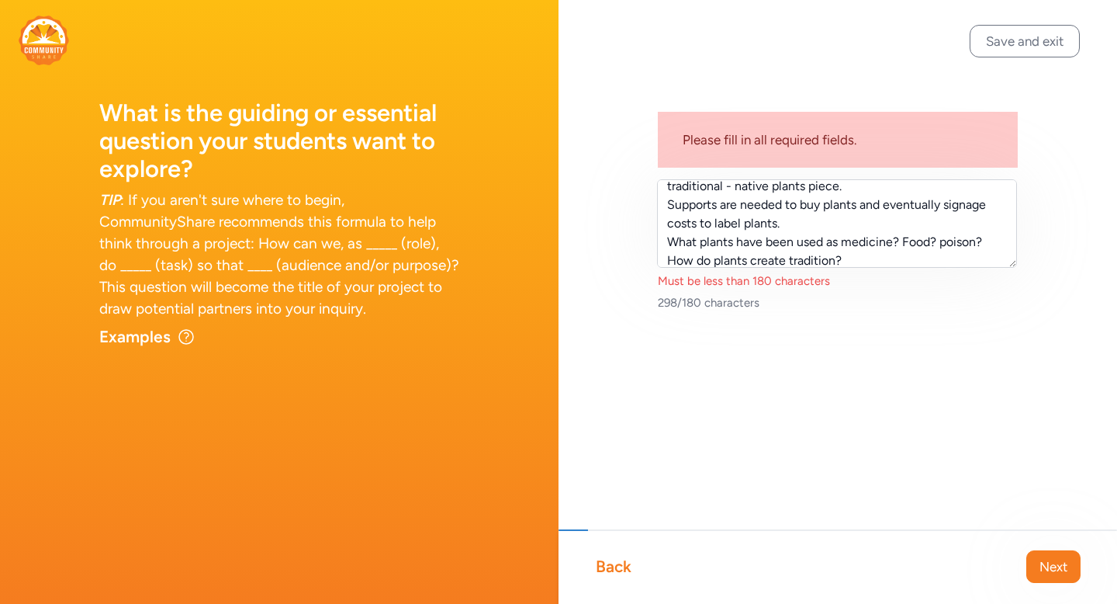
scroll to position [0, 0]
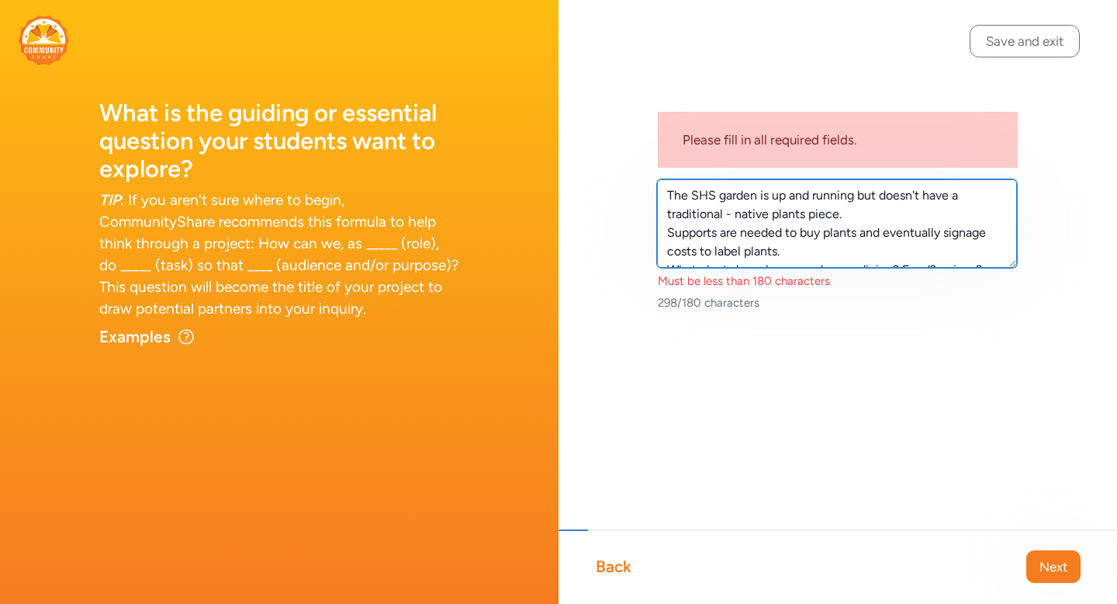
drag, startPoint x: 760, startPoint y: 193, endPoint x: 964, endPoint y: 192, distance: 204.1
click at [964, 196] on textarea "The SHS garden is up and running but doesn't have a traditional - native plants…" at bounding box center [837, 223] width 360 height 88
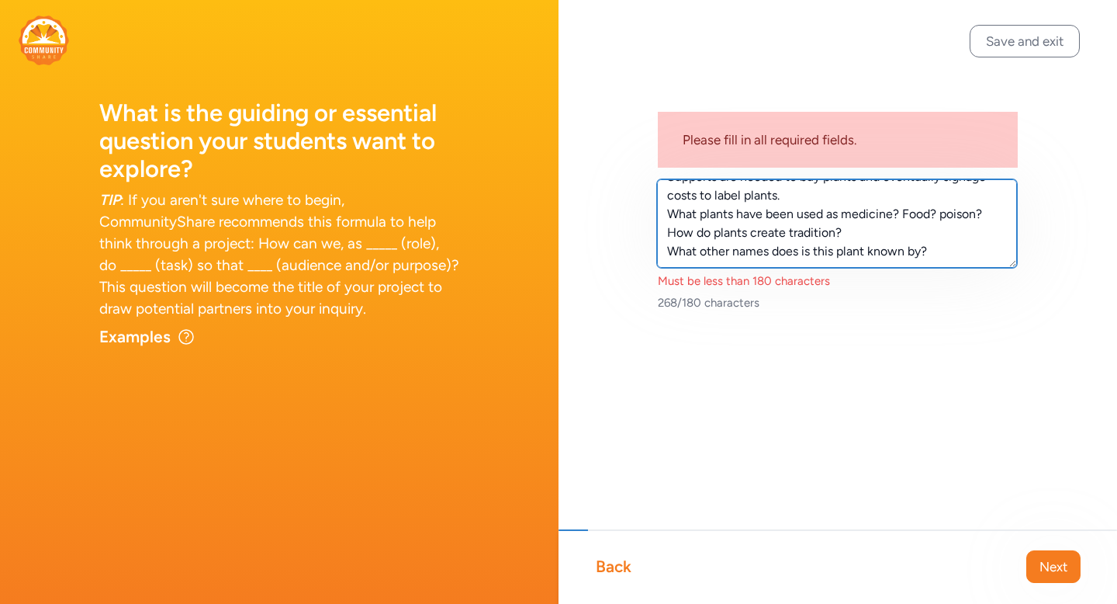
drag, startPoint x: 950, startPoint y: 248, endPoint x: 671, endPoint y: 221, distance: 279.8
click at [671, 222] on textarea "The SHS garden has no traditional - native plants piece. Supports are needed to…" at bounding box center [837, 223] width 360 height 88
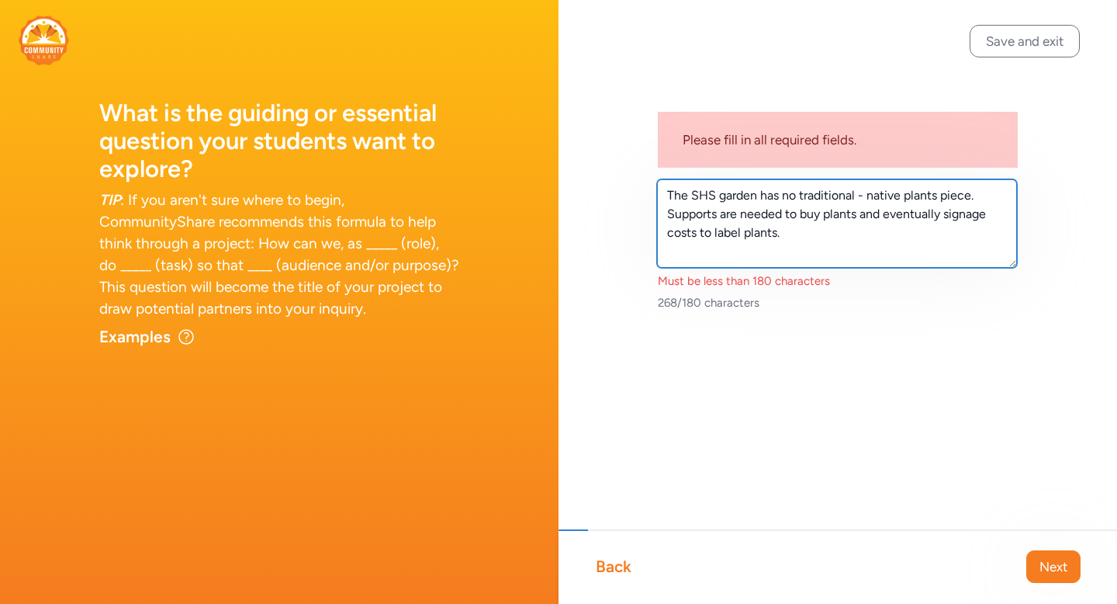
scroll to position [0, 0]
type textarea "The SHS garden has no traditional - native plants piece. Supports are needed to…"
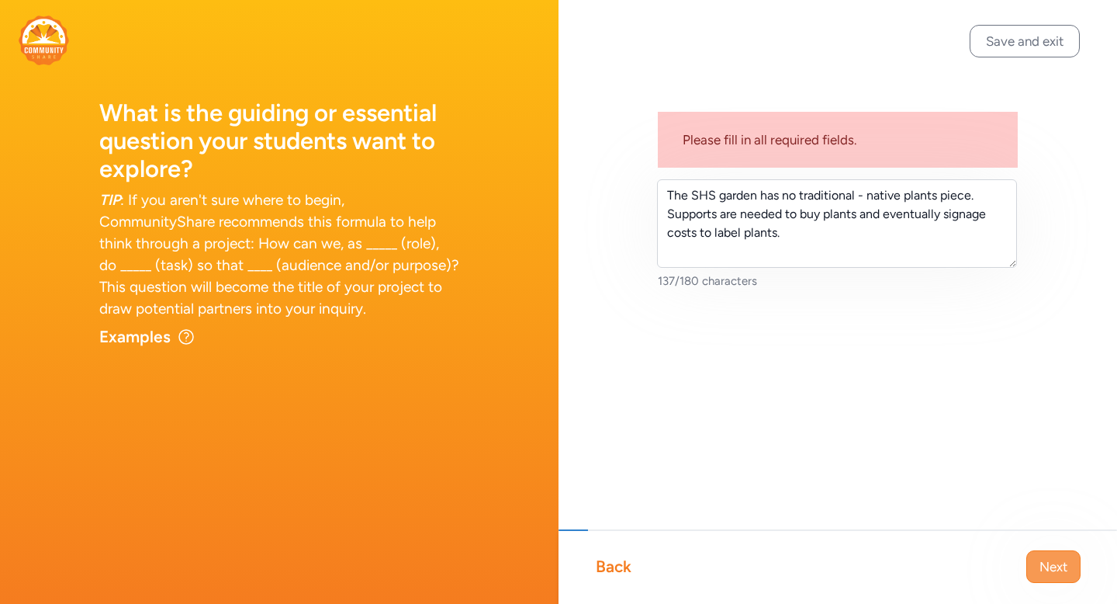
click at [1059, 564] on span "Next" at bounding box center [1054, 566] width 28 height 19
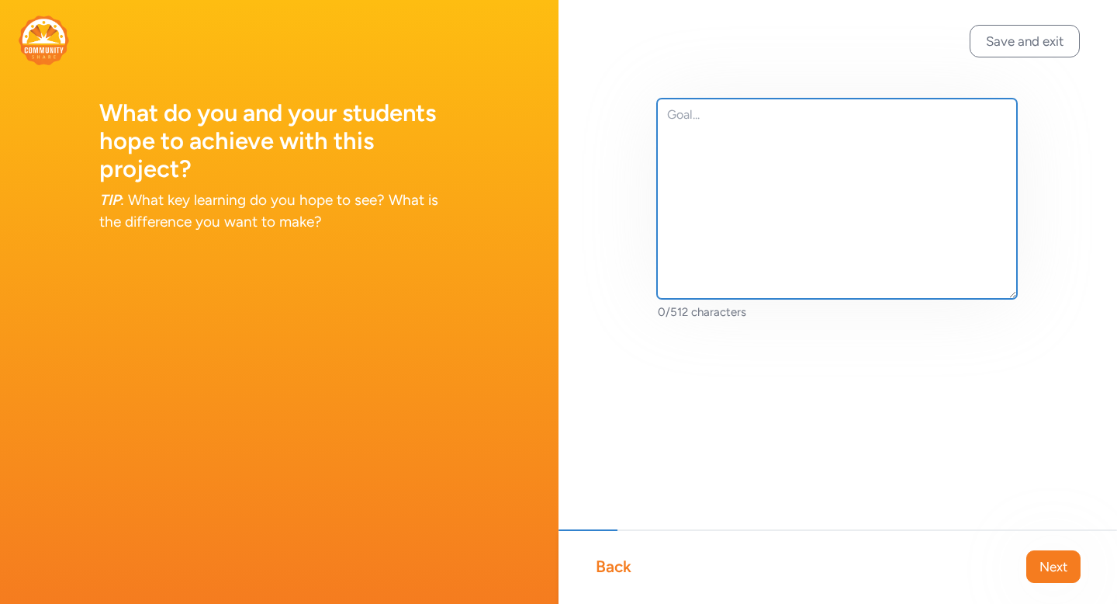
click at [714, 143] on textarea at bounding box center [837, 199] width 360 height 200
type textarea "T"
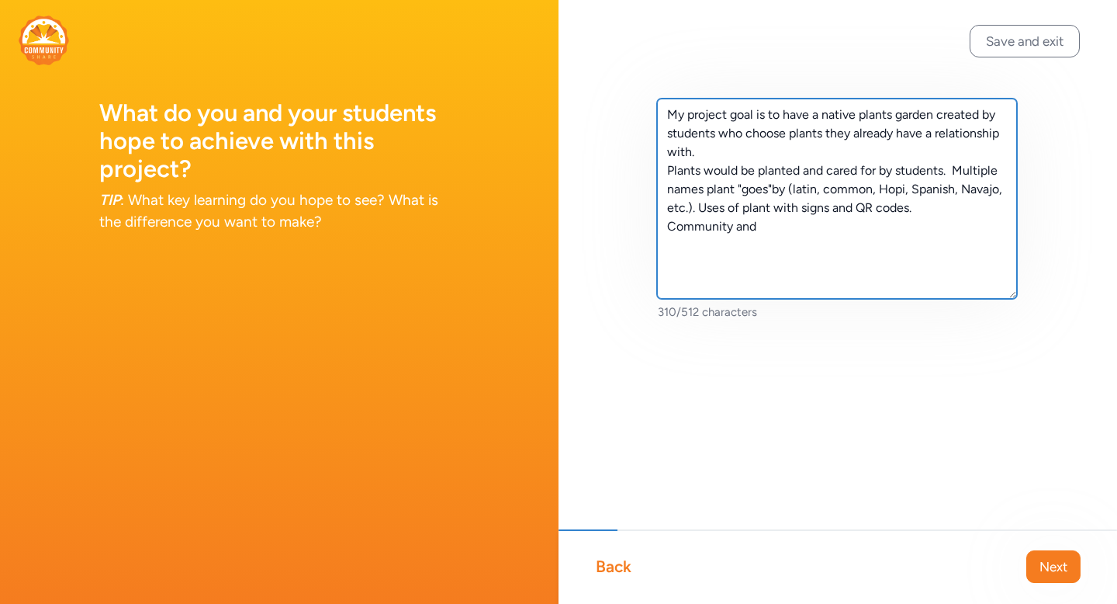
click at [665, 226] on textarea "My project goal is to have a native plants garden created by students who choos…" at bounding box center [837, 199] width 360 height 200
click at [846, 227] on textarea "My project goal is to have a native plants garden created by students who choos…" at bounding box center [837, 199] width 360 height 200
click at [929, 228] on textarea "My project goal is to have a native plants garden created by students who choos…" at bounding box center [837, 199] width 360 height 200
drag, startPoint x: 929, startPoint y: 229, endPoint x: 898, endPoint y: 228, distance: 31.0
click at [898, 228] on textarea "My project goal is to have a native plants garden created by students who choos…" at bounding box center [837, 199] width 360 height 200
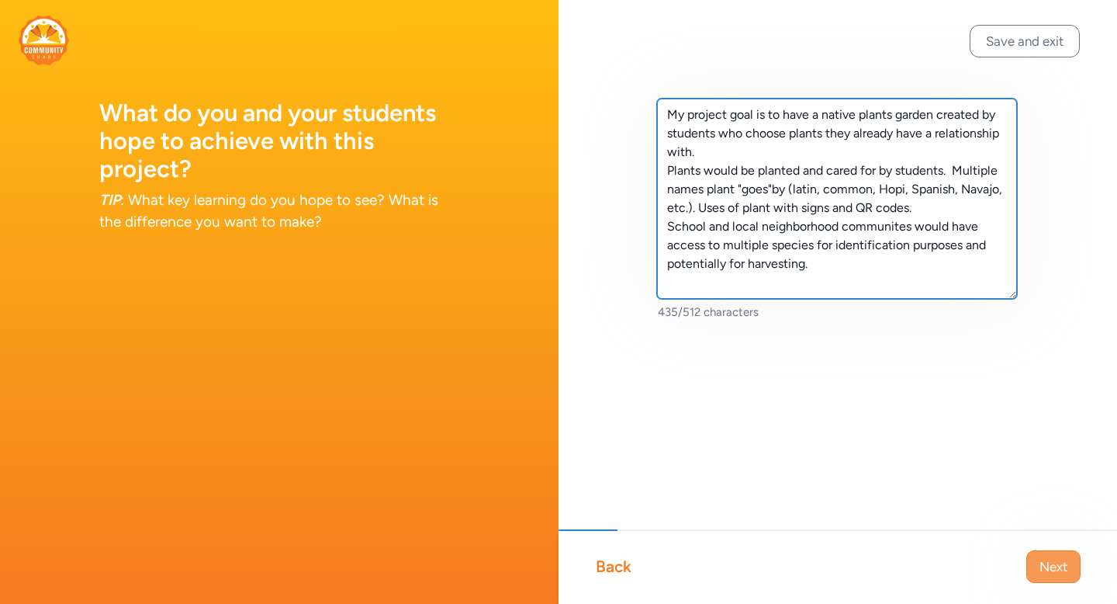
type textarea "My project goal is to have a native plants garden created by students who choos…"
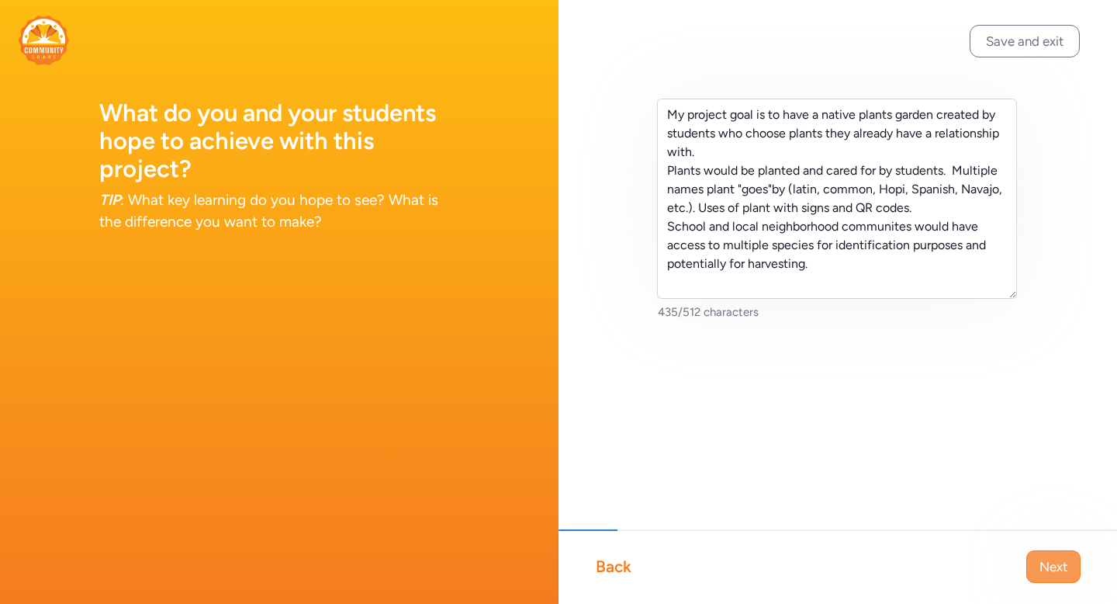
click at [1044, 559] on span "Next" at bounding box center [1054, 566] width 28 height 19
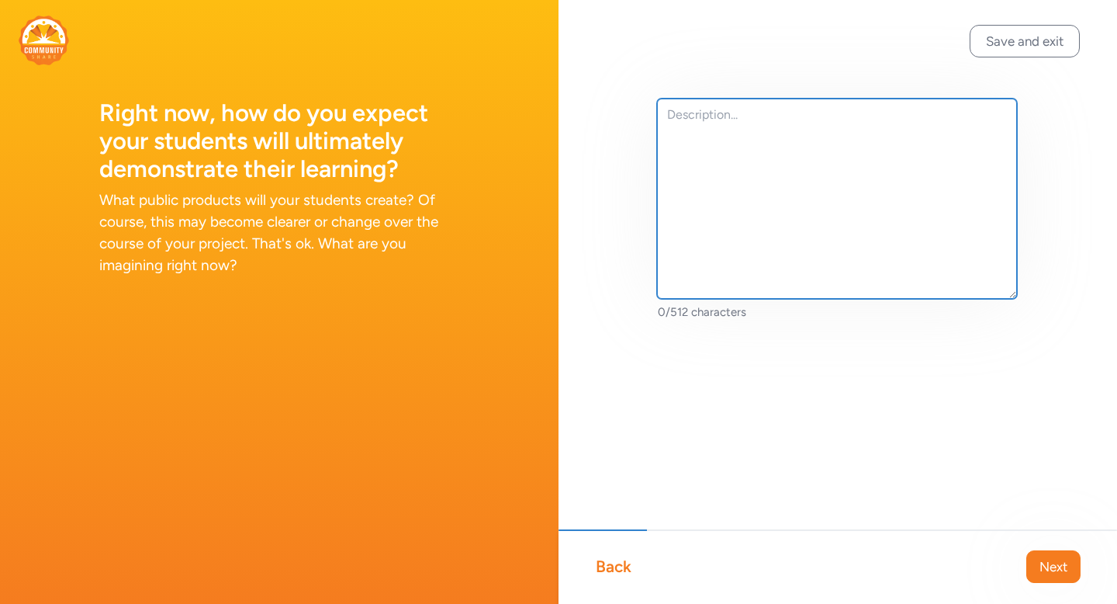
click at [697, 130] on textarea at bounding box center [837, 199] width 360 height 200
type textarea "P"
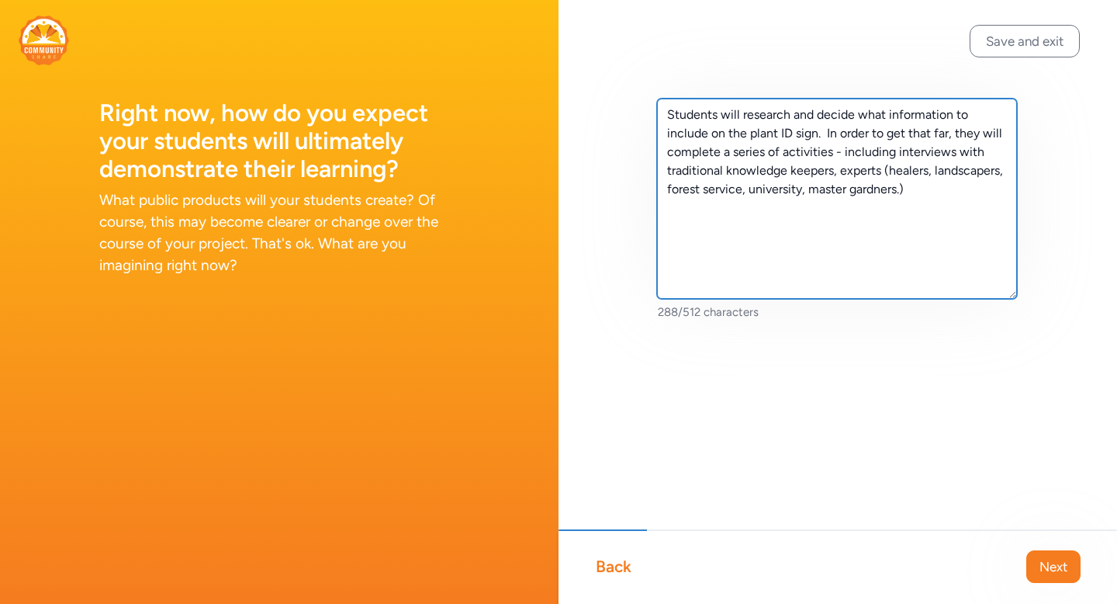
click at [666, 113] on textarea "Students will research and decide what information to include on the plant ID s…" at bounding box center [837, 199] width 360 height 200
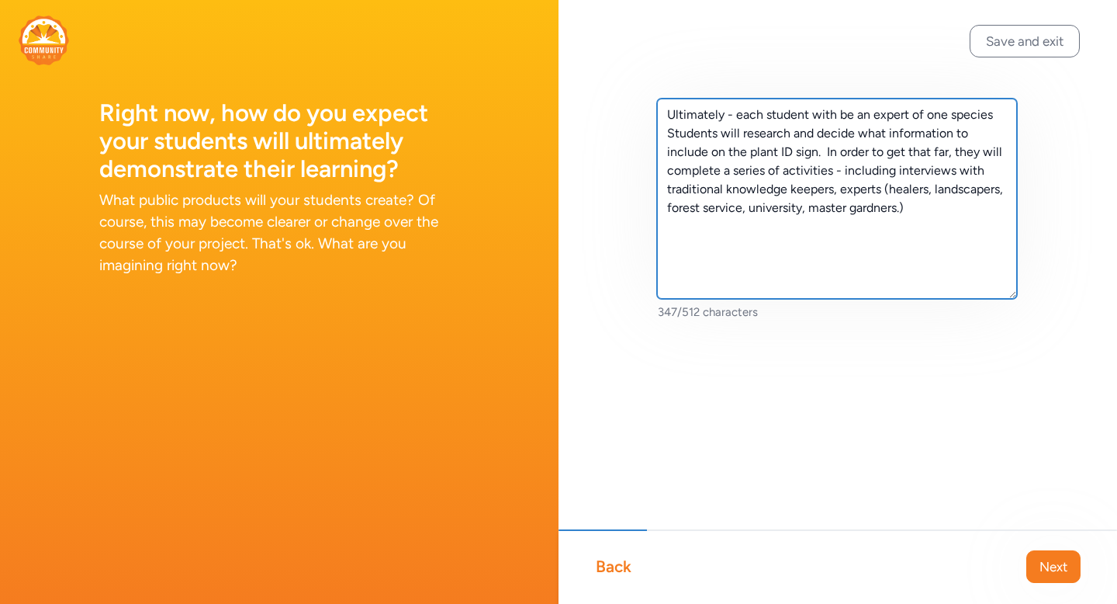
click at [949, 119] on textarea "Ultimately - each student with be an expert of one species Students will resear…" at bounding box center [837, 199] width 360 height 200
click at [767, 223] on textarea "Ultimately - each student with be an expert of one native plant species Student…" at bounding box center [837, 199] width 360 height 200
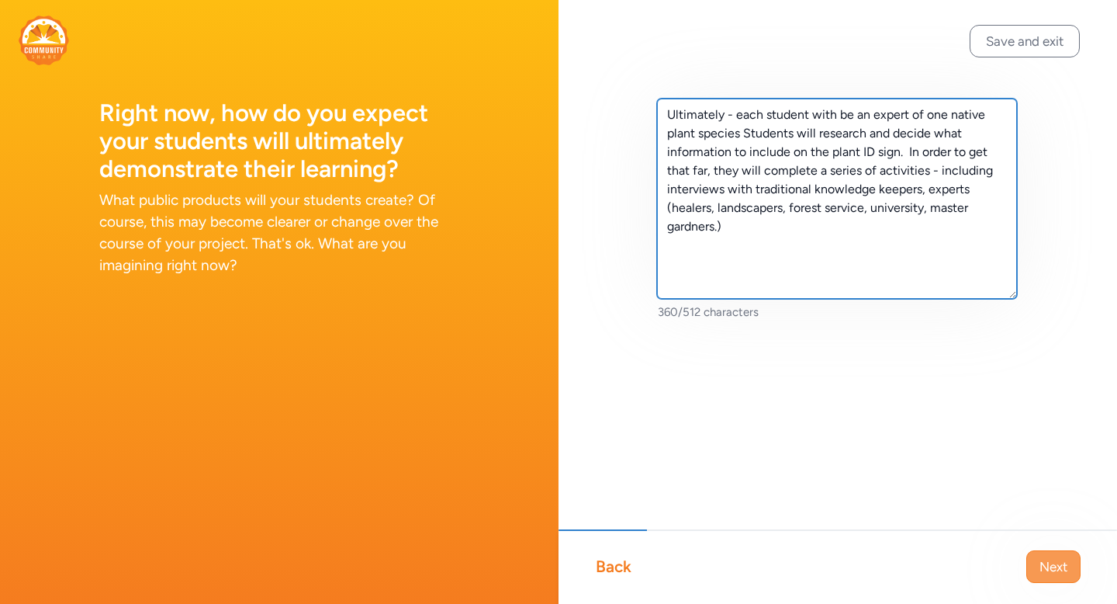
type textarea "Ultimately - each student with be an expert of one native plant species Student…"
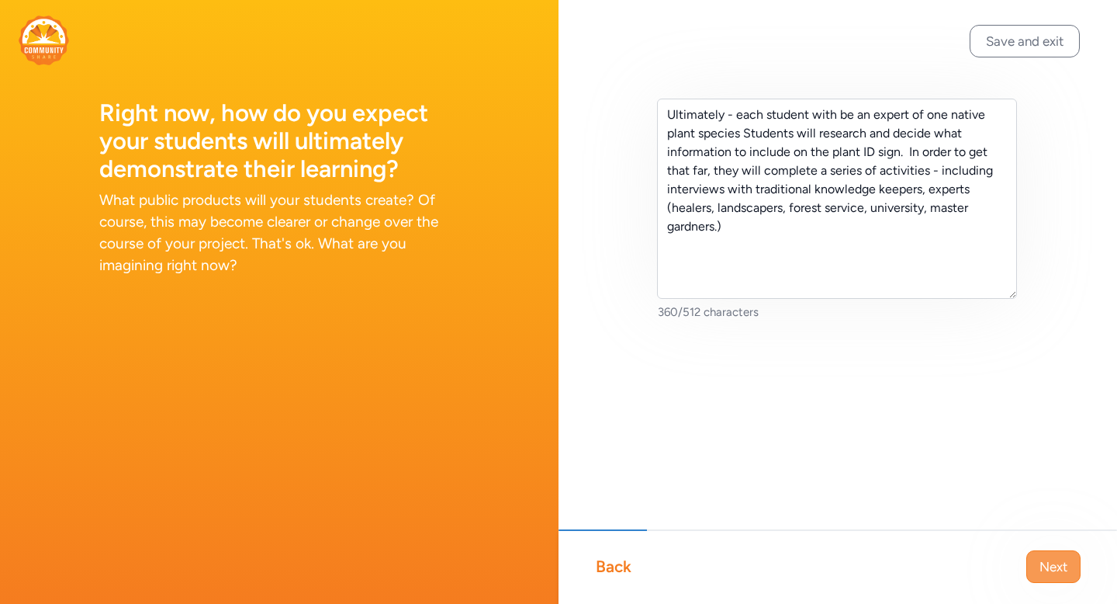
click at [1047, 556] on button "Next" at bounding box center [1053, 566] width 54 height 33
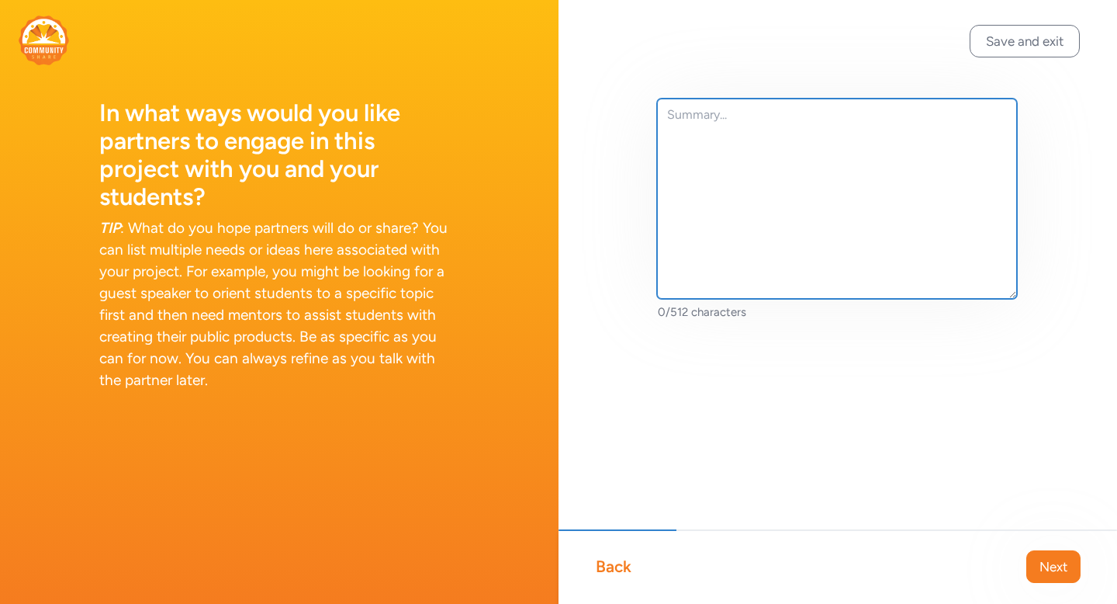
click at [680, 109] on textarea at bounding box center [837, 199] width 360 height 200
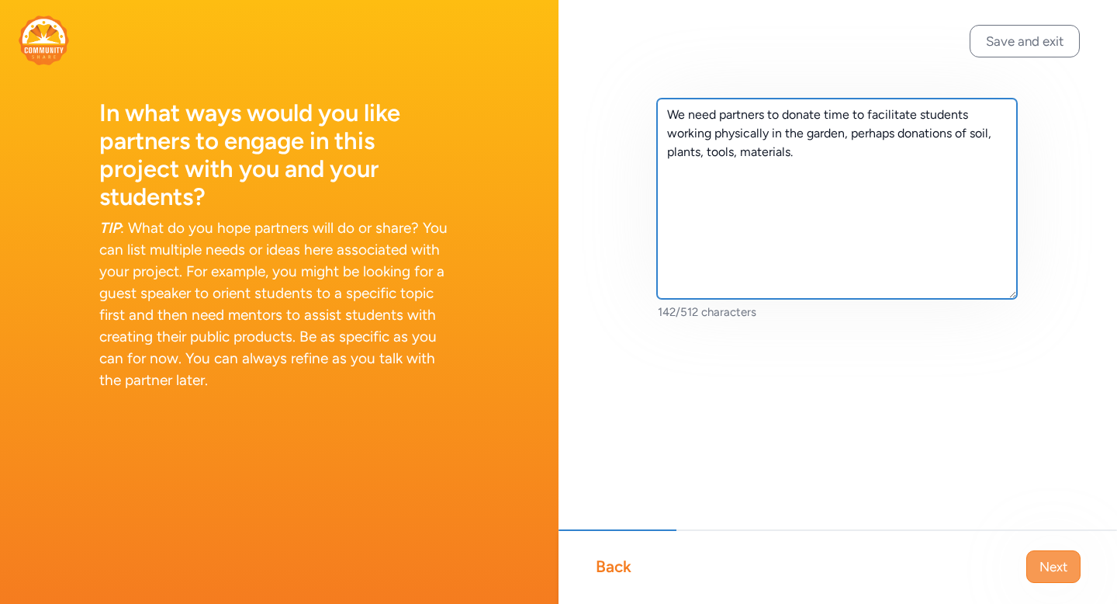
type textarea "We need partners to donate time to facilitate students working physically in th…"
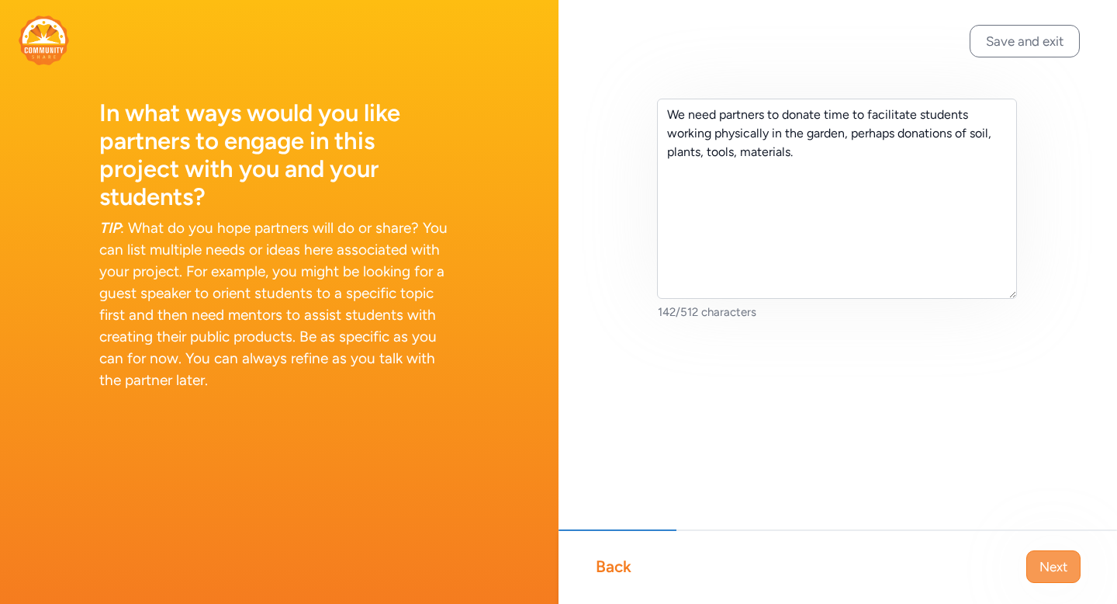
click at [1058, 561] on span "Next" at bounding box center [1054, 566] width 28 height 19
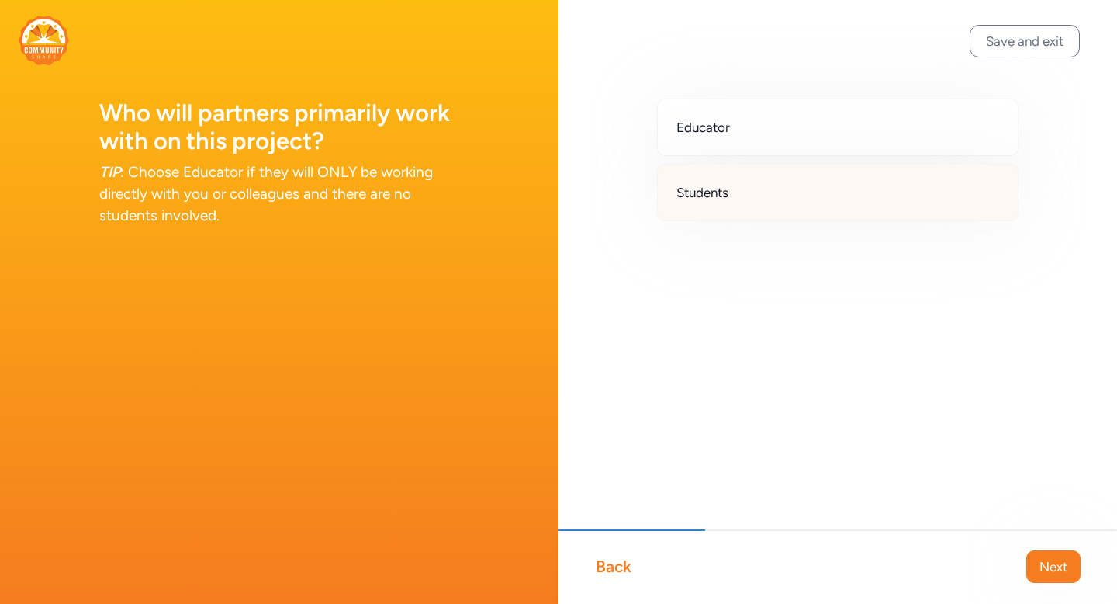
click at [767, 192] on div "Students" at bounding box center [838, 192] width 362 height 57
click at [1048, 567] on span "Next" at bounding box center [1054, 566] width 28 height 19
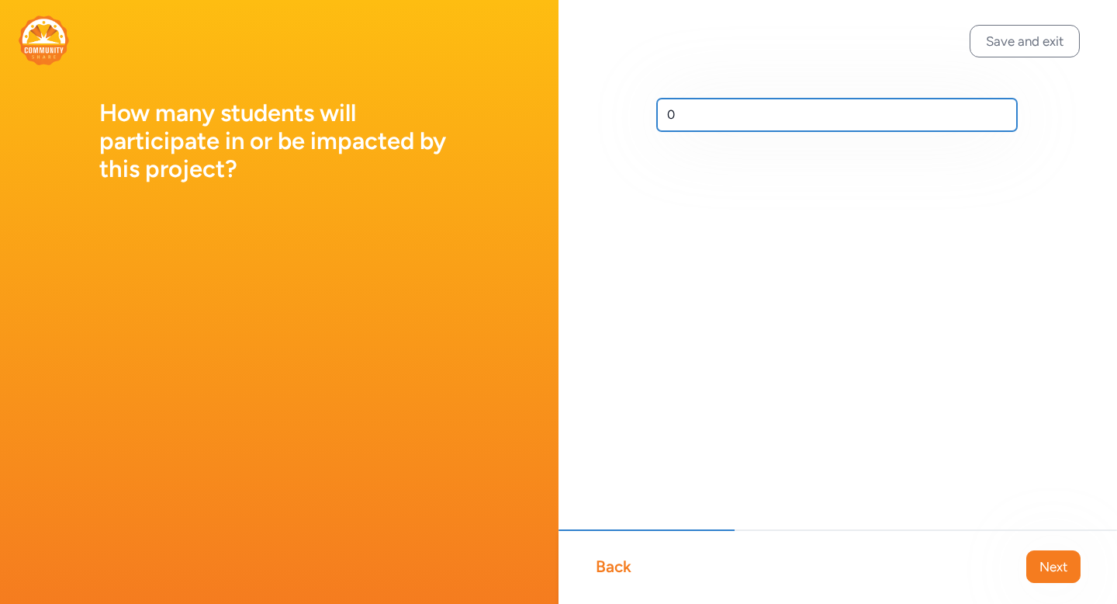
click at [694, 104] on input "0" at bounding box center [837, 115] width 360 height 33
type input "20"
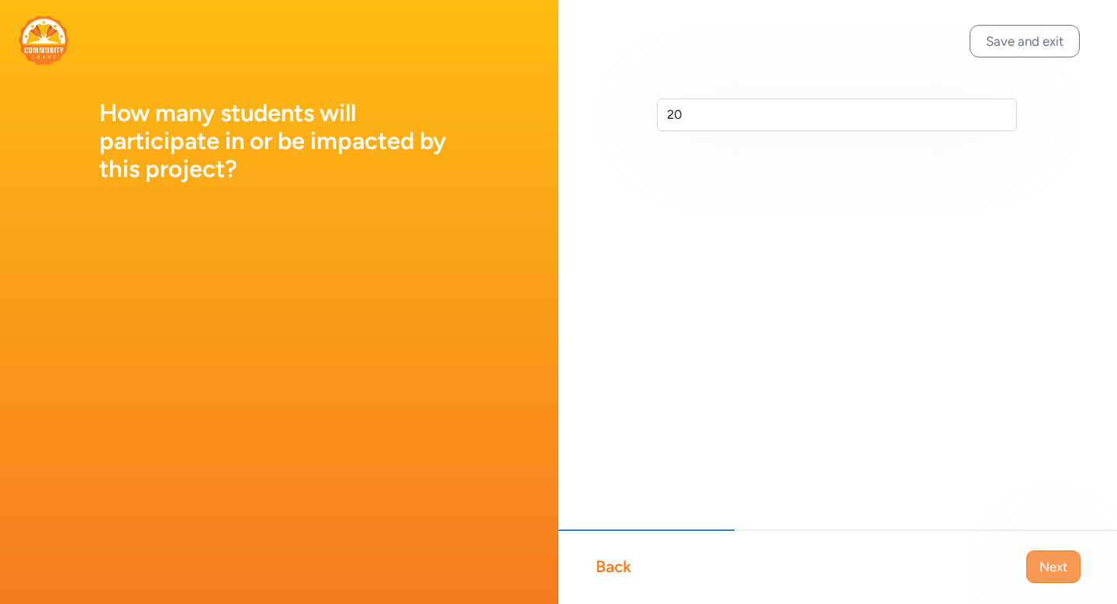
click at [1054, 568] on span "Next" at bounding box center [1054, 566] width 28 height 19
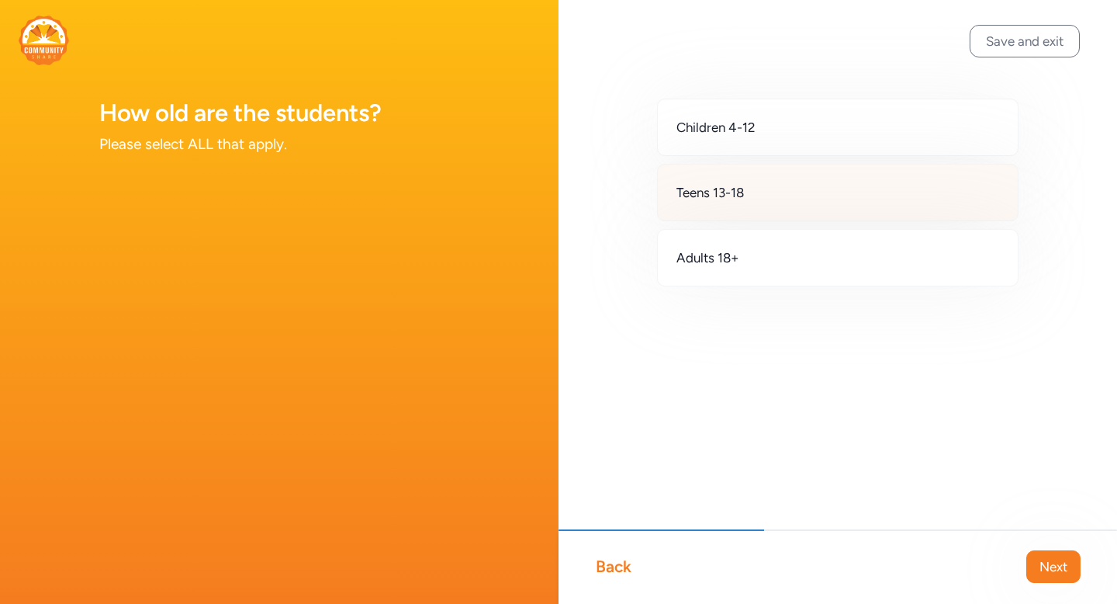
click at [794, 198] on div "Teens 13-18" at bounding box center [838, 192] width 362 height 57
click at [1040, 568] on span "Next" at bounding box center [1054, 566] width 28 height 19
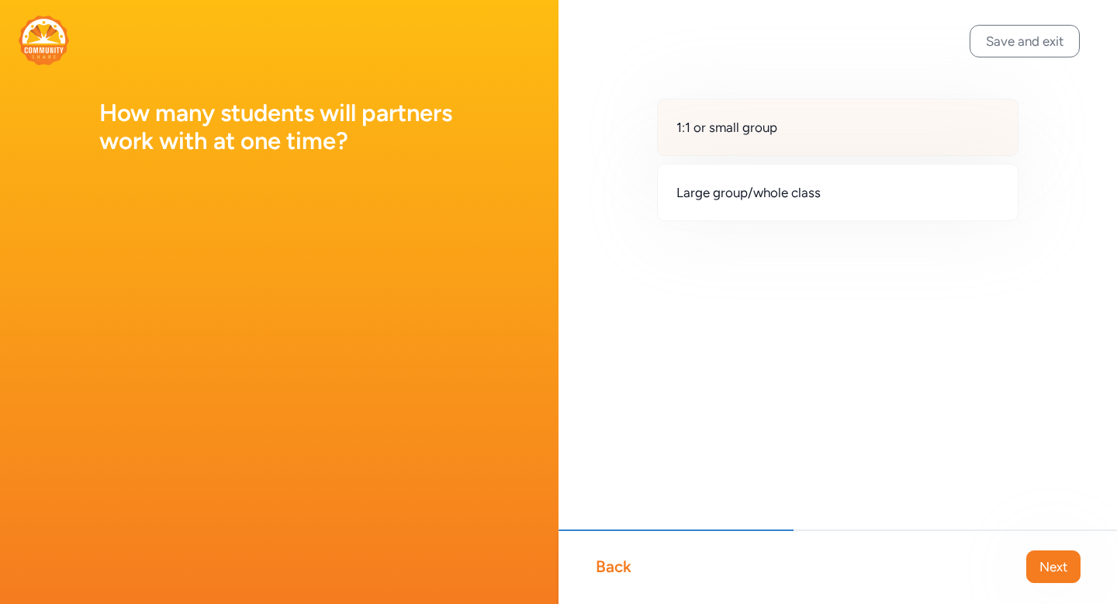
click at [768, 125] on span "1:1 or small group" at bounding box center [727, 127] width 101 height 19
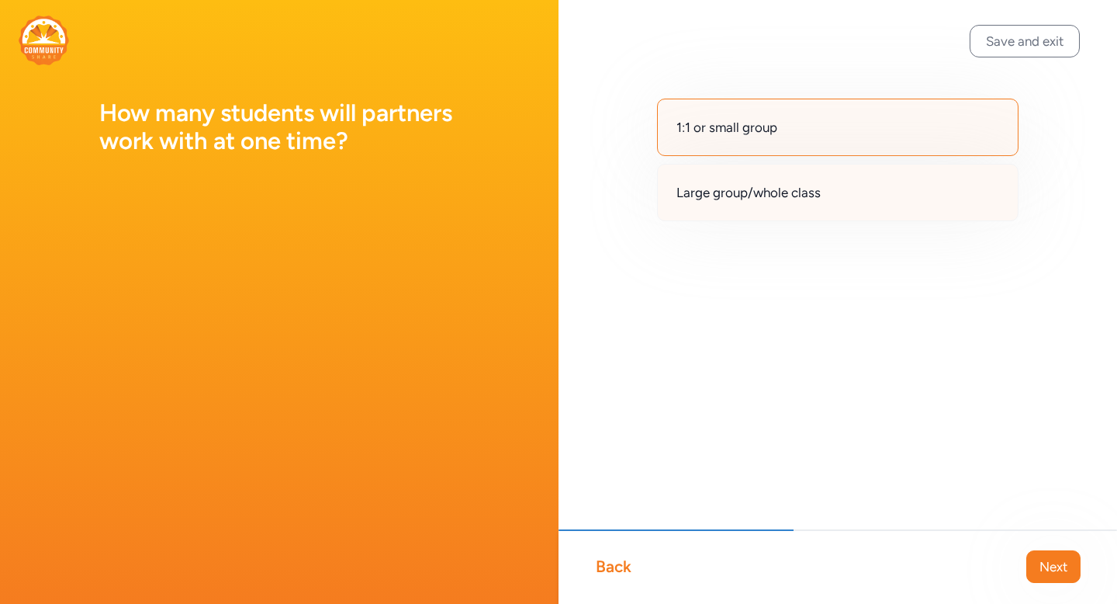
click at [768, 189] on span "Large group/whole class" at bounding box center [749, 192] width 144 height 19
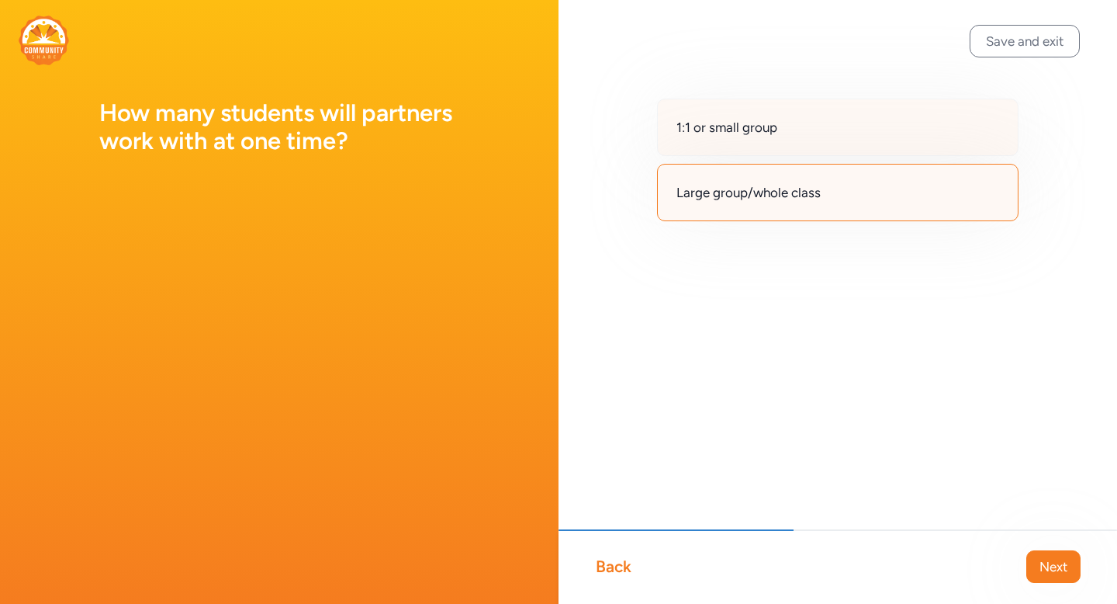
click at [793, 141] on div "1:1 or small group" at bounding box center [838, 127] width 362 height 57
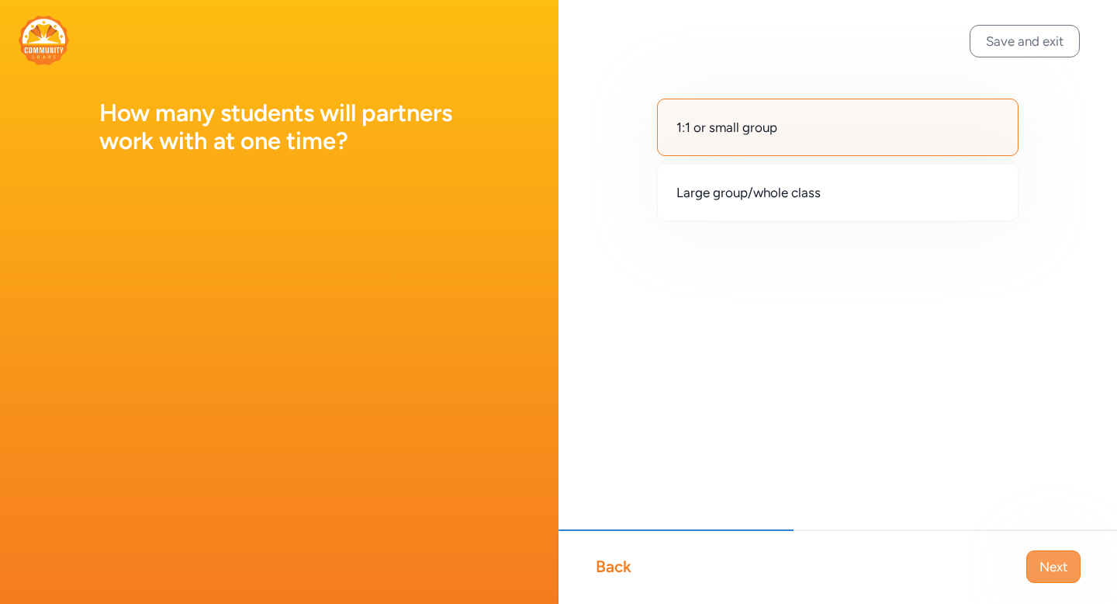
click at [1051, 554] on button "Next" at bounding box center [1053, 566] width 54 height 33
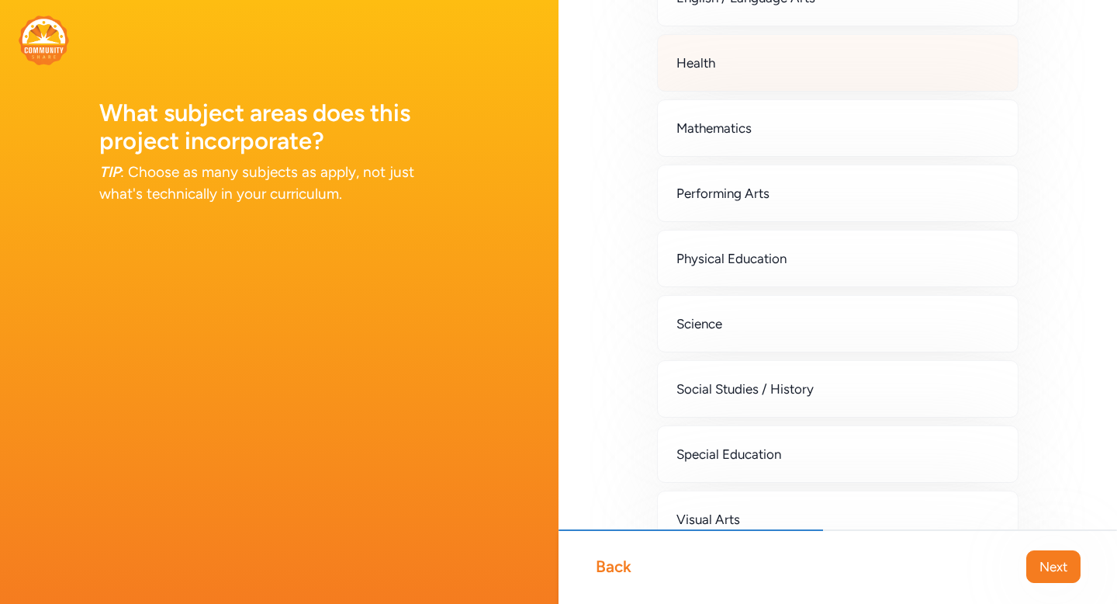
scroll to position [350, 0]
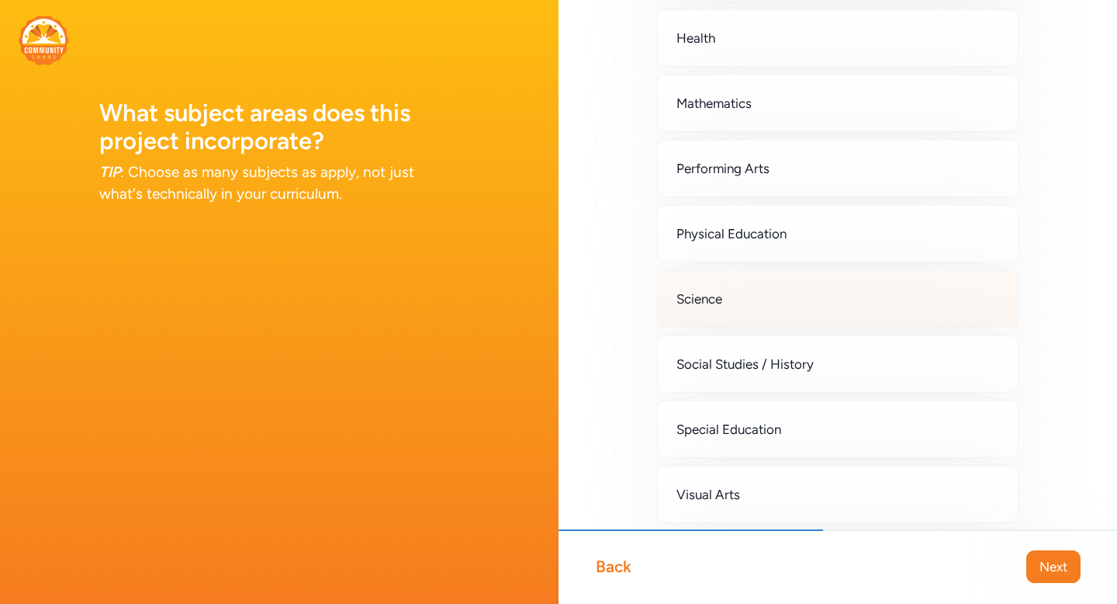
click at [820, 298] on div "Science" at bounding box center [838, 298] width 362 height 57
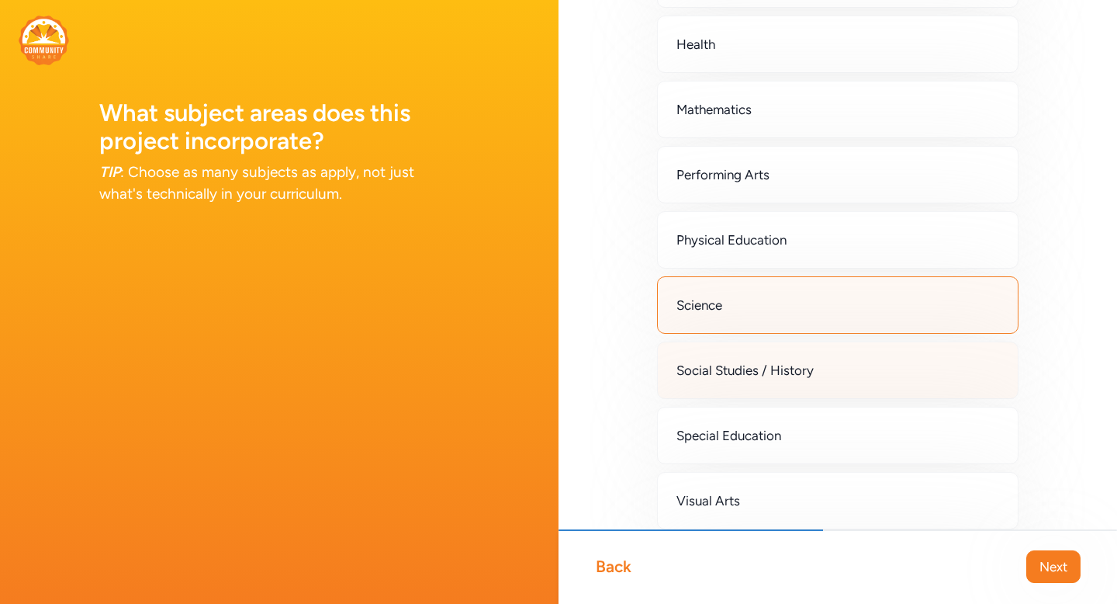
scroll to position [483, 0]
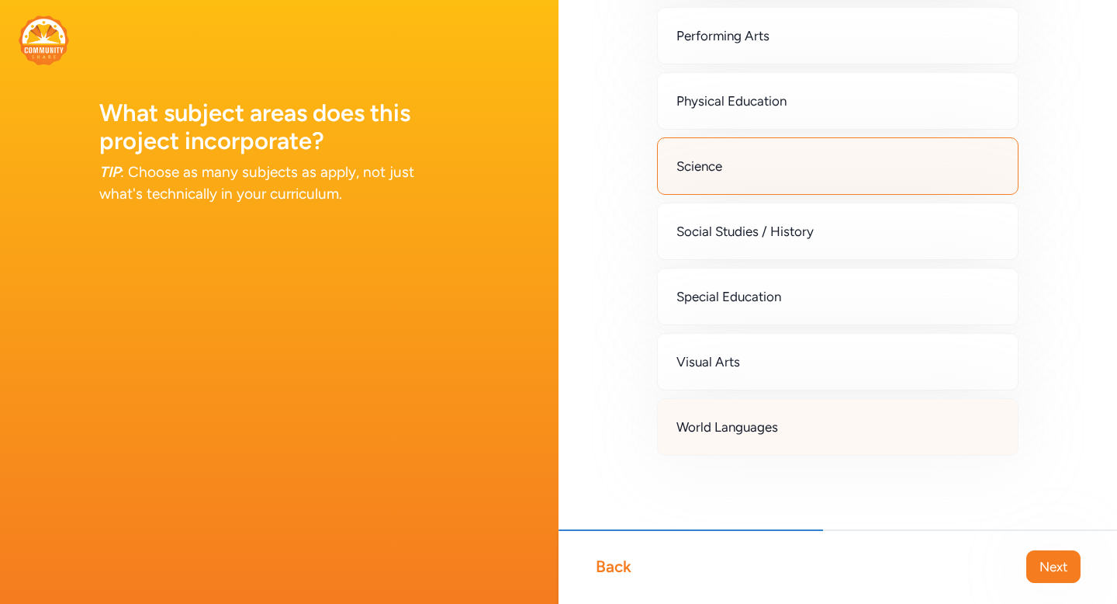
click at [798, 431] on div "World Languages" at bounding box center [838, 426] width 362 height 57
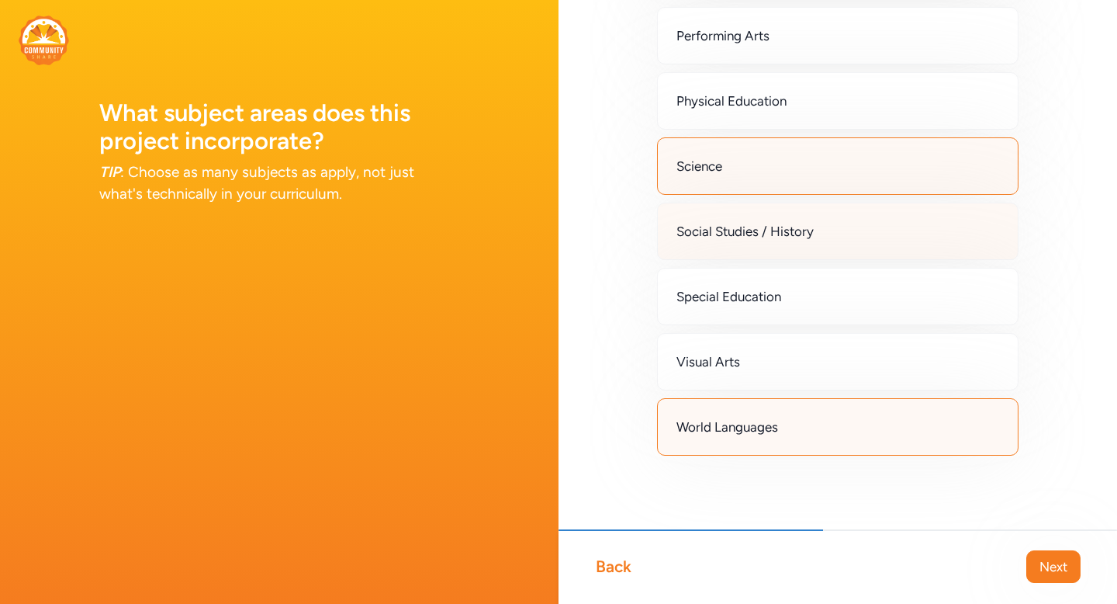
click at [784, 216] on div "Social Studies / History" at bounding box center [838, 231] width 362 height 57
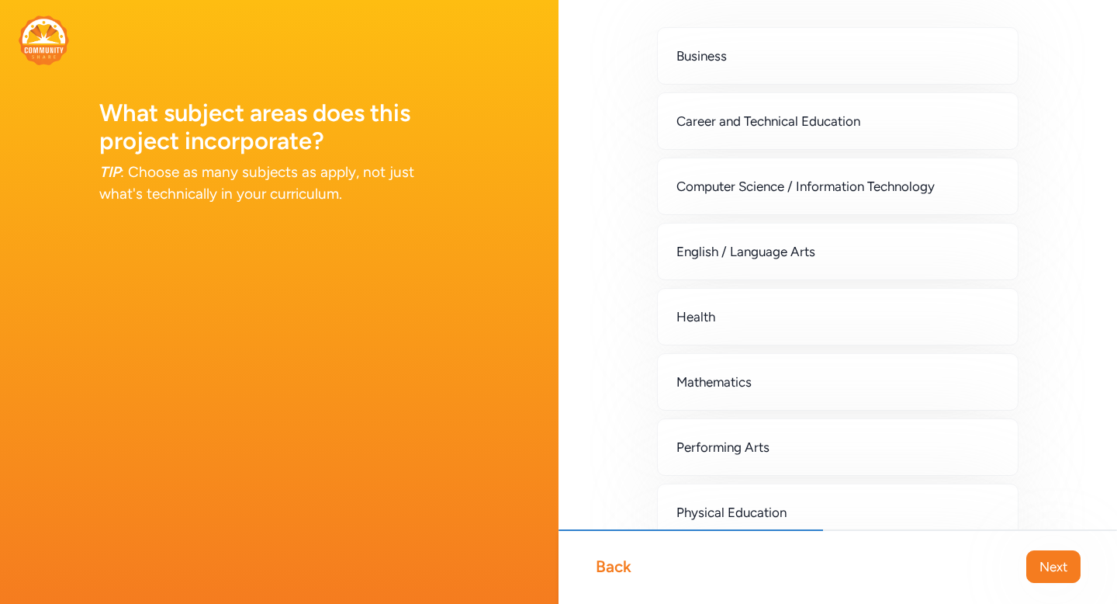
scroll to position [63, 0]
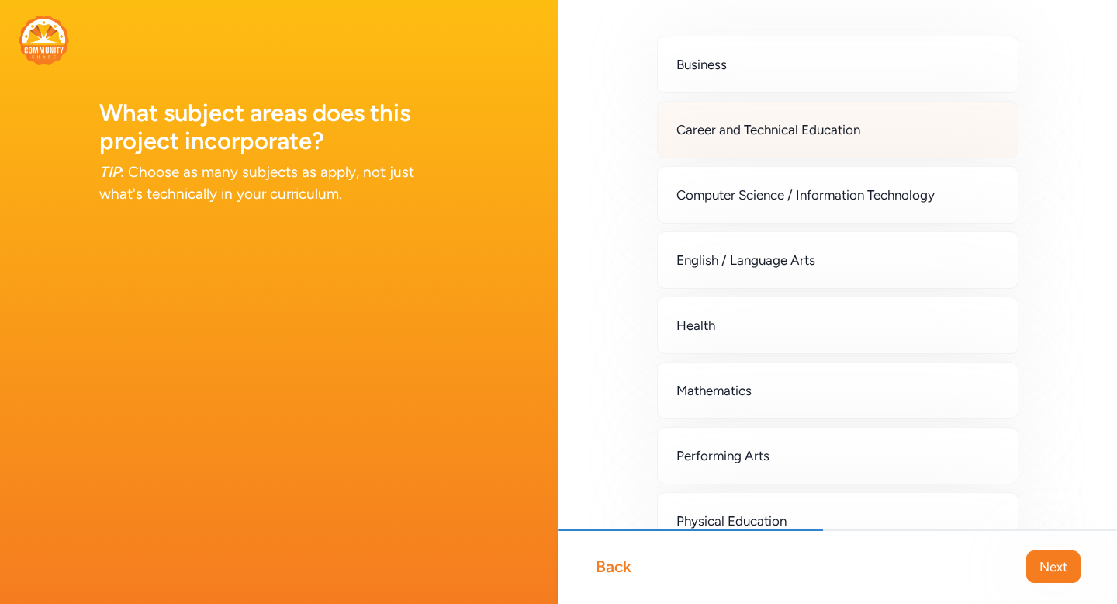
click at [698, 144] on div "Career and Technical Education" at bounding box center [838, 129] width 362 height 57
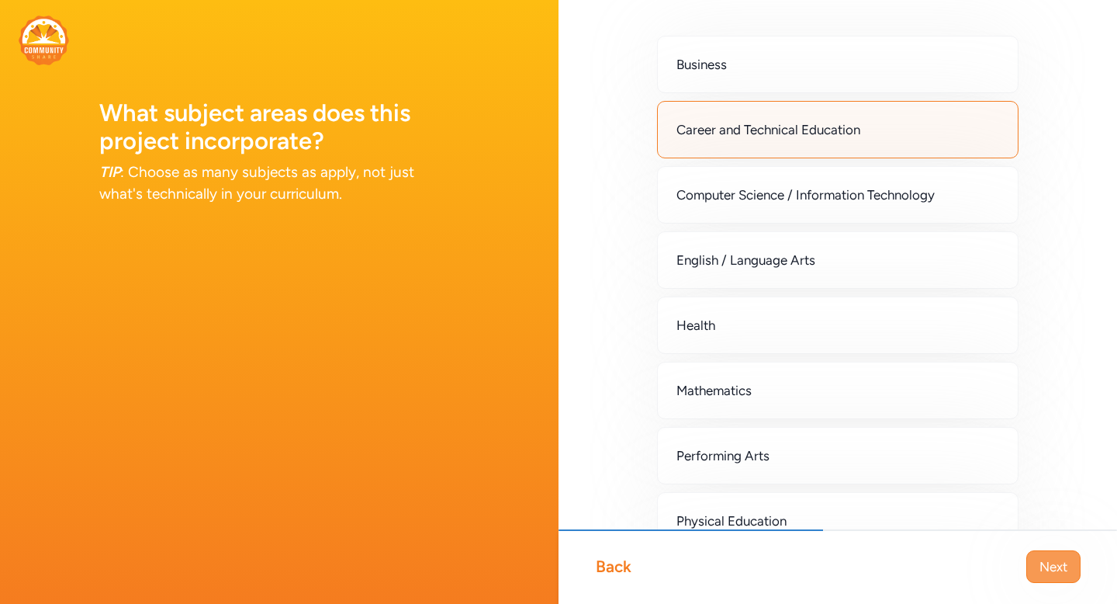
click at [1052, 566] on span "Next" at bounding box center [1054, 566] width 28 height 19
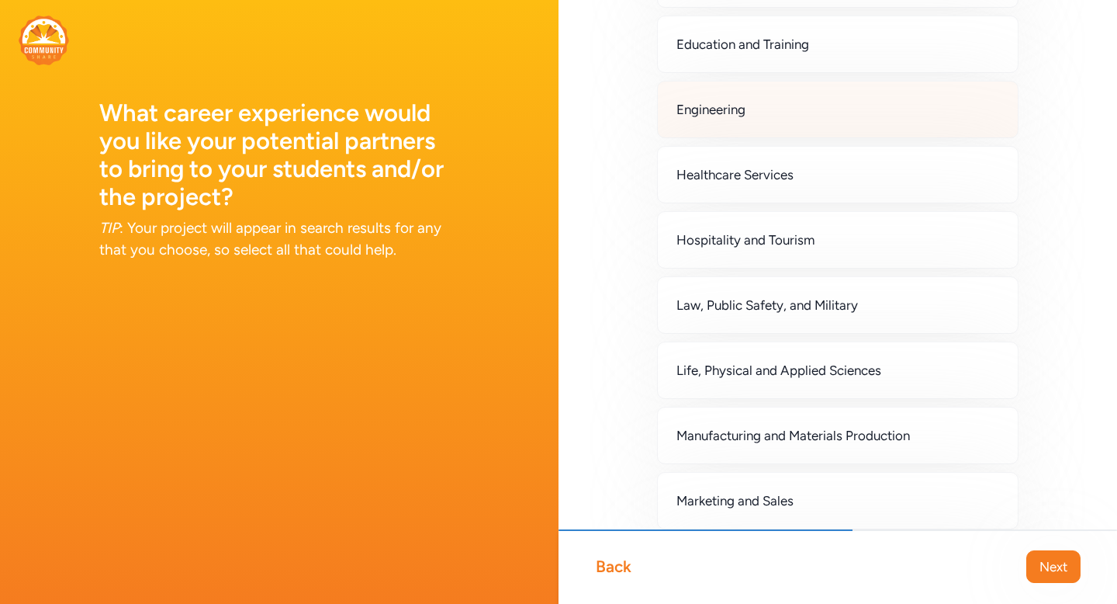
scroll to position [691, 0]
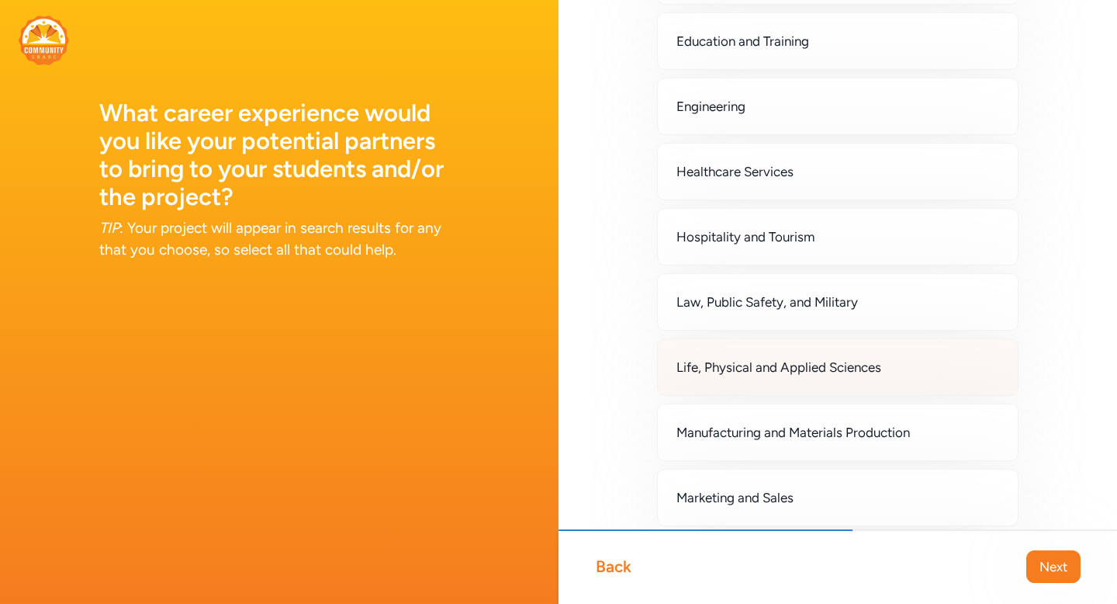
click at [901, 367] on div "Life, Physical and Applied Sciences" at bounding box center [838, 366] width 362 height 57
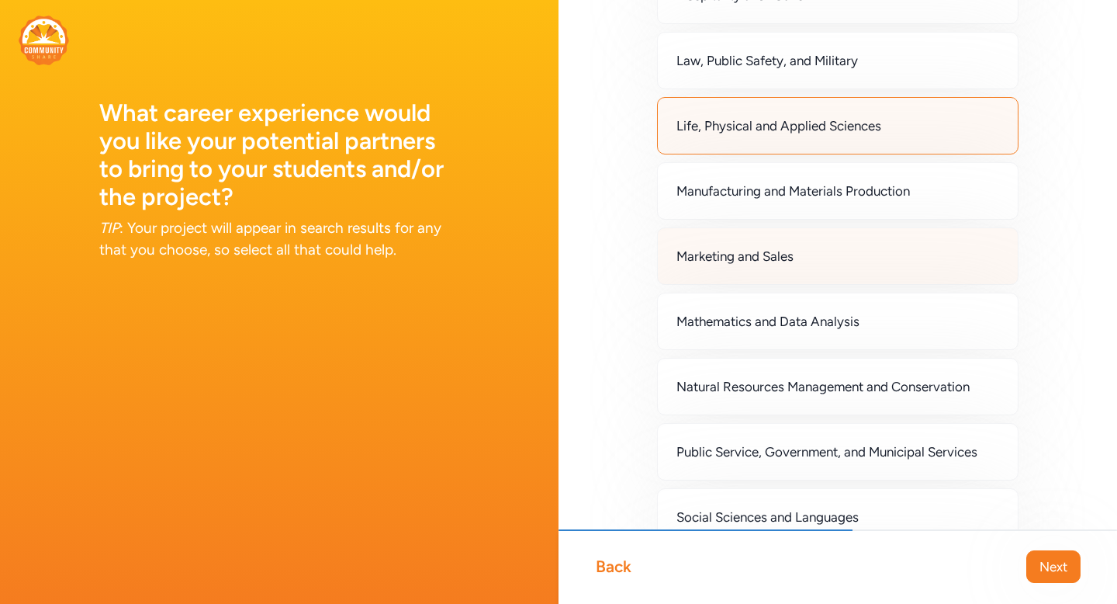
scroll to position [935, 0]
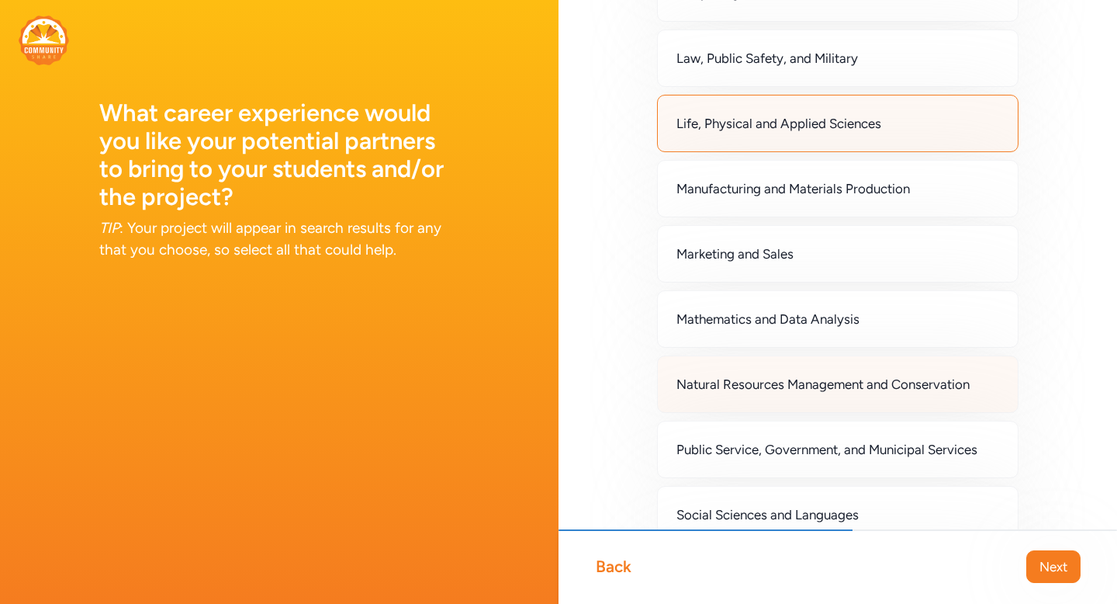
click at [898, 383] on span "Natural Resources Management and Conservation" at bounding box center [823, 384] width 293 height 19
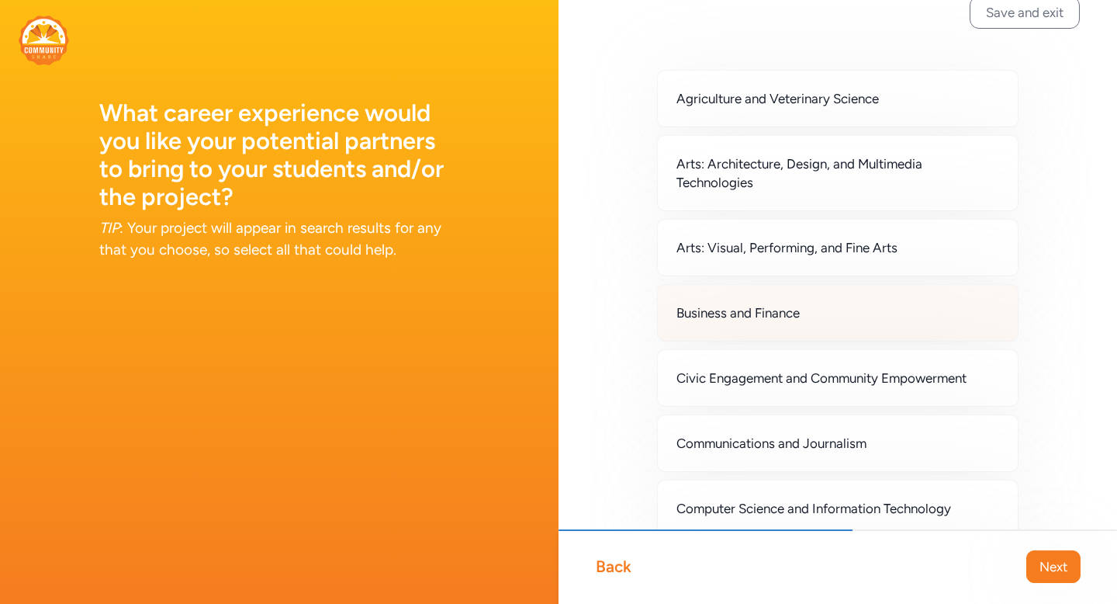
scroll to position [0, 0]
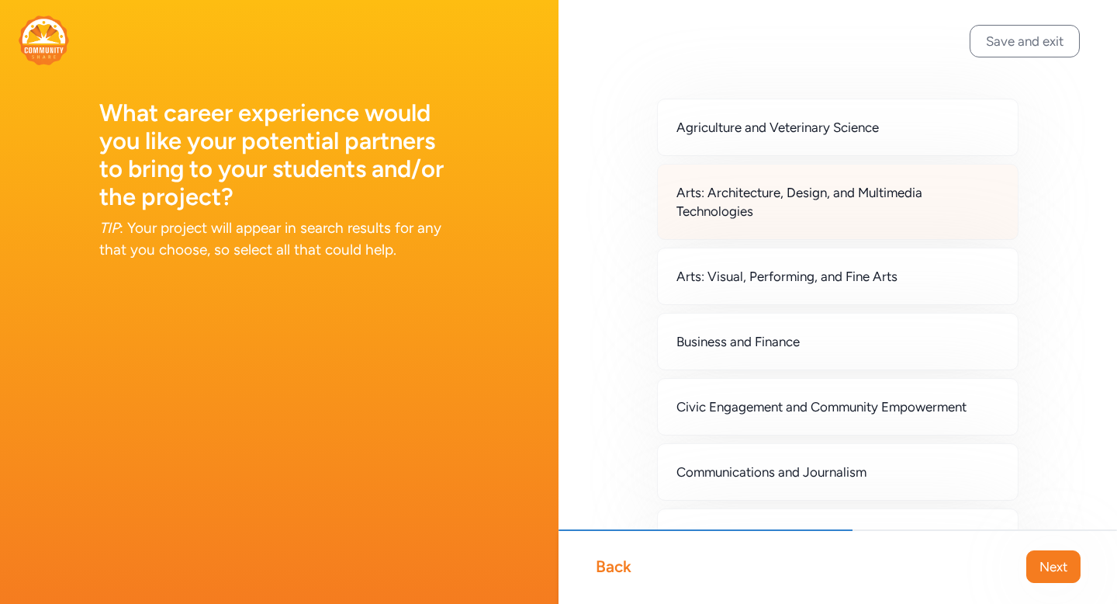
click at [860, 215] on span "Arts: Architecture, Design, and Multimedia Technologies" at bounding box center [838, 201] width 323 height 37
click at [861, 216] on span "Arts: Architecture, Design, and Multimedia Technologies" at bounding box center [838, 201] width 323 height 37
click at [861, 217] on span "Arts: Architecture, Design, and Multimedia Technologies" at bounding box center [838, 201] width 323 height 37
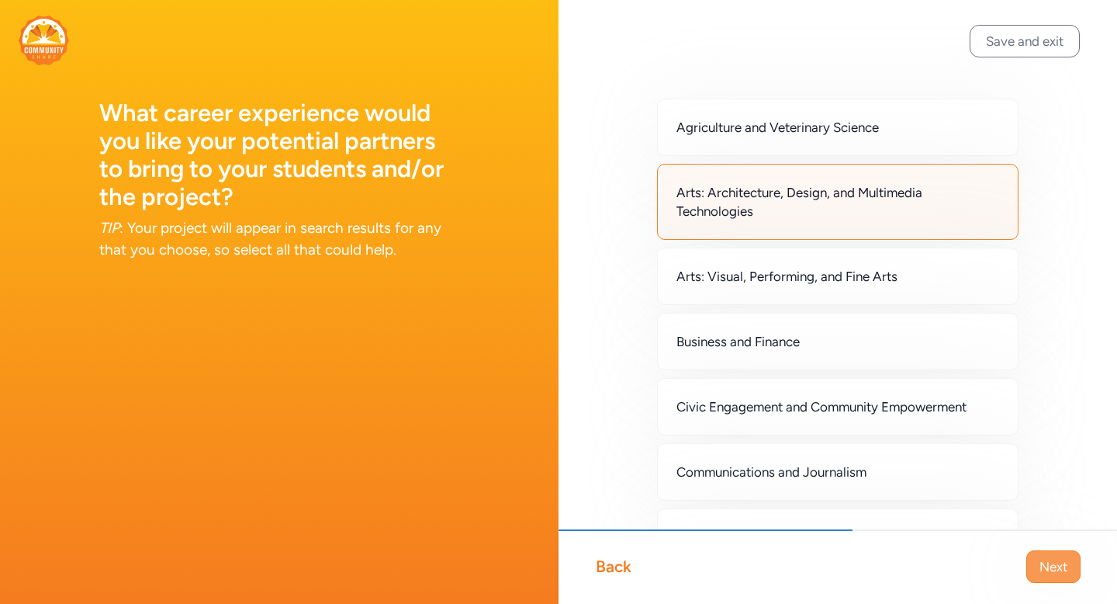
click at [1051, 562] on span "Next" at bounding box center [1054, 566] width 28 height 19
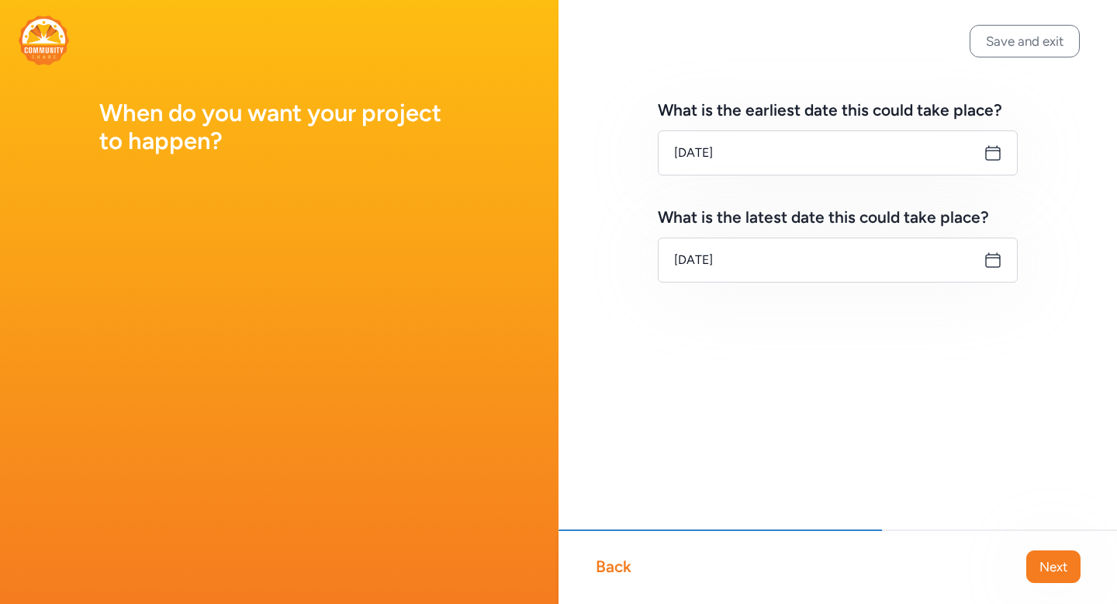
click at [992, 147] on icon at bounding box center [993, 153] width 14 height 14
click at [999, 260] on icon at bounding box center [993, 260] width 19 height 19
click at [993, 260] on icon at bounding box center [993, 260] width 19 height 19
drag, startPoint x: 995, startPoint y: 265, endPoint x: 721, endPoint y: 268, distance: 274.7
click at [721, 268] on div "Sep 15, 2025" at bounding box center [838, 259] width 360 height 45
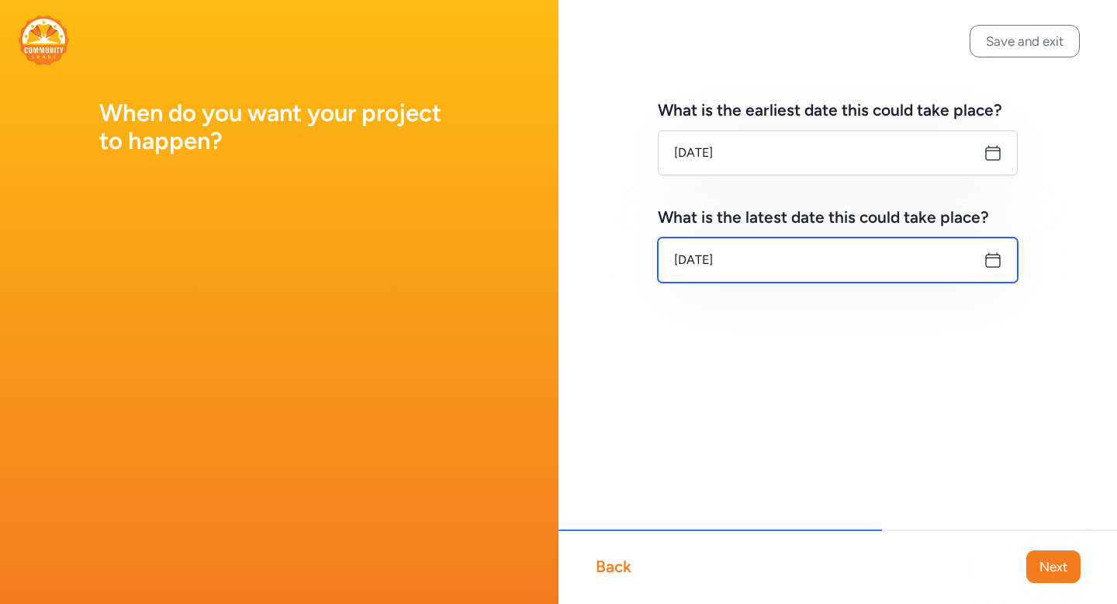
click at [722, 268] on input "Sep 15, 2025" at bounding box center [838, 259] width 360 height 45
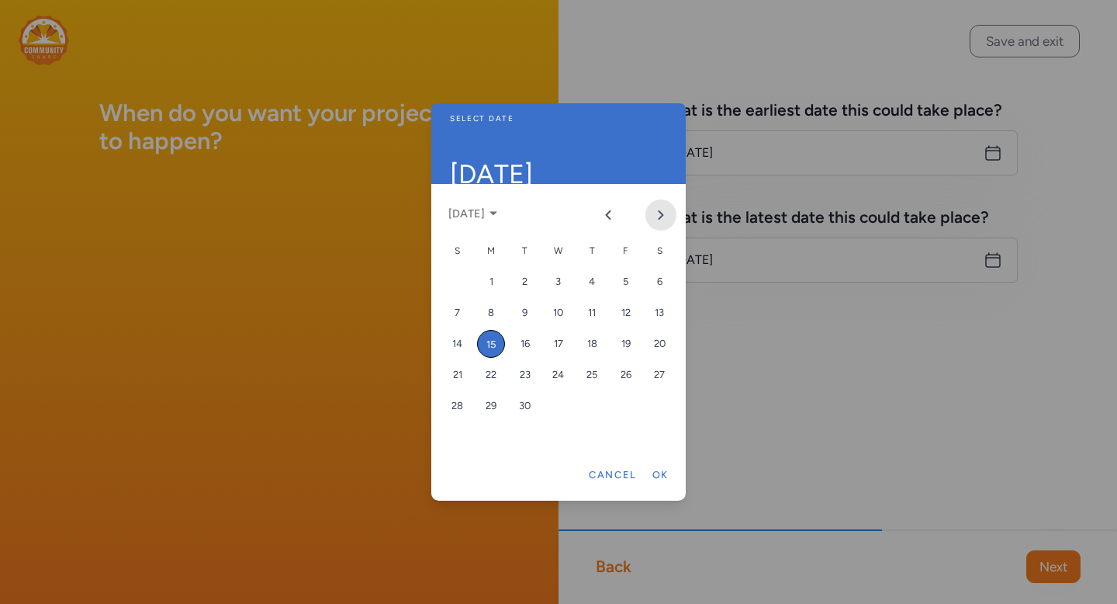
click at [660, 216] on icon "Next month" at bounding box center [661, 215] width 4 height 8
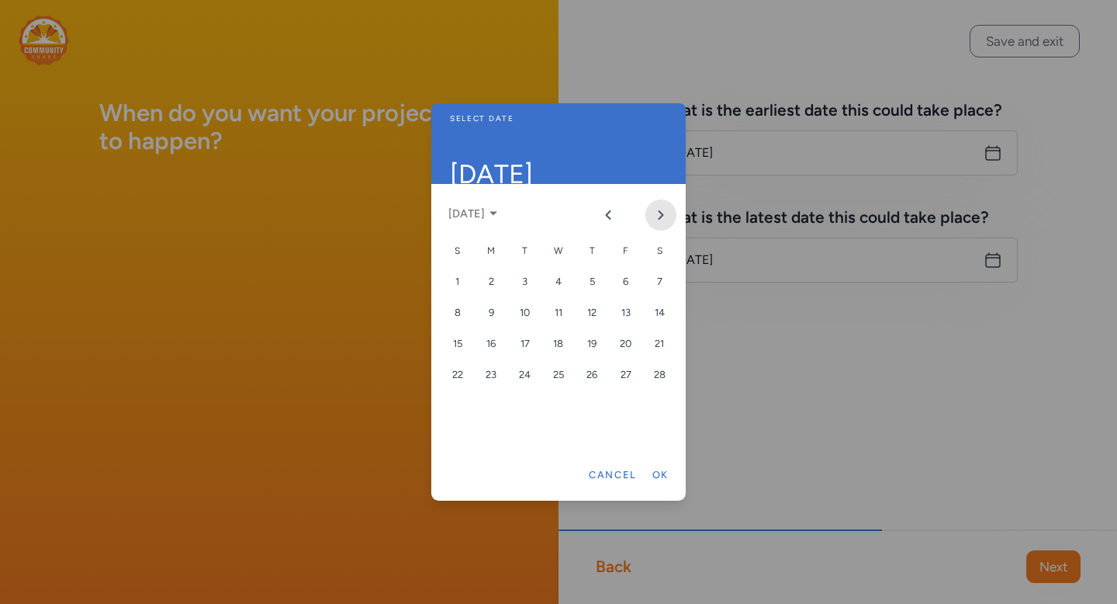
click at [659, 213] on icon "Next month" at bounding box center [661, 215] width 12 height 12
click at [659, 214] on icon "Next month" at bounding box center [661, 215] width 12 height 12
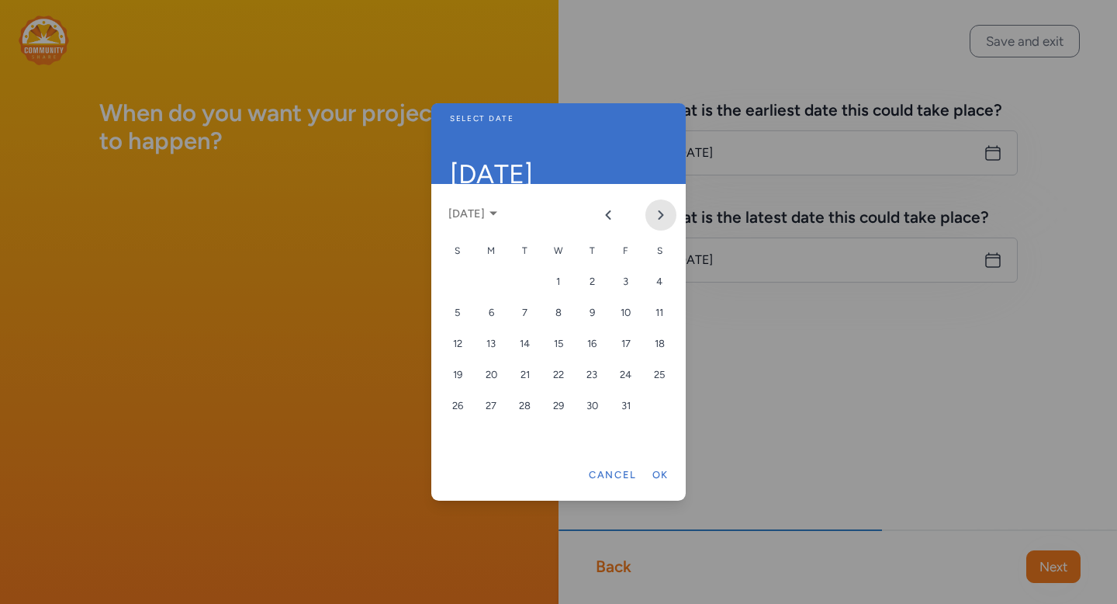
click at [660, 214] on icon "Next month" at bounding box center [661, 215] width 12 height 12
click at [566, 390] on td "30" at bounding box center [558, 405] width 33 height 31
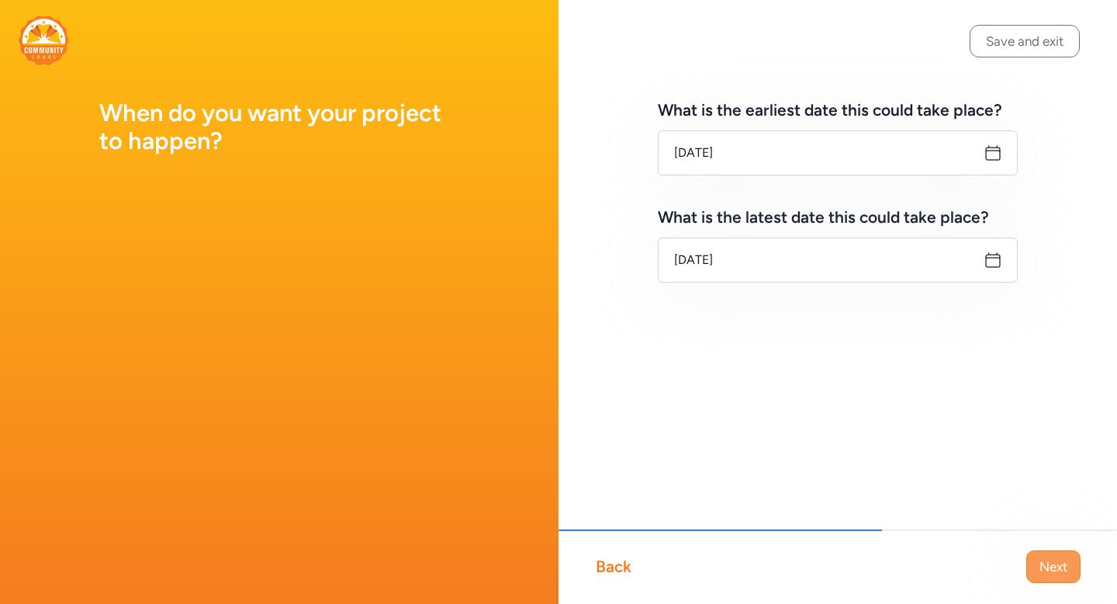
click at [1052, 561] on span "Next" at bounding box center [1054, 566] width 28 height 19
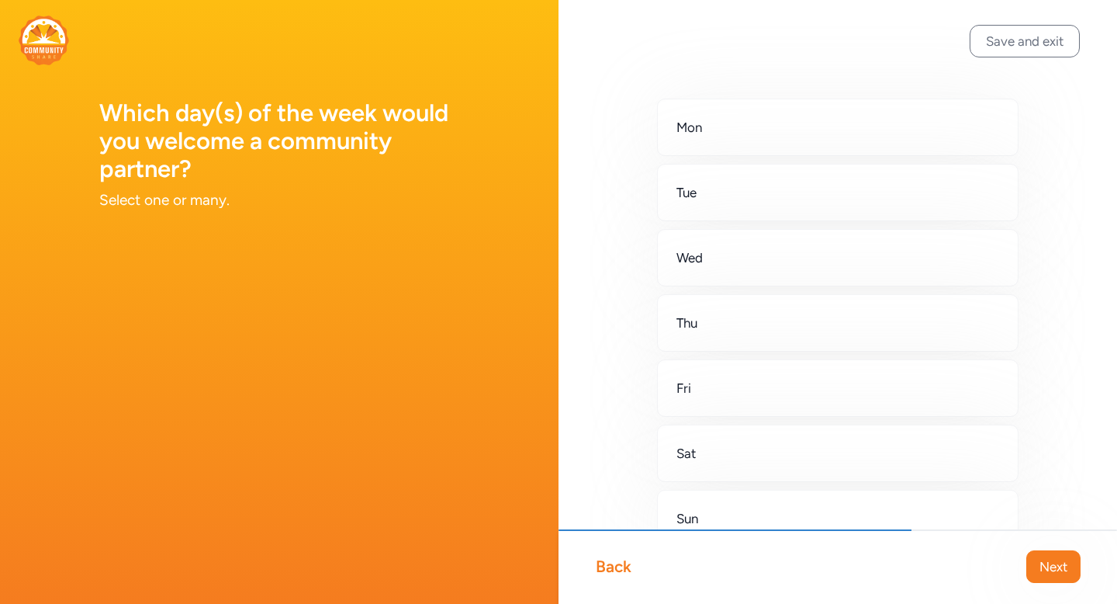
click at [828, 157] on div "Mon Tue Wed Thu Fri Sat Sun" at bounding box center [838, 322] width 360 height 447
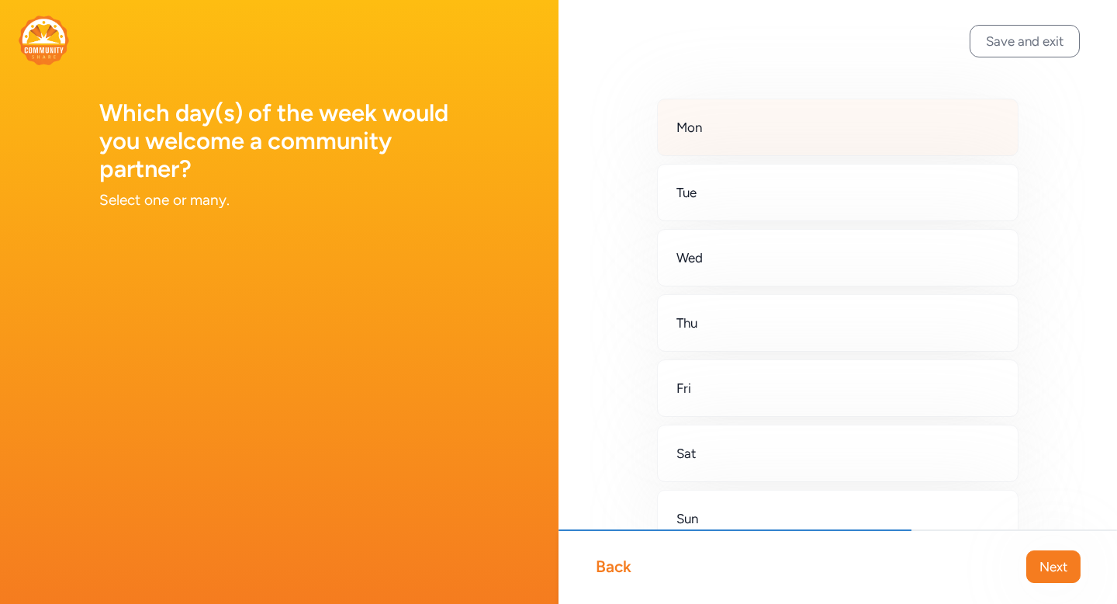
click at [821, 133] on div "Mon" at bounding box center [838, 127] width 362 height 57
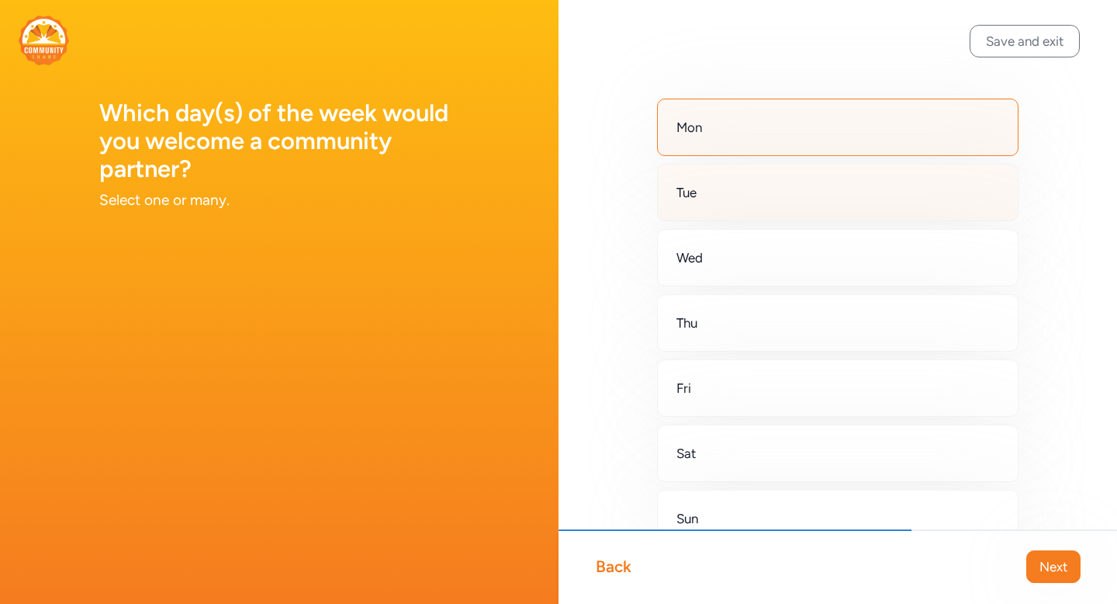
click at [821, 189] on div "Tue" at bounding box center [838, 192] width 362 height 57
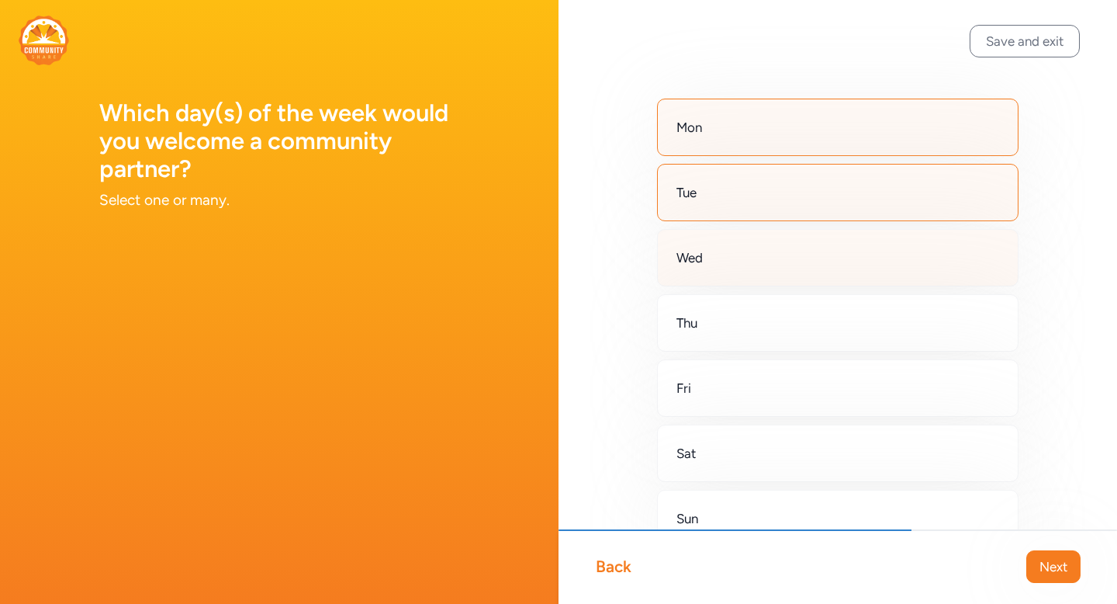
click at [822, 261] on div "Wed" at bounding box center [838, 257] width 362 height 57
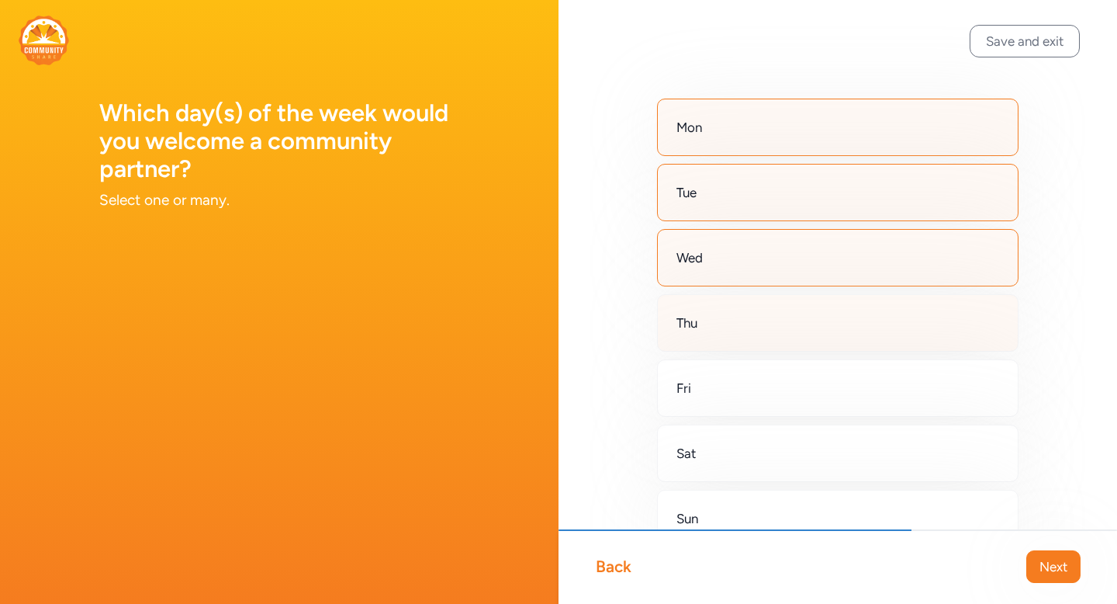
click at [819, 334] on div "Thu" at bounding box center [838, 322] width 362 height 57
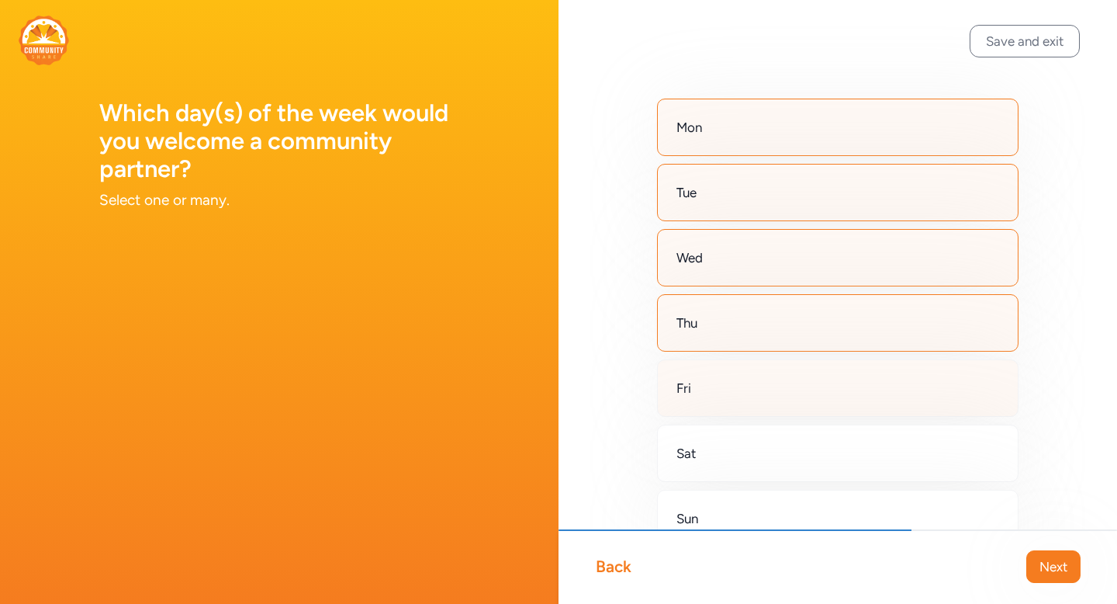
click at [819, 397] on div "Fri" at bounding box center [838, 387] width 362 height 57
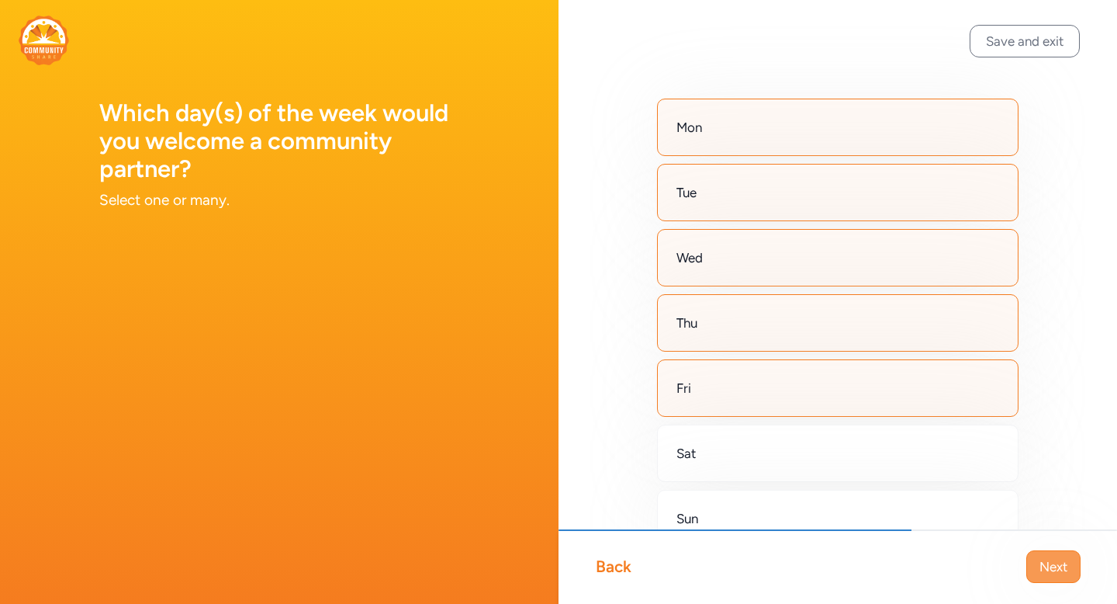
click at [1047, 563] on span "Next" at bounding box center [1054, 566] width 28 height 19
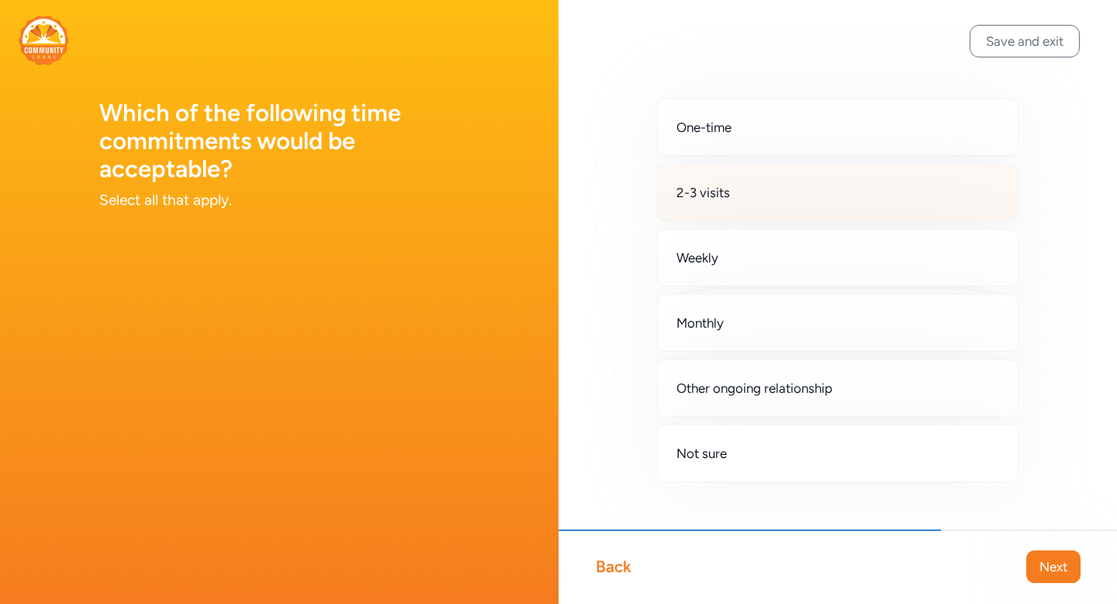
click at [887, 182] on div "2-3 visits" at bounding box center [838, 192] width 362 height 57
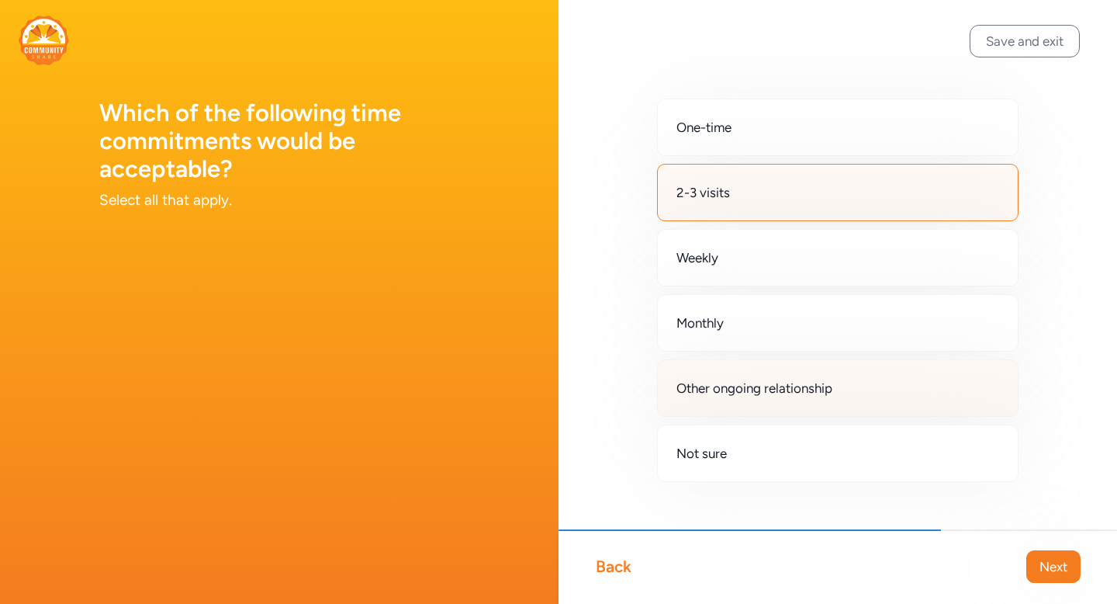
click at [897, 407] on div "Other ongoing relationship" at bounding box center [838, 387] width 362 height 57
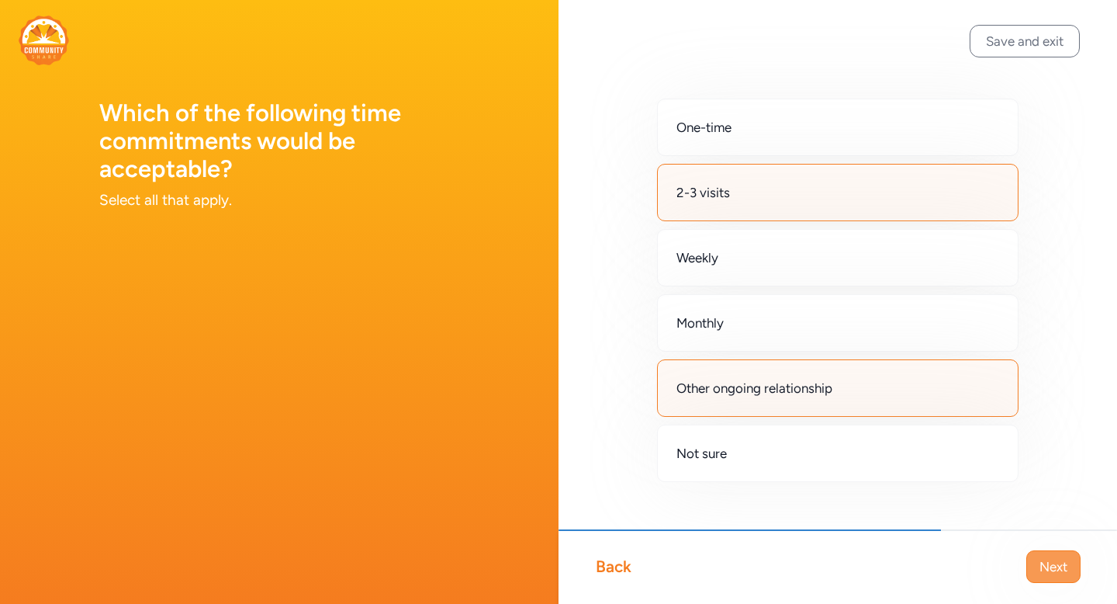
click at [1054, 568] on span "Next" at bounding box center [1054, 566] width 28 height 19
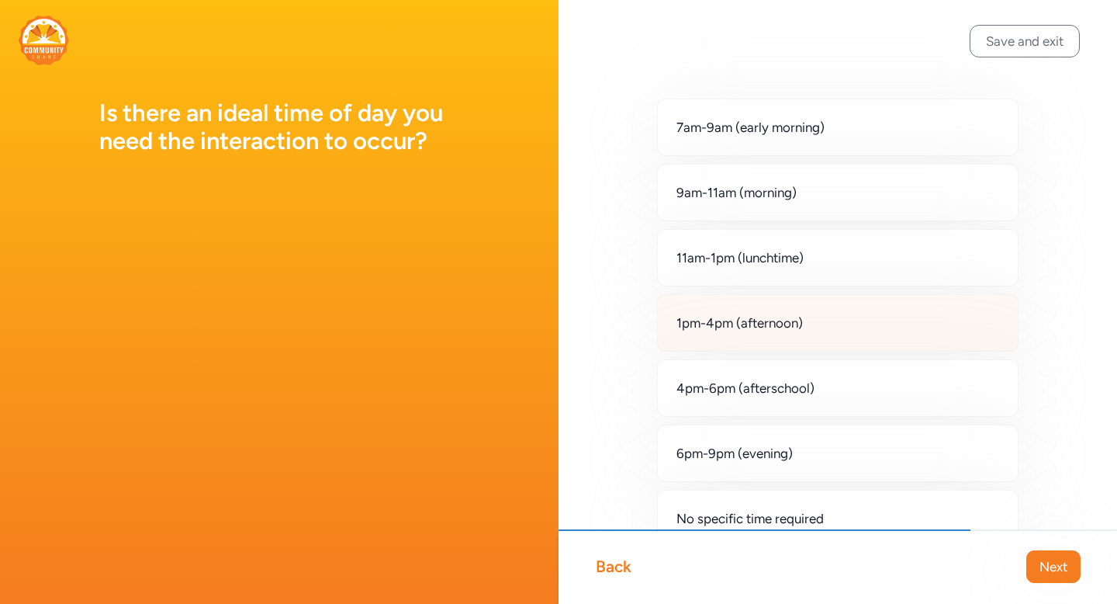
click at [853, 333] on div "1pm-4pm (afternoon)" at bounding box center [838, 322] width 362 height 57
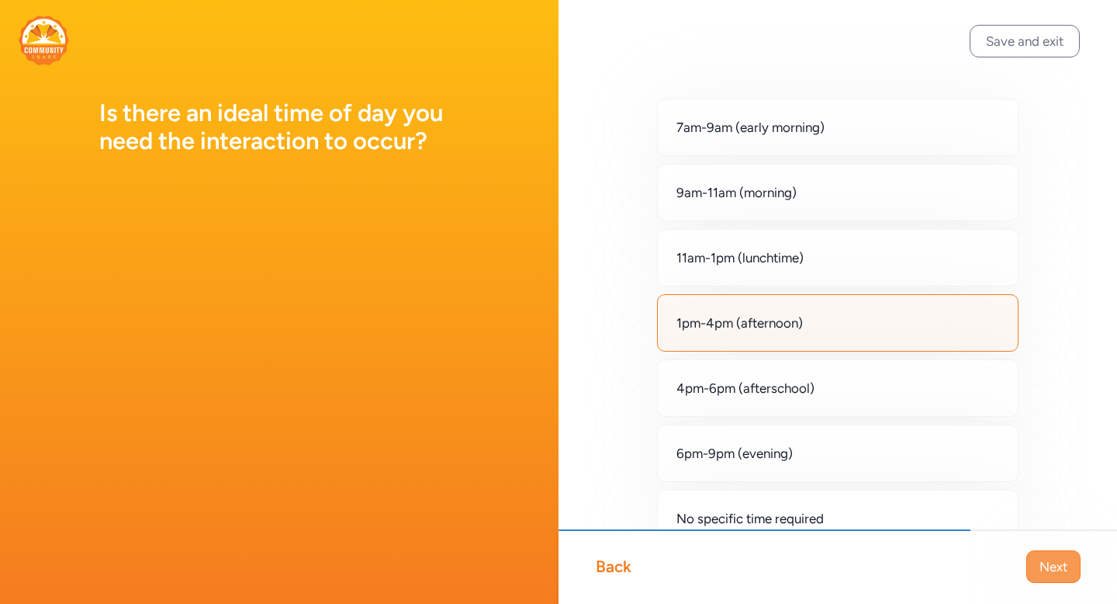
click at [1058, 564] on span "Next" at bounding box center [1054, 566] width 28 height 19
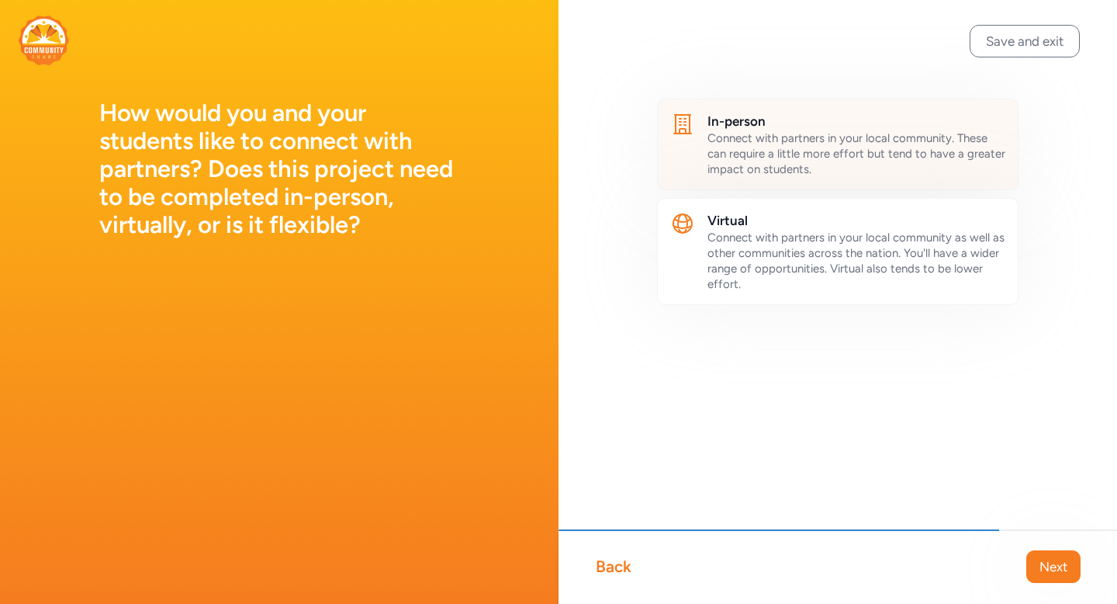
click at [903, 160] on span "Connect with partners in your local community. These can require a little more …" at bounding box center [857, 153] width 298 height 45
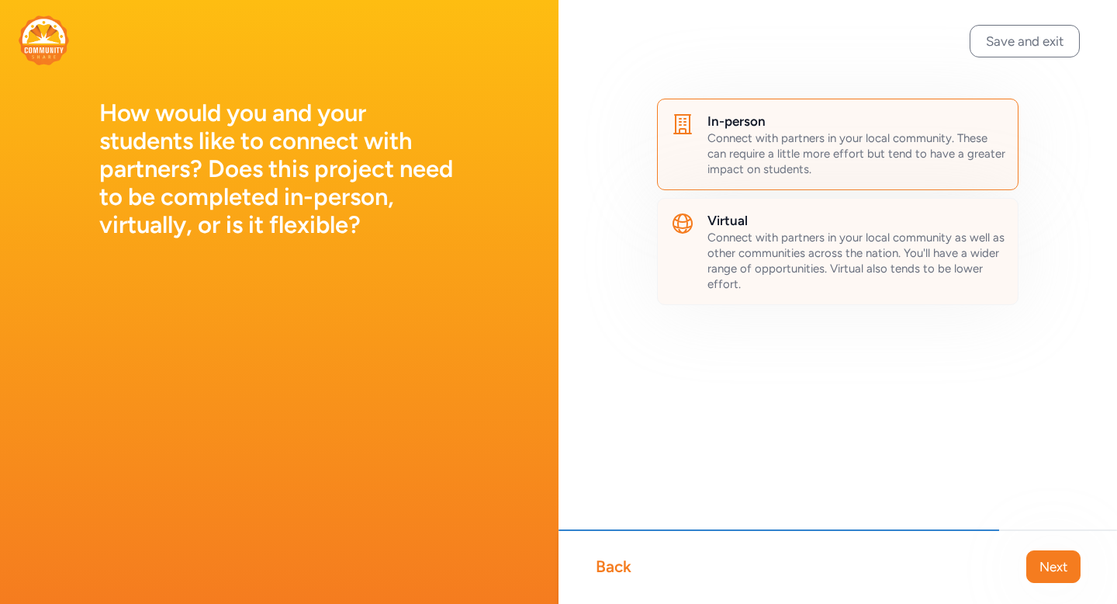
click at [909, 251] on span "Connect with partners in your local community as well as other communities acro…" at bounding box center [856, 260] width 297 height 61
click at [1050, 560] on span "Next" at bounding box center [1054, 566] width 28 height 19
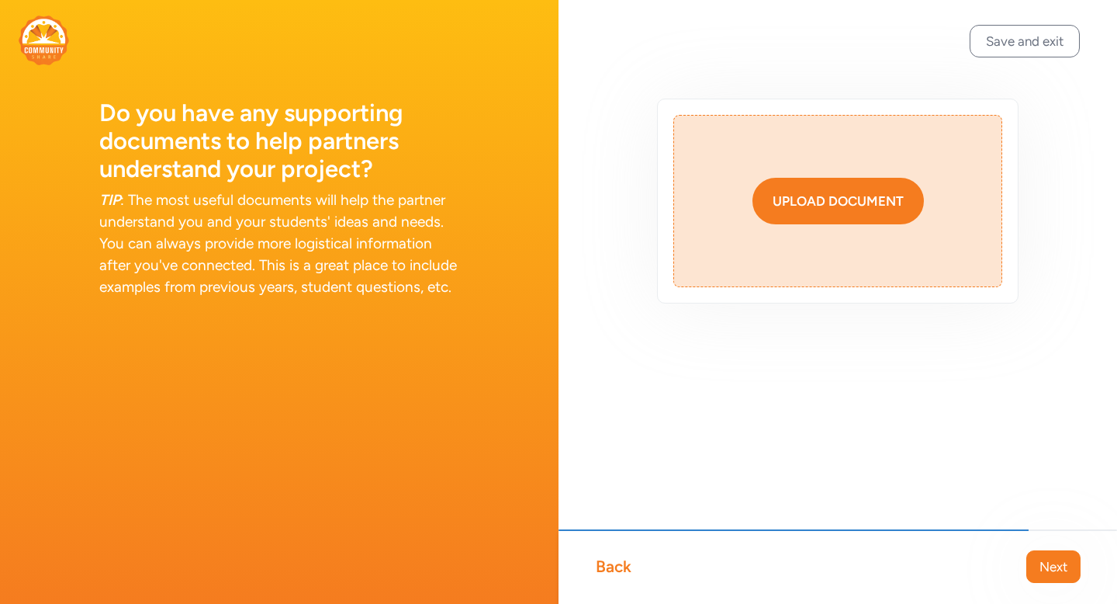
click at [884, 200] on div "Upload document" at bounding box center [838, 201] width 131 height 19
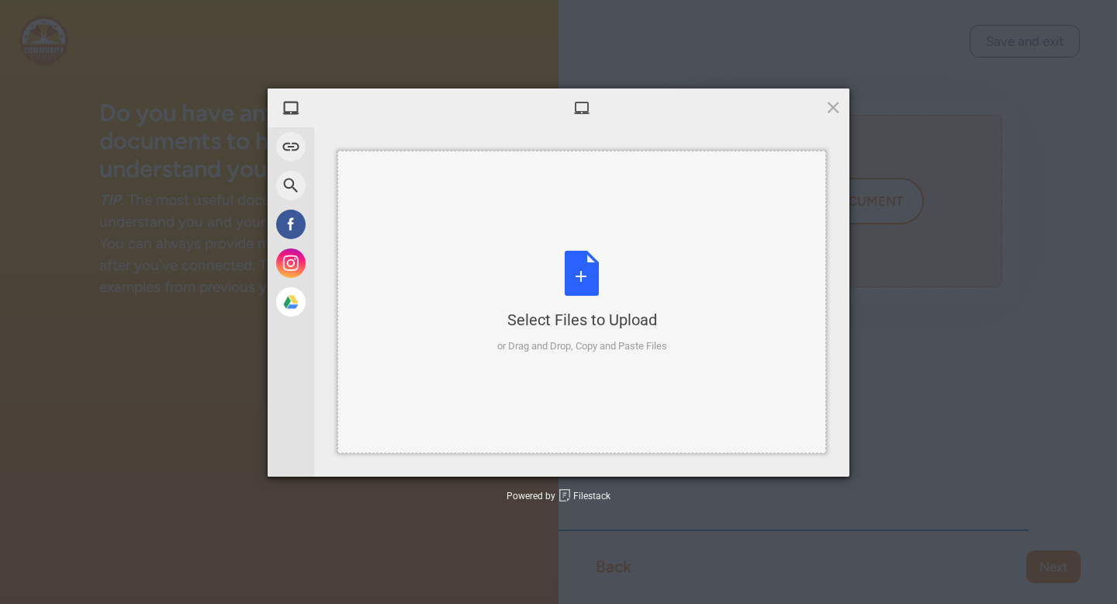
click at [583, 284] on div "Select Files to Upload or Drag and Drop, Copy and Paste Files" at bounding box center [582, 302] width 170 height 103
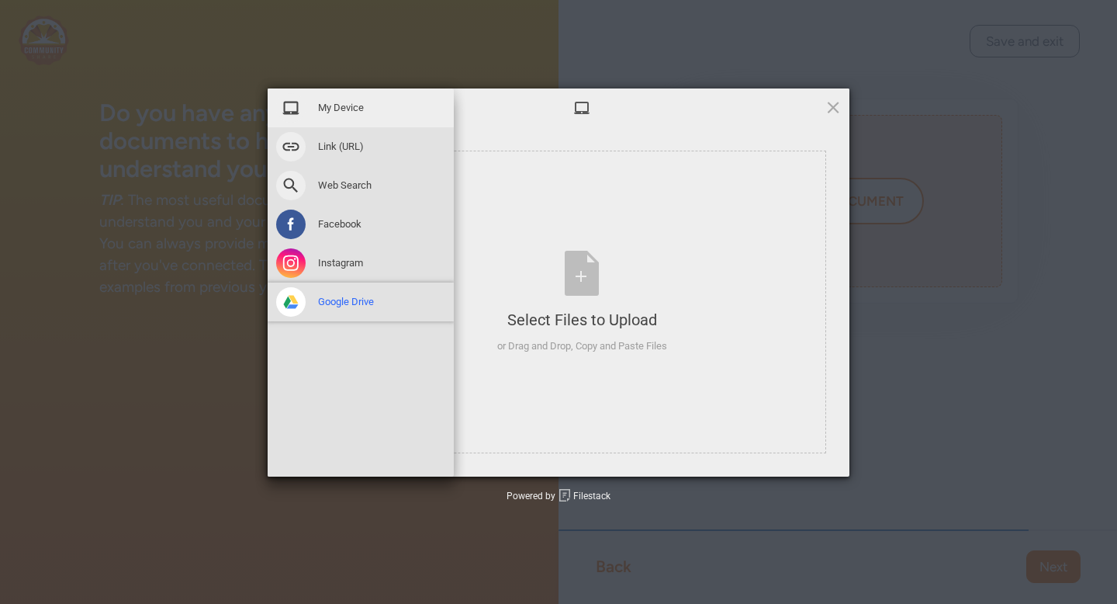
click at [283, 296] on span at bounding box center [290, 301] width 29 height 29
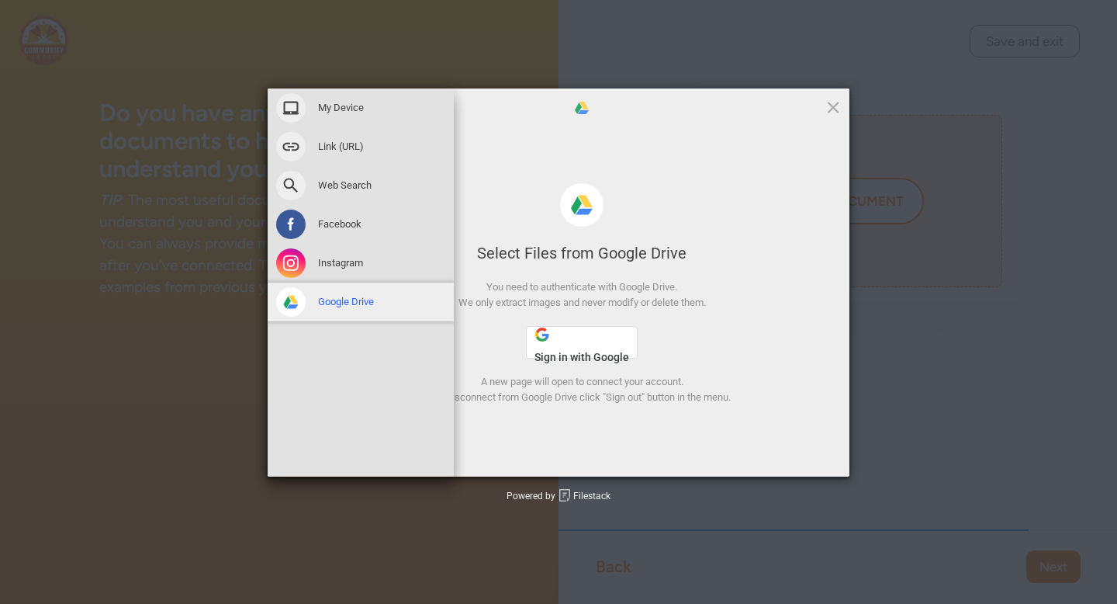
click at [369, 297] on span "Google Drive" at bounding box center [346, 302] width 56 height 14
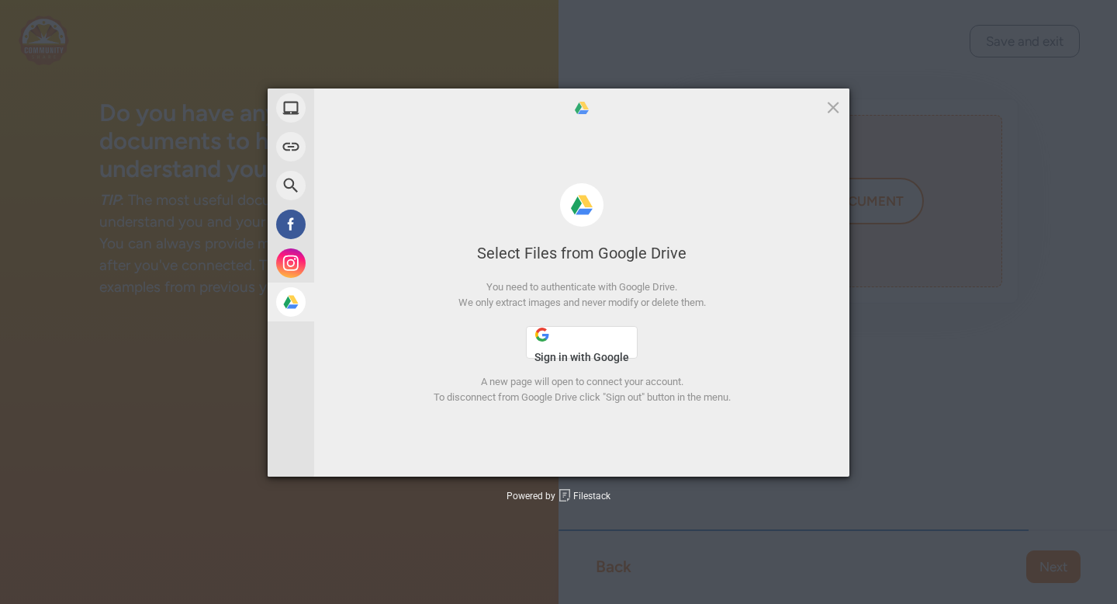
click at [573, 344] on button "Sign in with Google" at bounding box center [582, 342] width 112 height 33
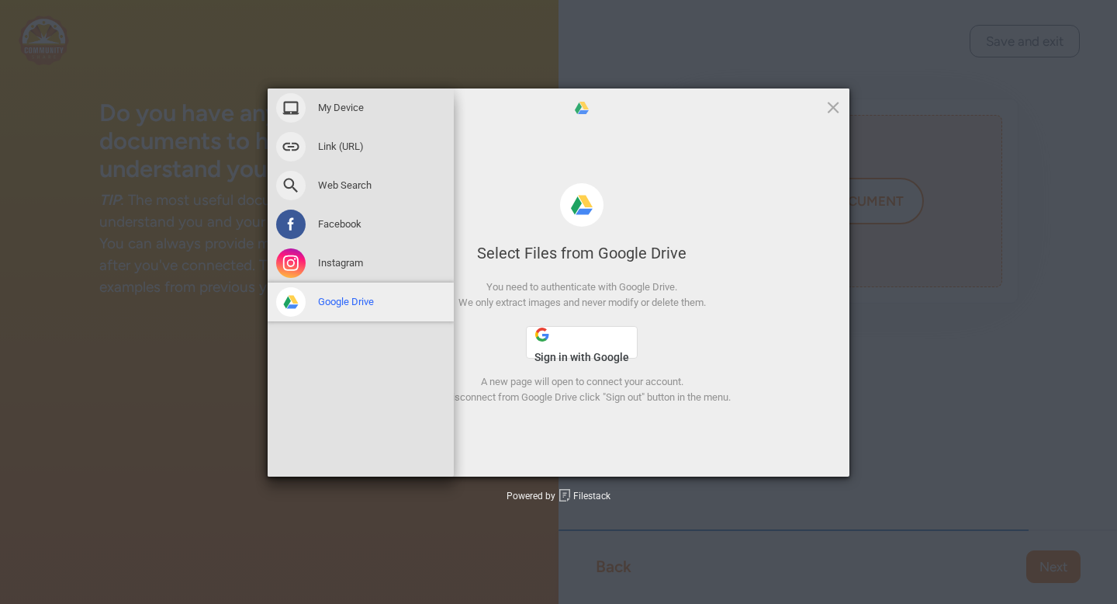
click at [272, 302] on div "Google Drive" at bounding box center [361, 301] width 186 height 39
click at [379, 289] on div "Google Drive" at bounding box center [361, 301] width 186 height 39
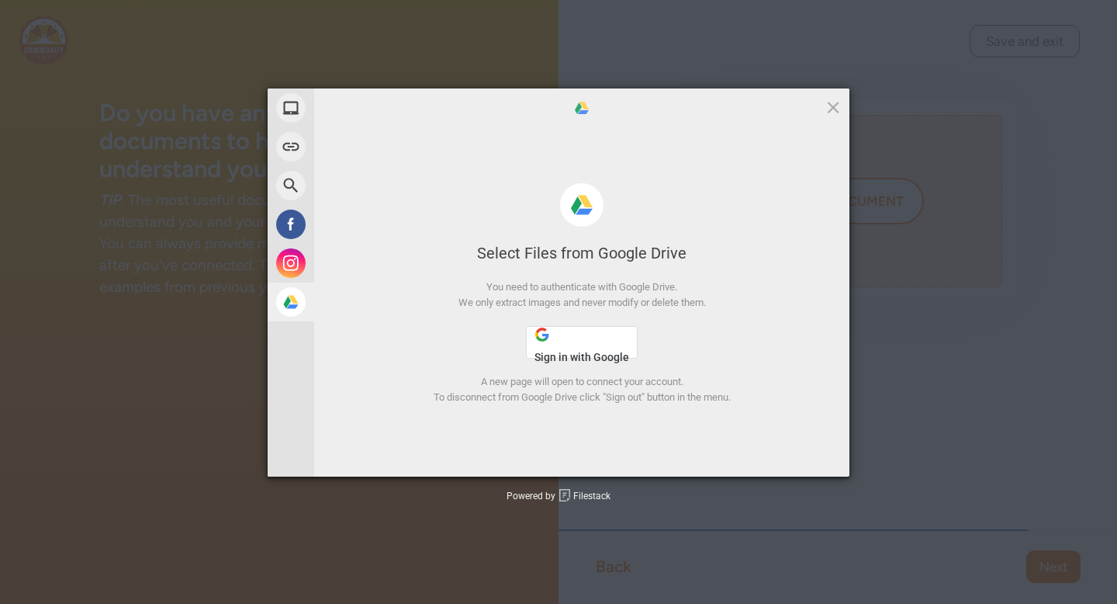
click at [820, 106] on div at bounding box center [581, 107] width 535 height 39
click at [840, 103] on span at bounding box center [833, 107] width 17 height 17
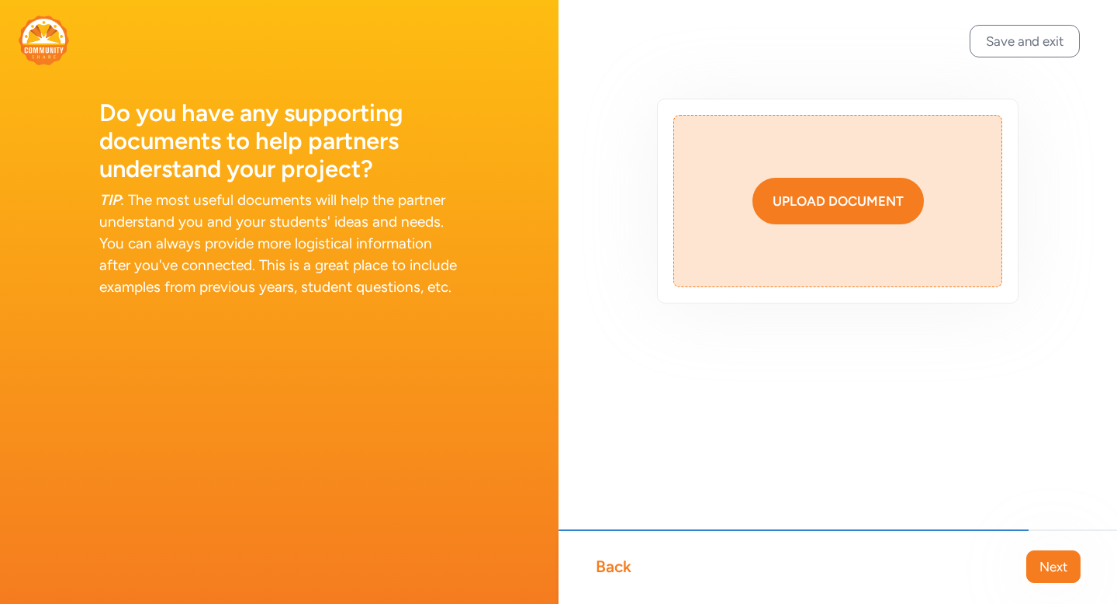
click at [840, 185] on button "Upload document" at bounding box center [838, 201] width 171 height 47
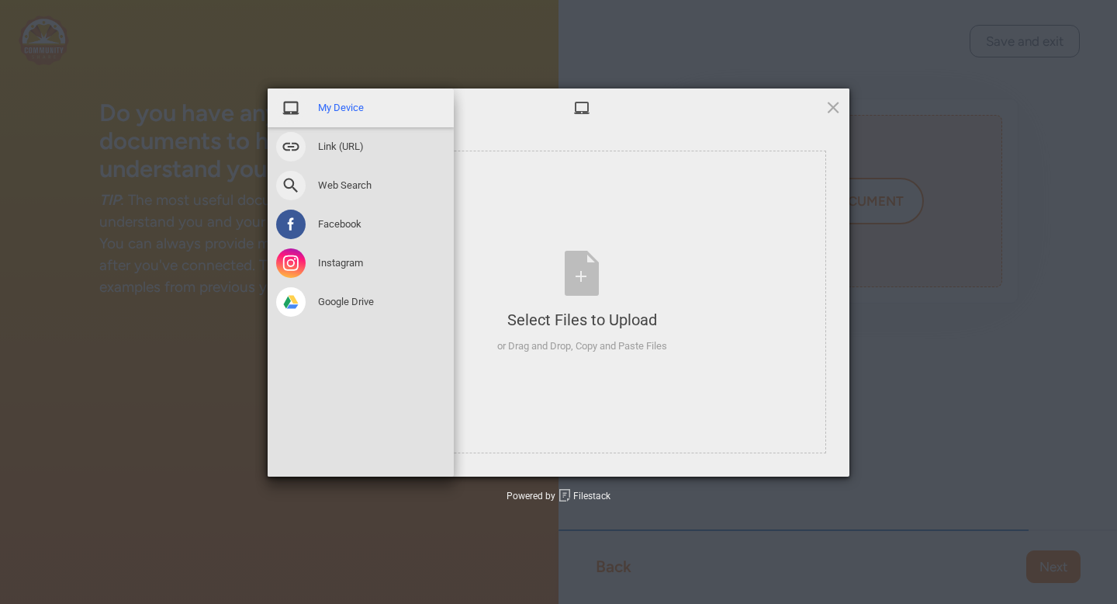
click at [324, 113] on span "My Device" at bounding box center [341, 108] width 46 height 14
click at [340, 106] on span "My Device" at bounding box center [341, 108] width 46 height 14
click at [305, 113] on span at bounding box center [290, 107] width 29 height 29
click at [288, 110] on span at bounding box center [290, 107] width 29 height 29
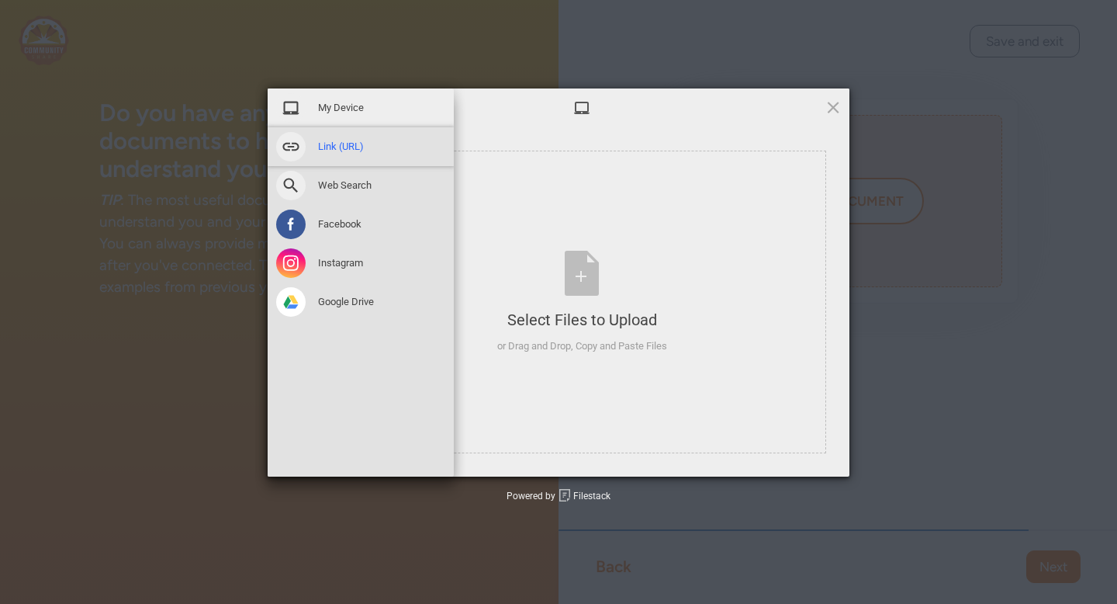
click at [319, 151] on span "Link (URL)" at bounding box center [341, 147] width 46 height 14
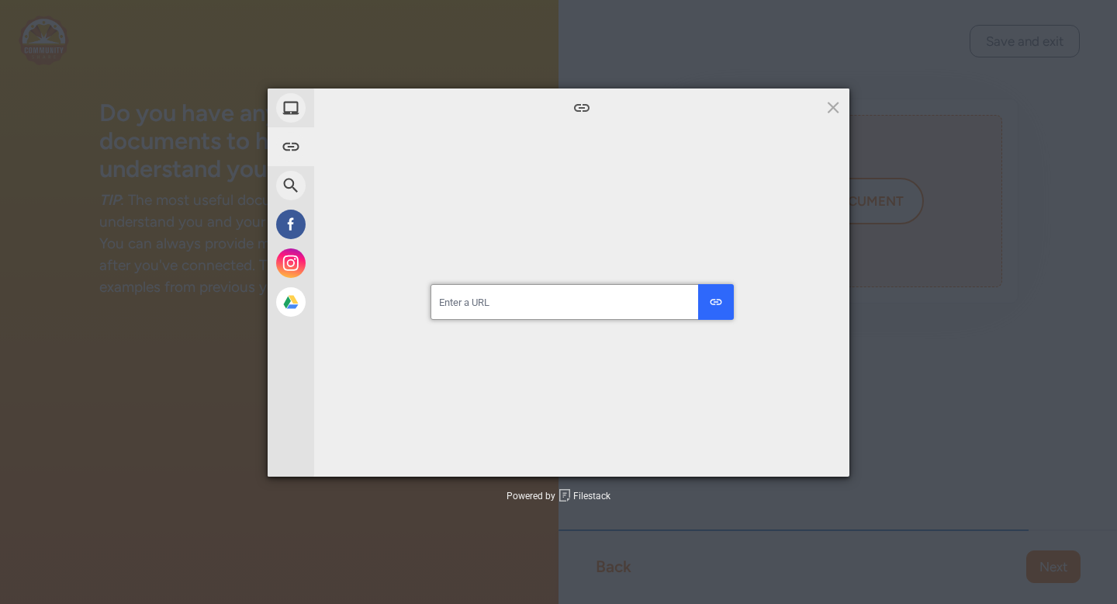
click at [514, 306] on input "url" at bounding box center [582, 302] width 303 height 36
paste input "https://docs.google.com/document/d/1K-32tXG2NRZXinwkuTEfrmeBB2EvU0wTR_RAINUtI0k…"
type input "https://docs.google.com/document/d/1K-32tXG2NRZXinwkuTEfrmeBB2EvU0wTR_RAINUtI0k…"
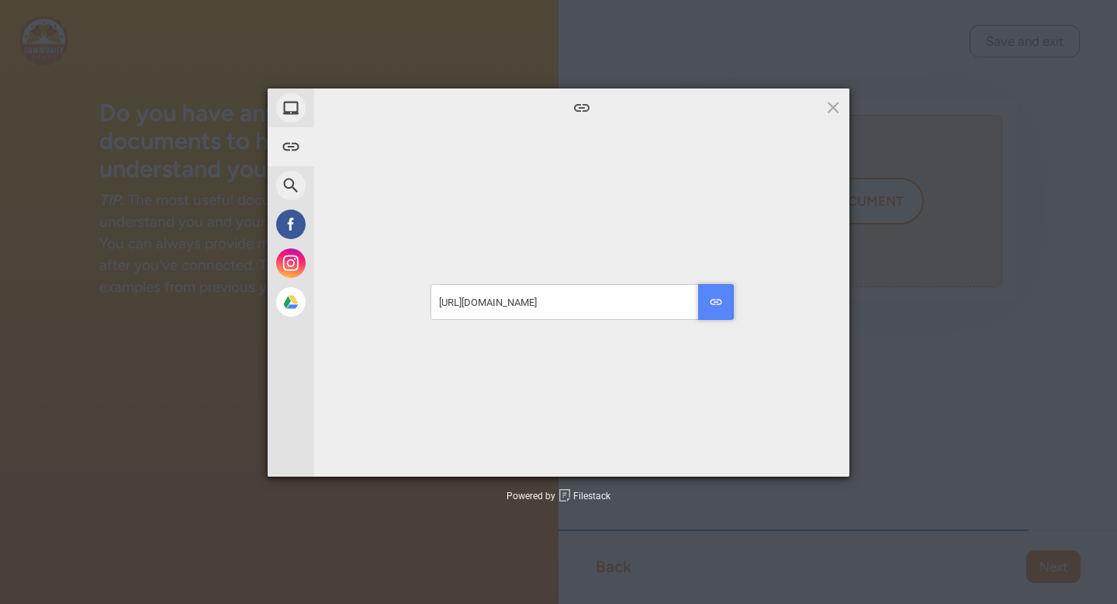
click at [719, 299] on div "submit" at bounding box center [716, 302] width 14 height 14
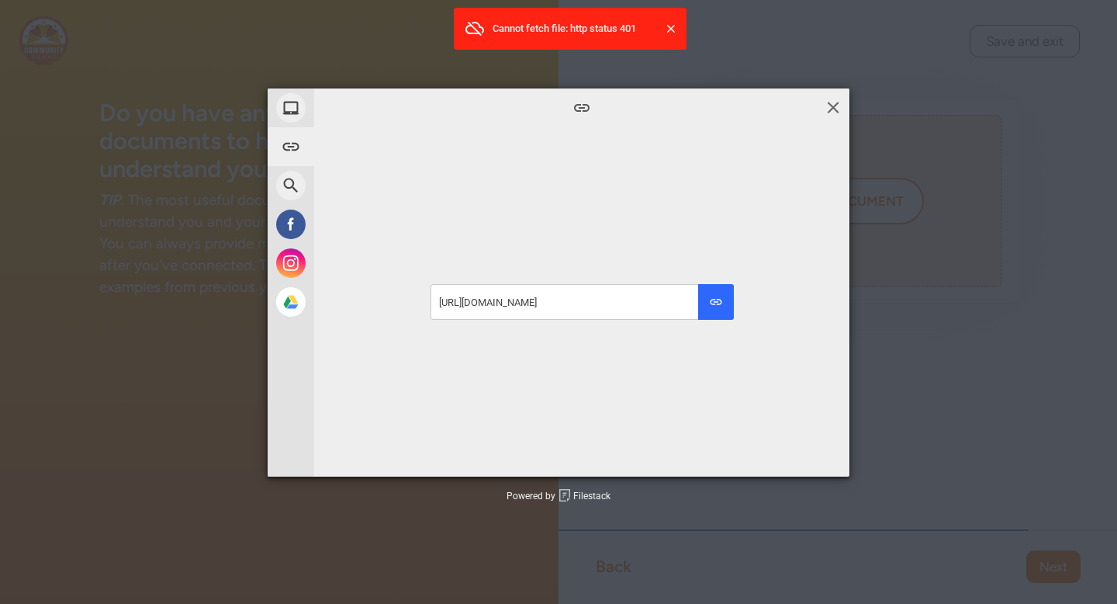
click at [832, 103] on span at bounding box center [833, 107] width 17 height 17
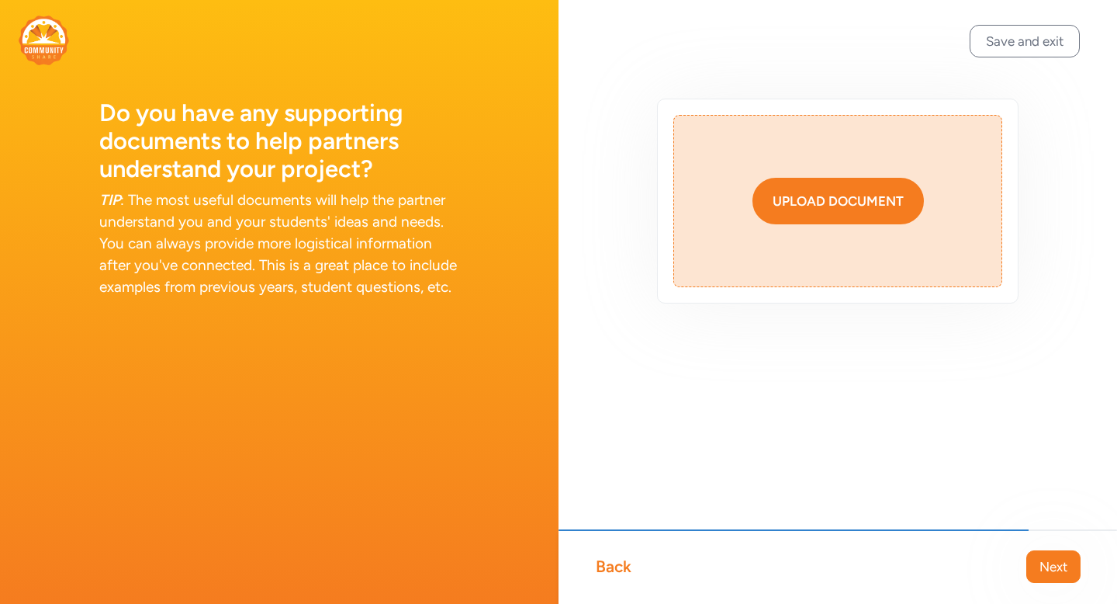
click at [839, 196] on div "Upload document" at bounding box center [838, 201] width 131 height 19
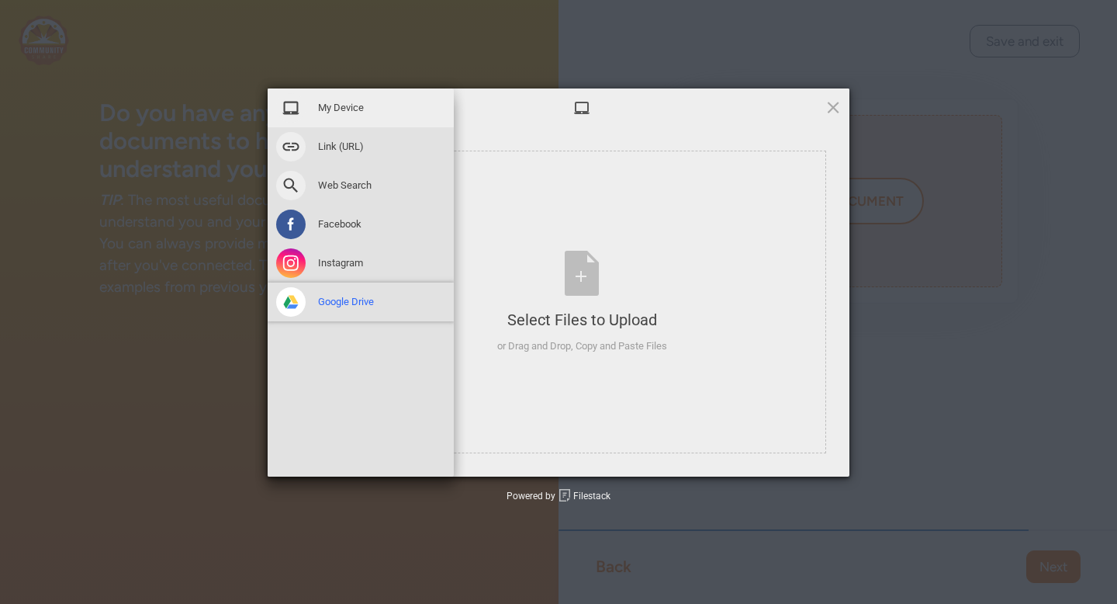
click at [370, 305] on span "Google Drive" at bounding box center [346, 302] width 56 height 14
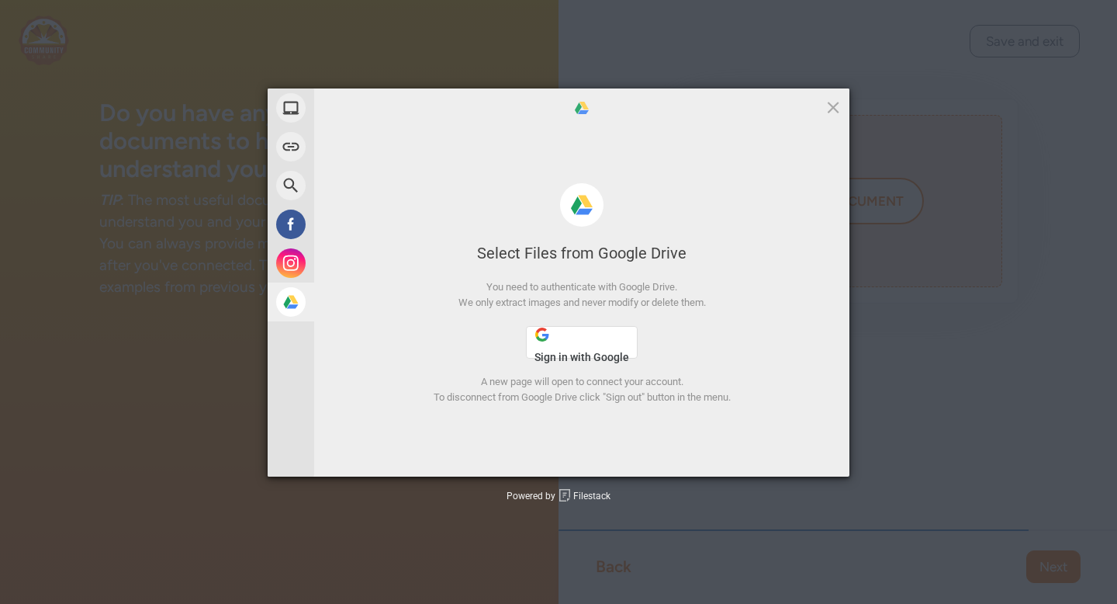
click at [555, 331] on button "Sign in with Google" at bounding box center [582, 342] width 112 height 33
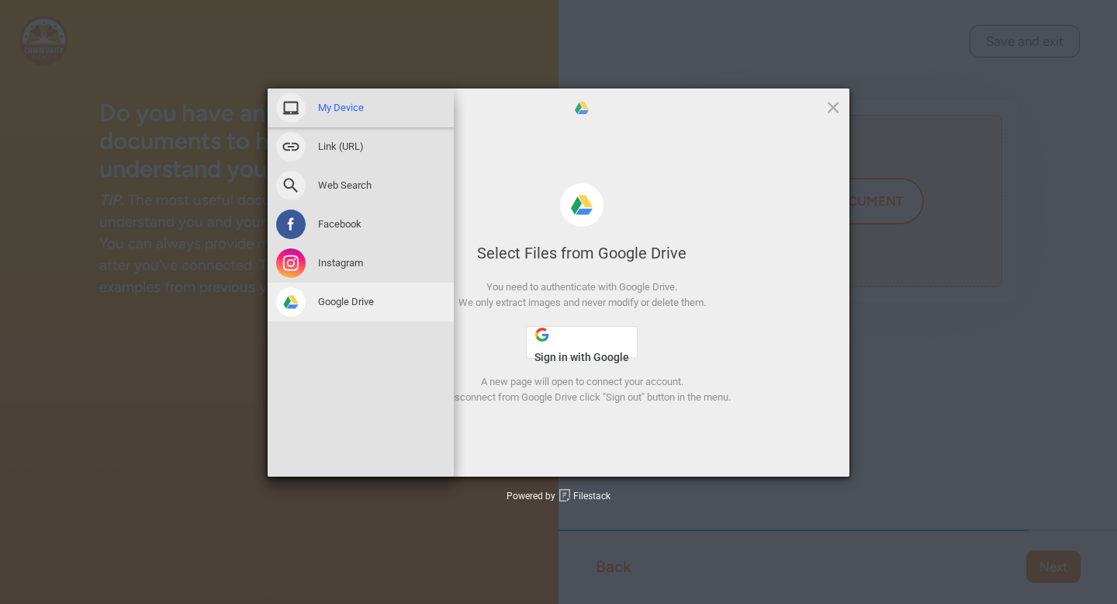
click at [292, 108] on span at bounding box center [290, 107] width 29 height 29
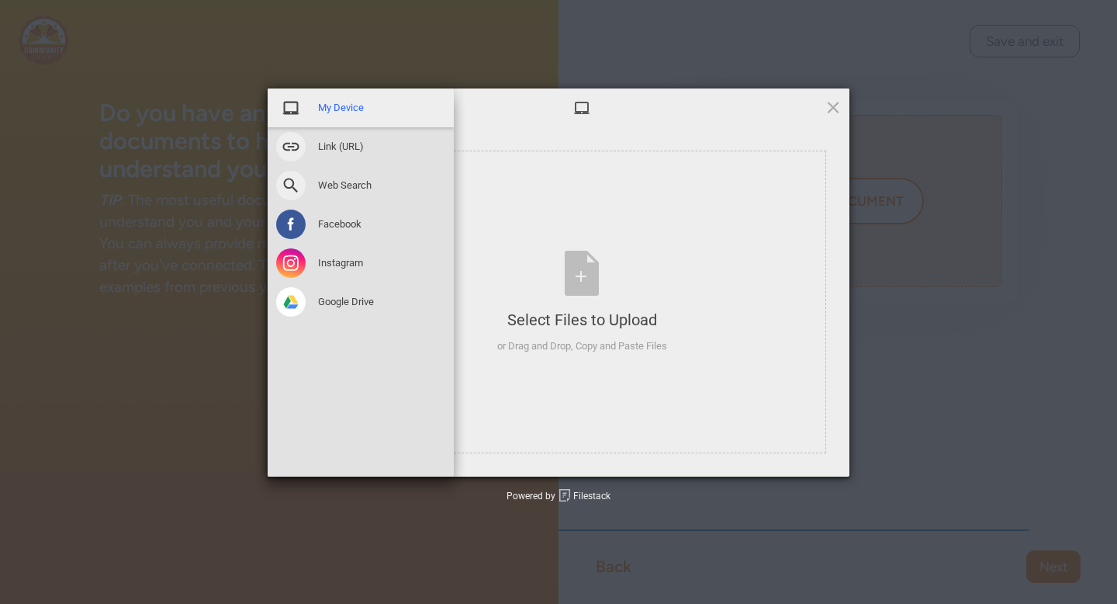
click at [344, 106] on span "My Device" at bounding box center [341, 108] width 46 height 14
click at [314, 113] on div "My Device" at bounding box center [361, 107] width 186 height 39
click at [417, 100] on div "My Device" at bounding box center [361, 107] width 186 height 39
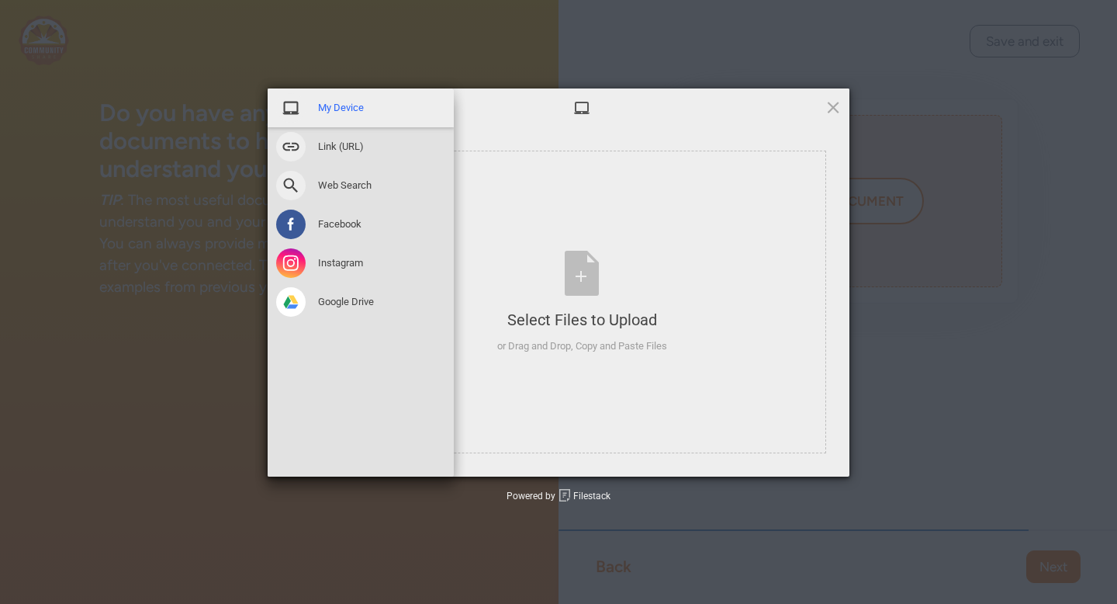
click at [348, 104] on span "My Device" at bounding box center [341, 108] width 46 height 14
click at [341, 189] on span "Web Search" at bounding box center [345, 185] width 54 height 14
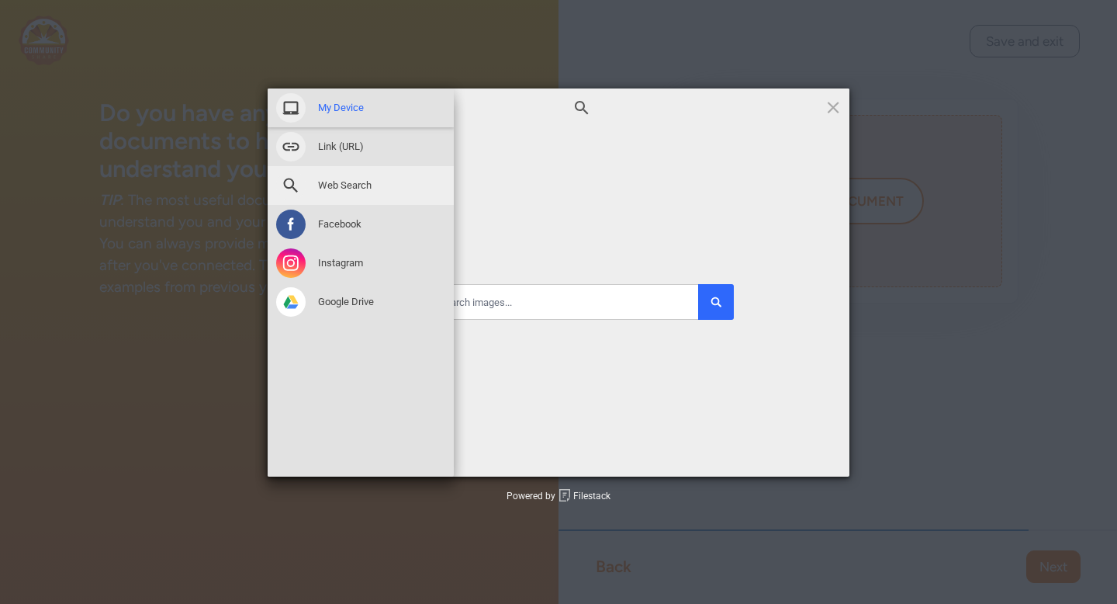
click at [342, 109] on span "My Device" at bounding box center [341, 108] width 46 height 14
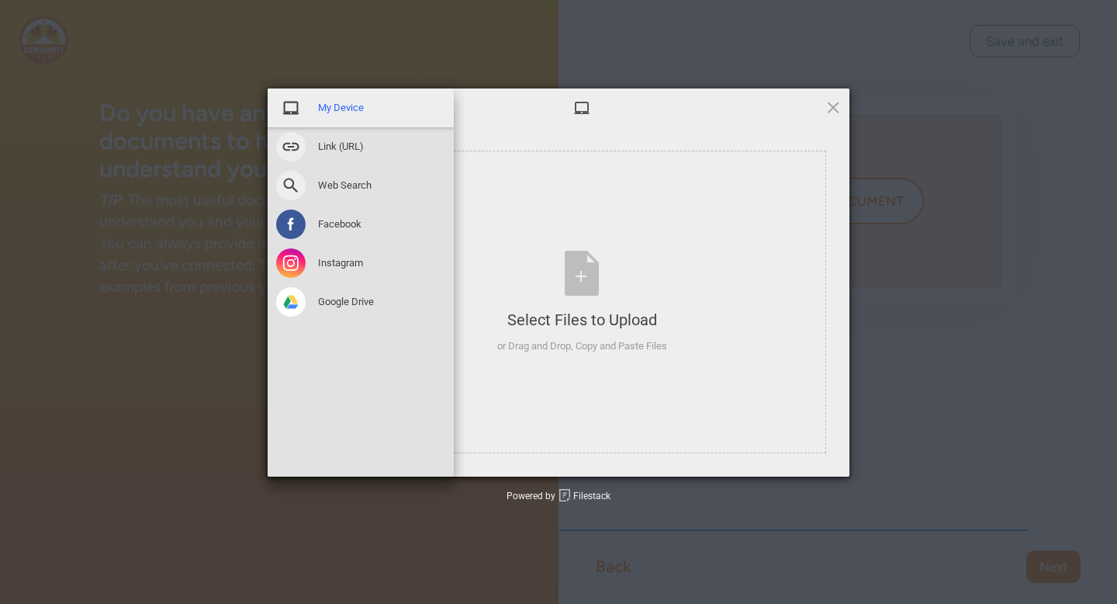
click at [344, 106] on span "My Device" at bounding box center [341, 108] width 46 height 14
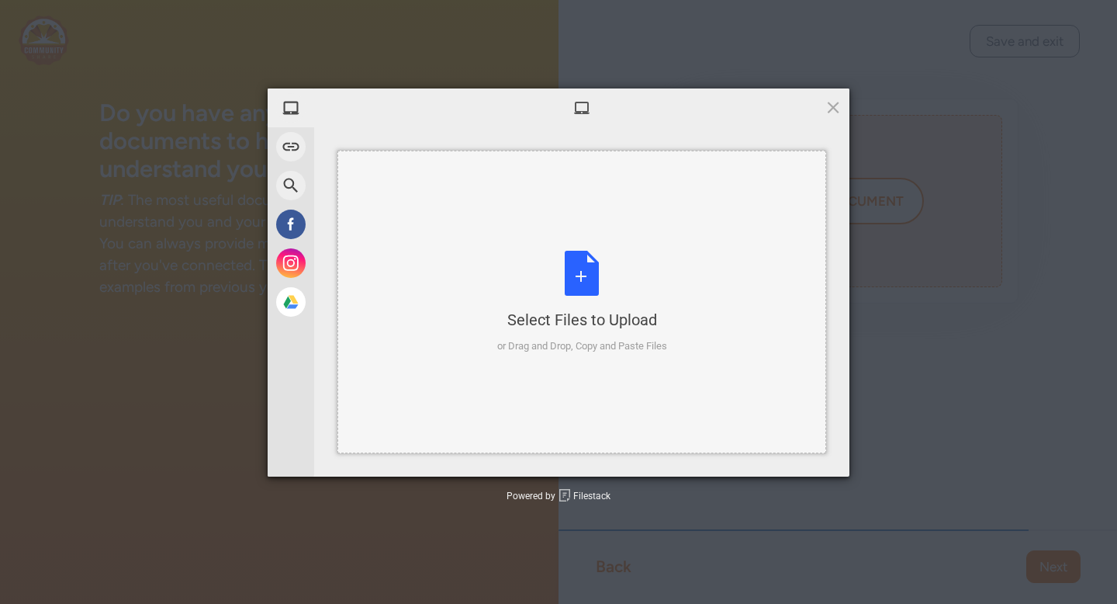
click at [550, 283] on div "Select Files to Upload or Drag and Drop, Copy and Paste Files" at bounding box center [582, 302] width 170 height 103
click at [605, 284] on div "Select Files to Upload or Drag and Drop, Copy and Paste Files" at bounding box center [582, 302] width 170 height 103
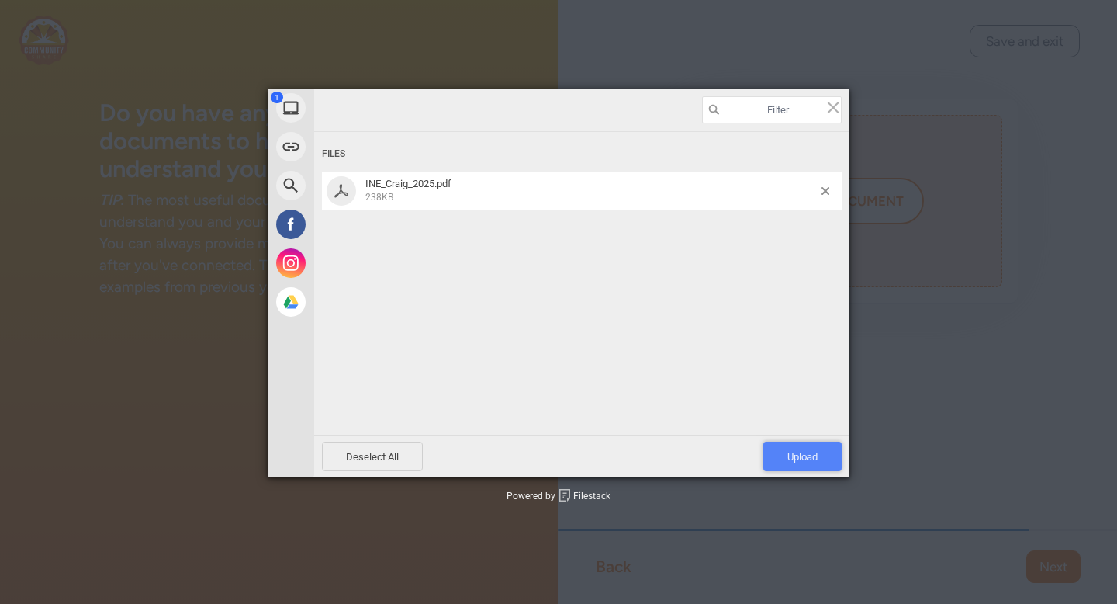
click at [810, 459] on span "Upload 1" at bounding box center [803, 457] width 30 height 12
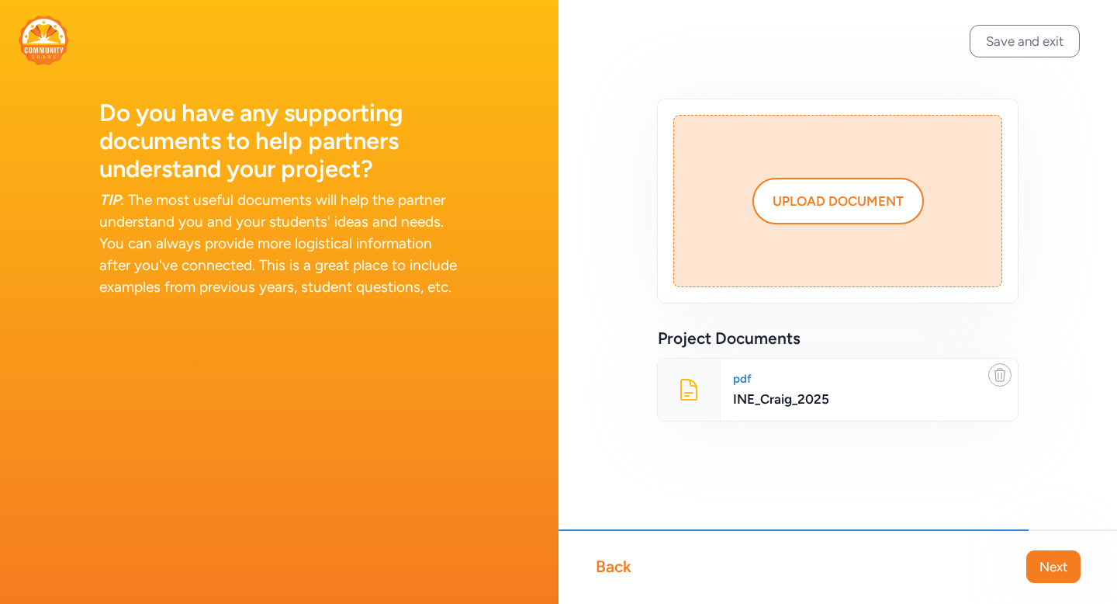
click at [1083, 569] on div "Back Next" at bounding box center [838, 566] width 559 height 74
click at [1053, 566] on span "Next" at bounding box center [1054, 566] width 28 height 19
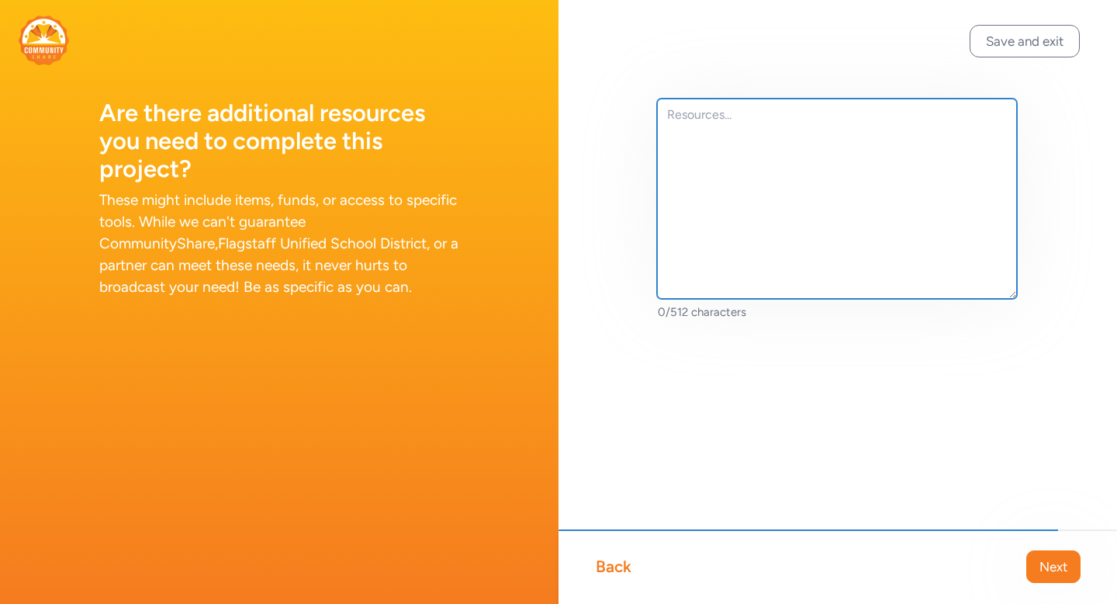
click at [743, 121] on textarea at bounding box center [837, 199] width 360 height 200
type textarea "S"
type textarea "M"
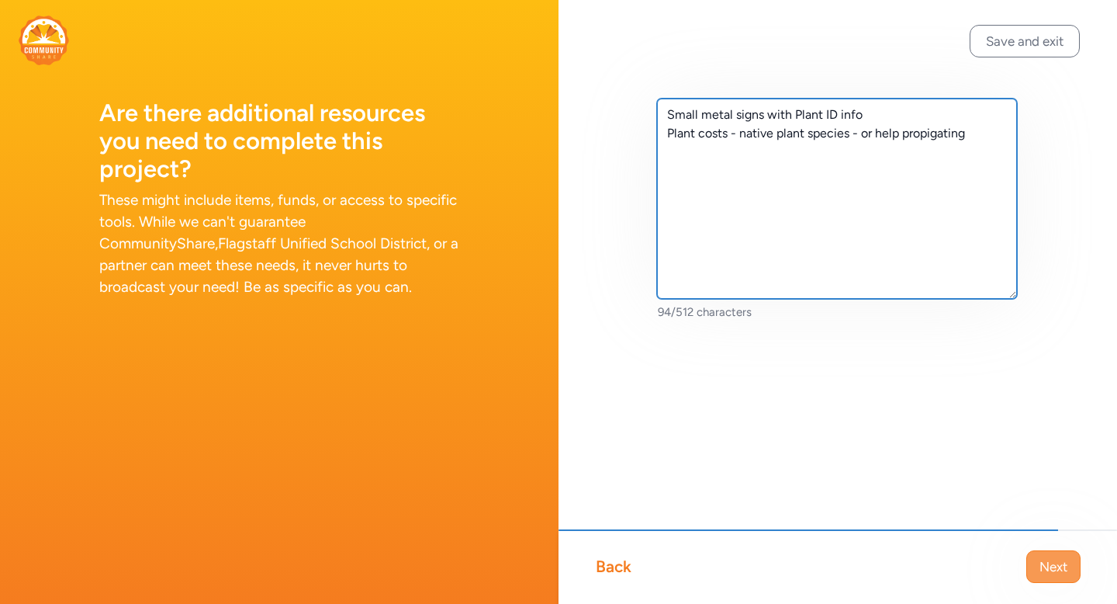
type textarea "Small metal signs with Plant ID info Plant costs - native plant species - or he…"
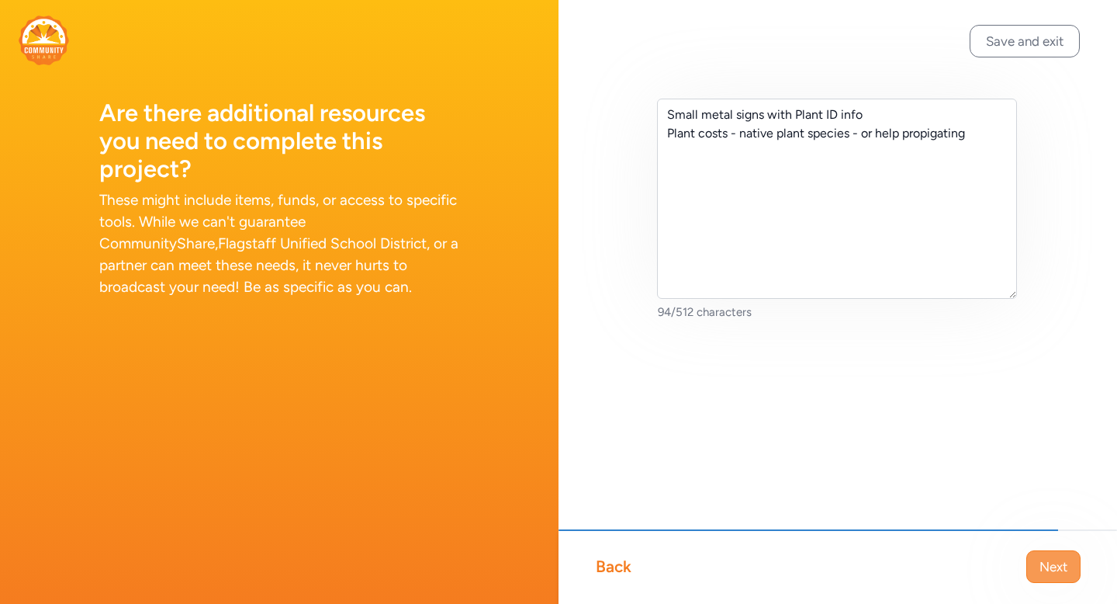
click at [1064, 571] on span "Next" at bounding box center [1054, 566] width 28 height 19
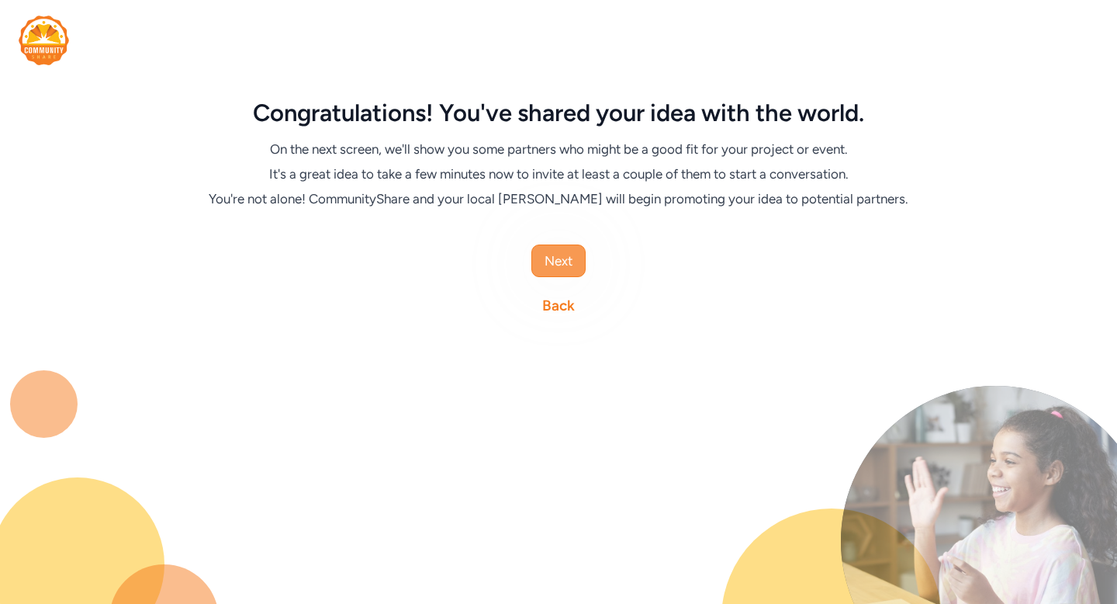
click at [571, 256] on span "Next" at bounding box center [559, 260] width 28 height 19
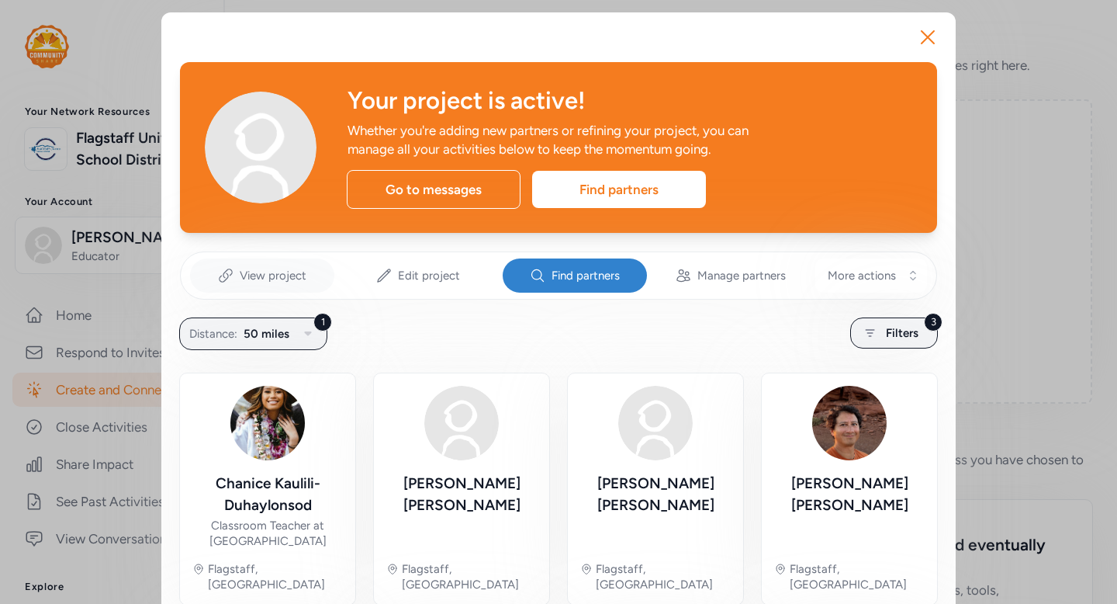
click at [268, 279] on span "View project" at bounding box center [273, 276] width 67 height 16
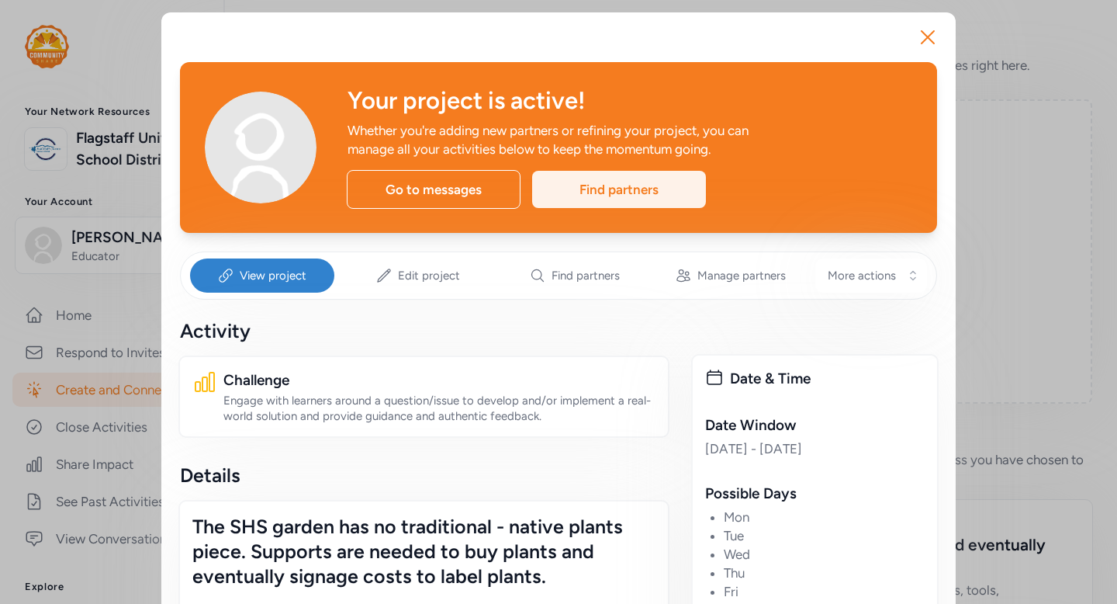
click at [653, 182] on div "Find partners" at bounding box center [619, 189] width 174 height 37
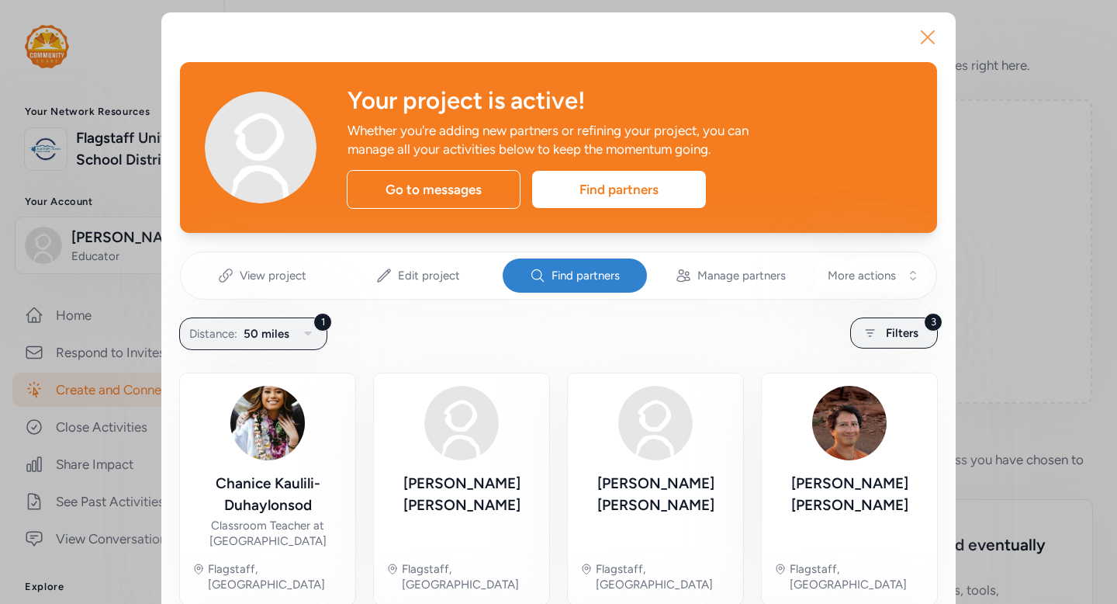
click at [923, 35] on icon "button" at bounding box center [928, 37] width 25 height 25
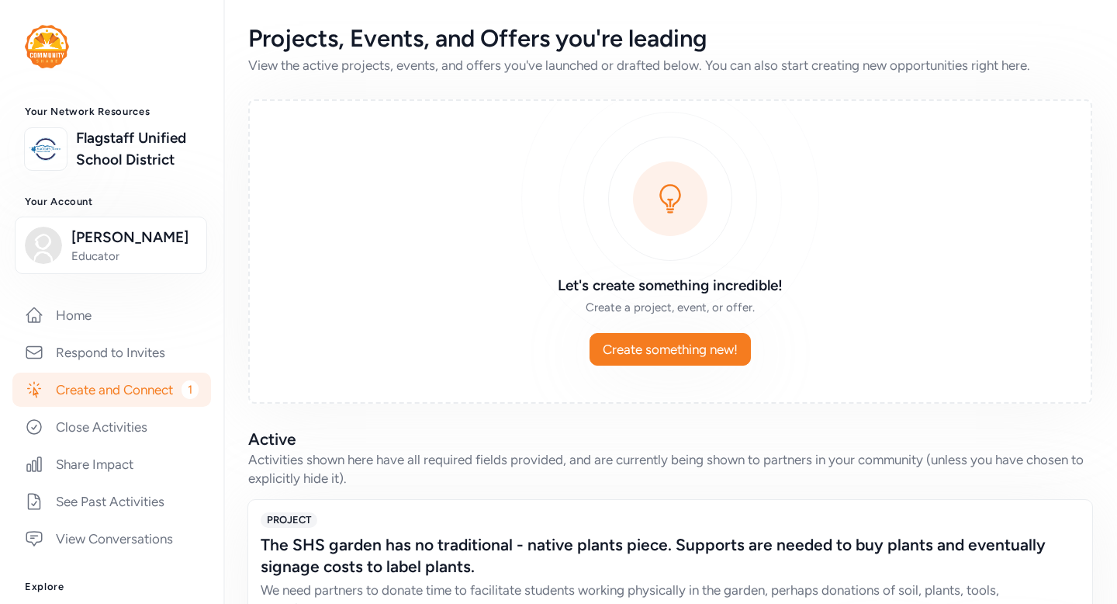
scroll to position [133, 0]
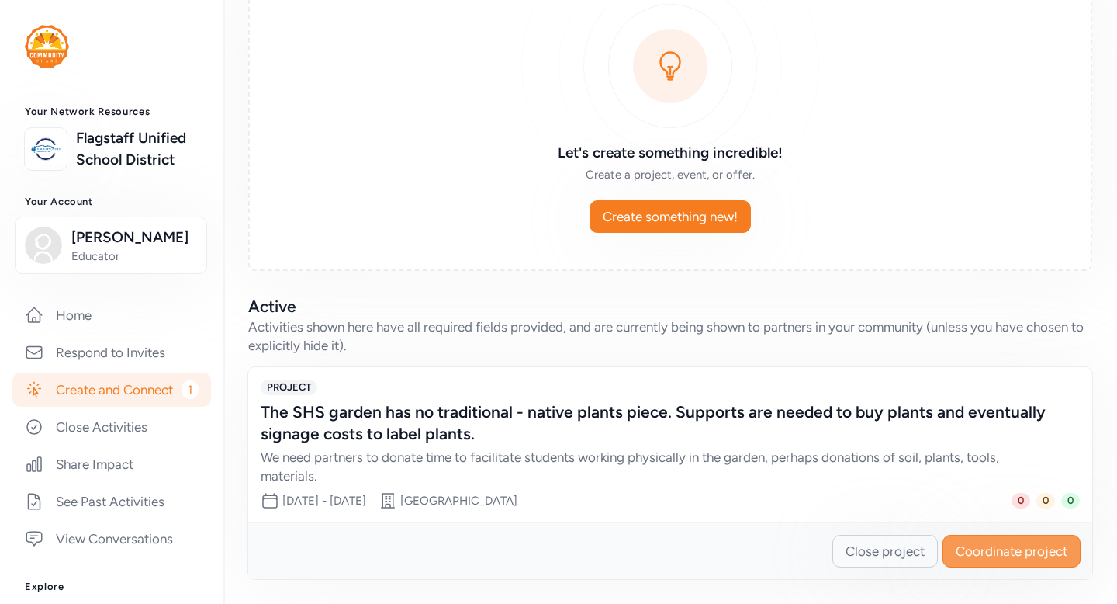
click at [995, 549] on span "Coordinate project" at bounding box center [1012, 551] width 112 height 19
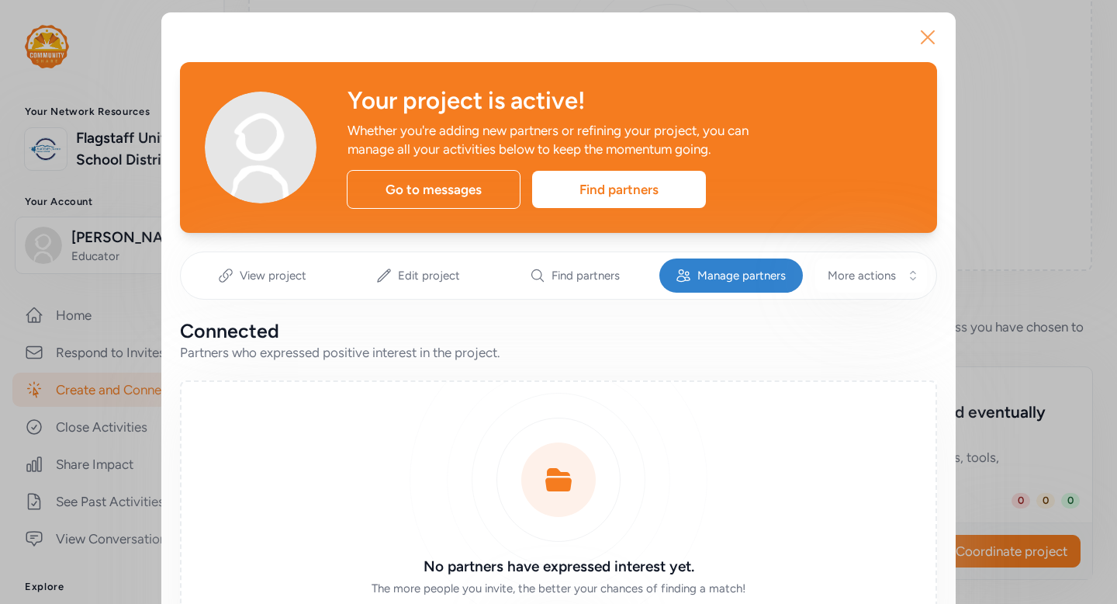
click at [923, 40] on icon "button" at bounding box center [928, 37] width 12 height 12
